Goal: Task Accomplishment & Management: Complete application form

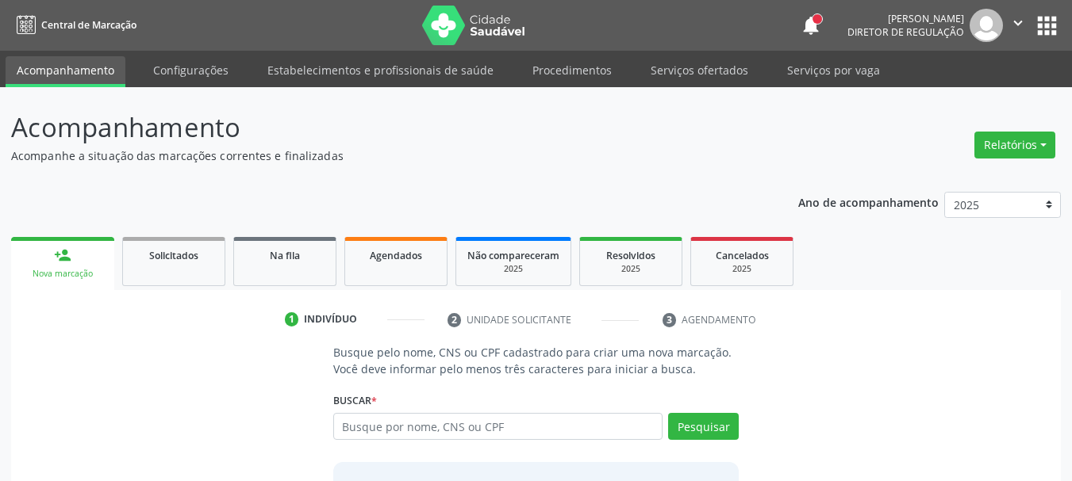
scroll to position [130, 0]
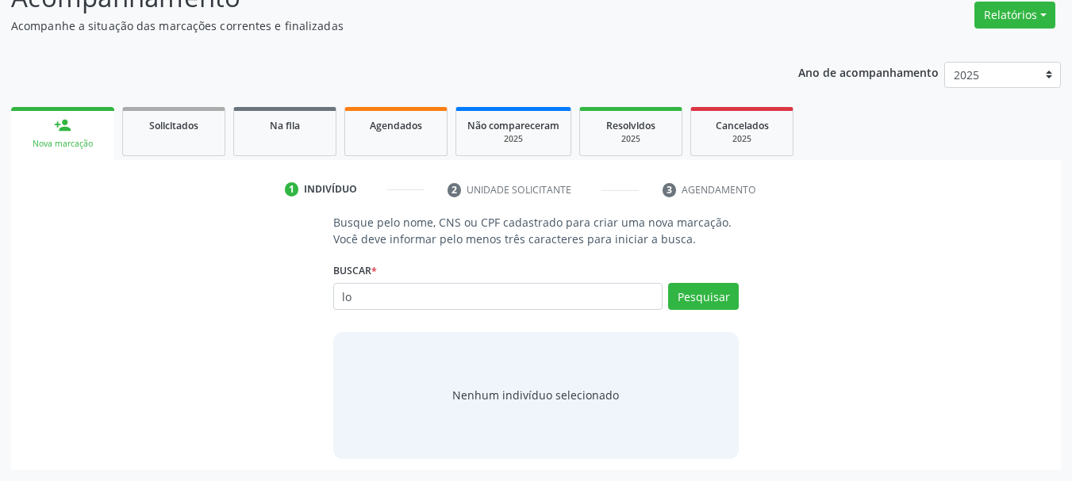
type input "l"
type input "[PERSON_NAME]"
click at [514, 407] on div "Nenhum indivíduo selecionado" at bounding box center [536, 395] width 406 height 127
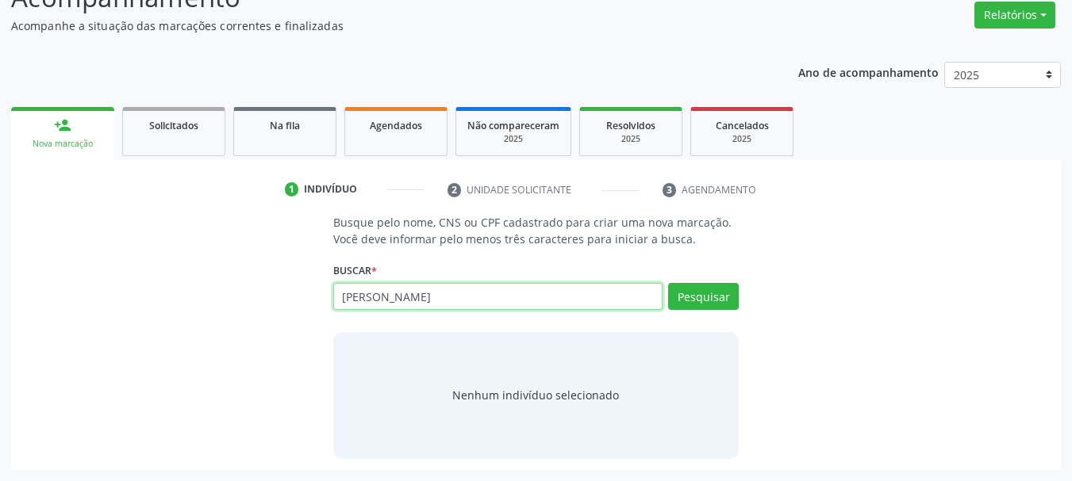
drag, startPoint x: 439, startPoint y: 298, endPoint x: 264, endPoint y: 290, distance: 175.5
click at [264, 290] on div "Busque pelo nome, CNS ou CPF cadastrado para criar uma nova marcação. Você deve…" at bounding box center [535, 336] width 1027 height 244
type input "[PERSON_NAME]"
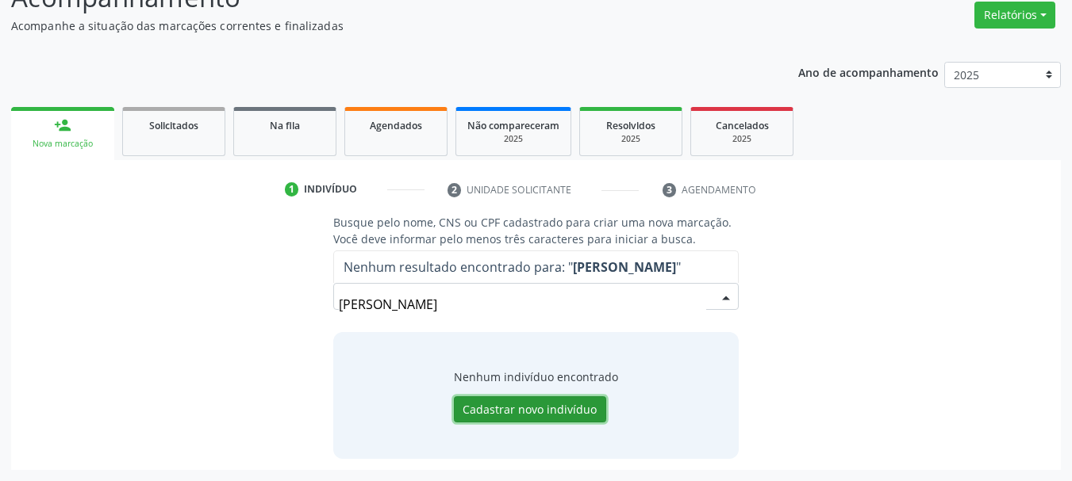
click at [509, 420] on button "Cadastrar novo indivíduo" at bounding box center [530, 410] width 152 height 27
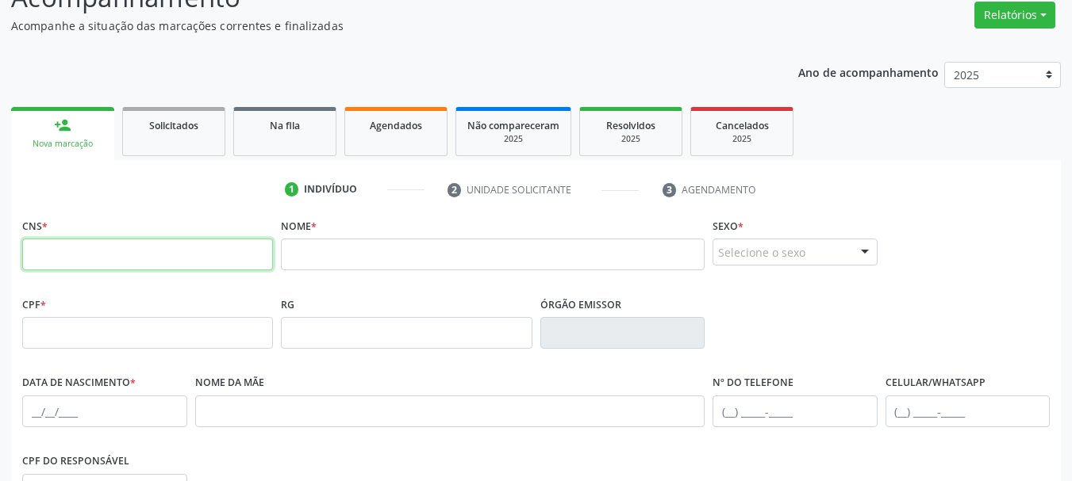
click at [111, 240] on input "text" at bounding box center [147, 255] width 251 height 32
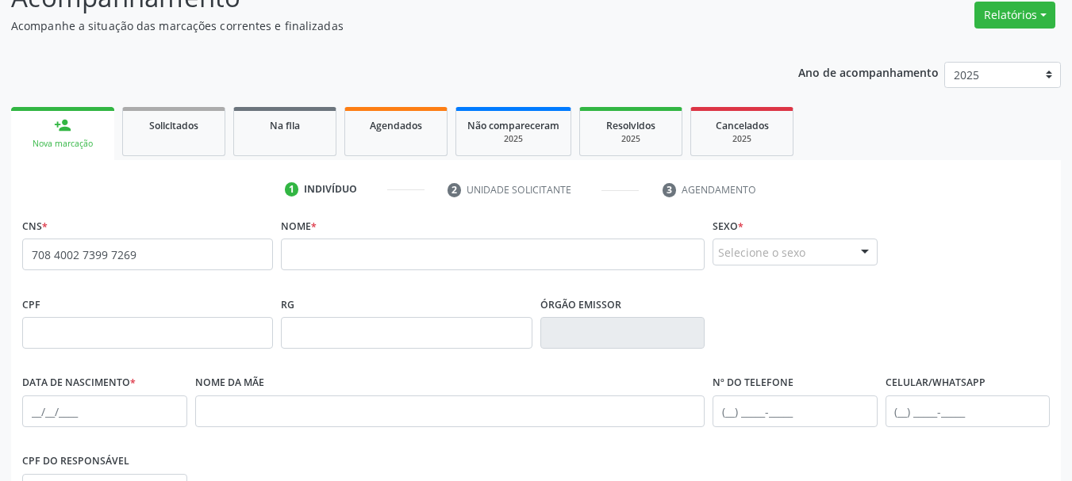
type input "708 4002 7399 7269"
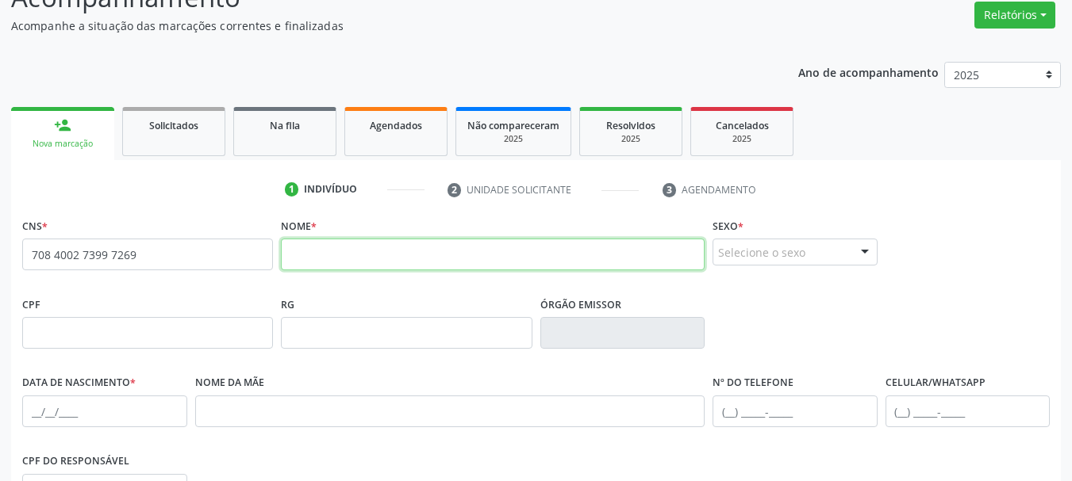
click at [338, 261] on input "text" at bounding box center [493, 255] width 424 height 32
type input "[PERSON_NAME]"
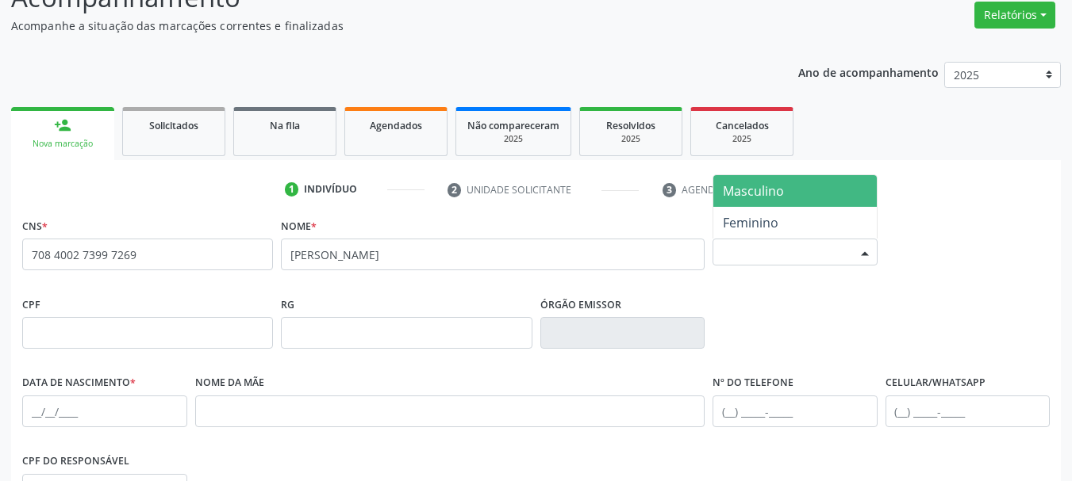
click at [764, 249] on div "Selecione o sexo" at bounding box center [794, 252] width 165 height 27
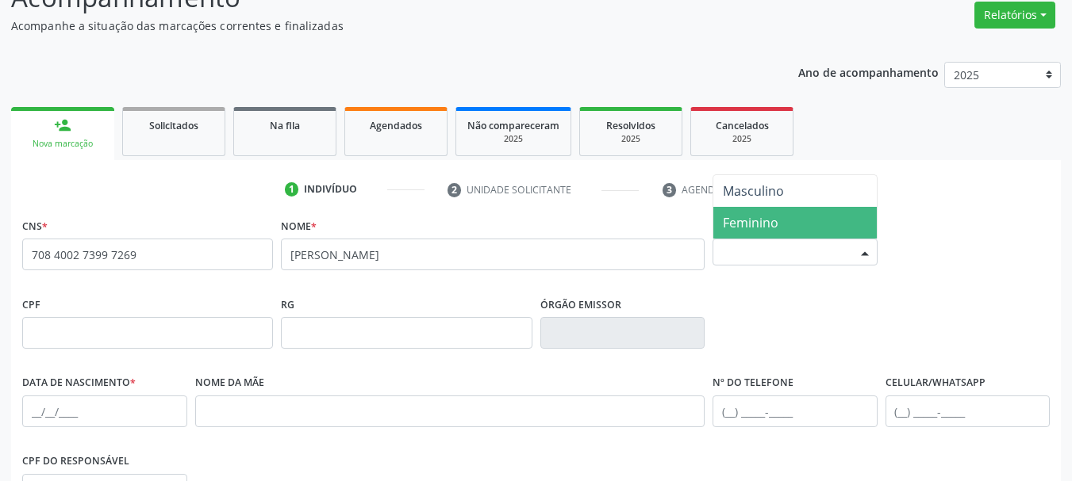
click at [760, 223] on span "Feminino" at bounding box center [751, 222] width 56 height 17
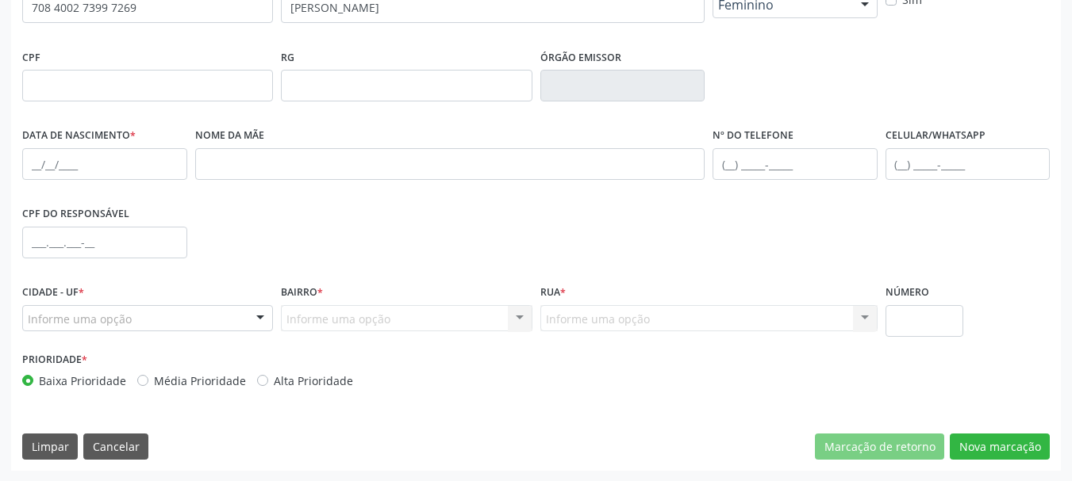
scroll to position [378, 0]
click at [31, 159] on input "text" at bounding box center [104, 164] width 165 height 32
type input "[DATE]"
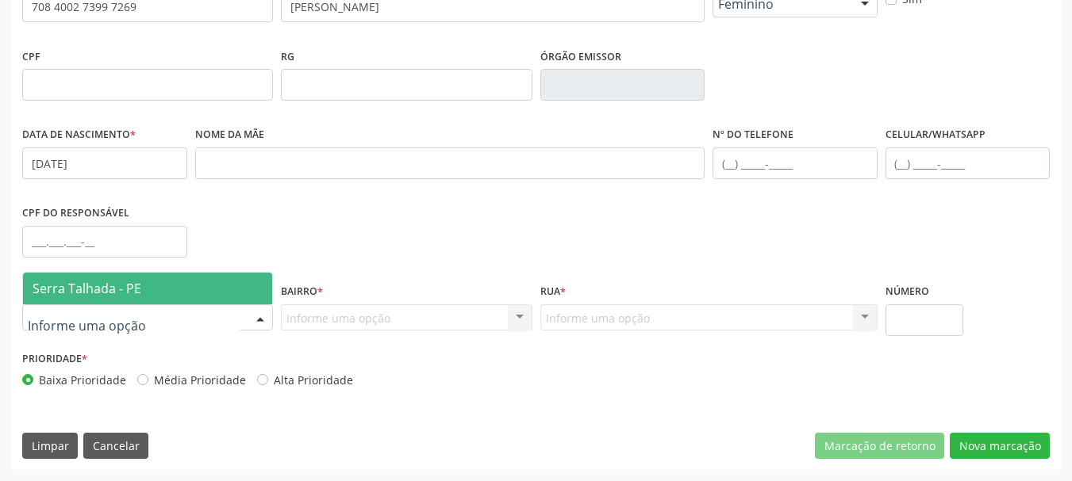
click at [229, 314] on div at bounding box center [147, 318] width 251 height 27
click at [224, 286] on span "Serra Talhada - PE" at bounding box center [147, 289] width 249 height 32
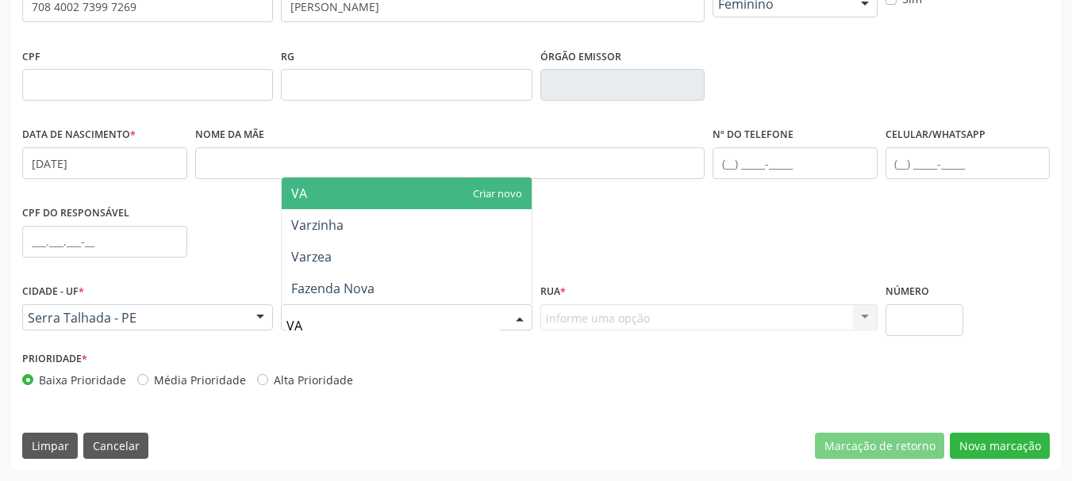
type input "VAR"
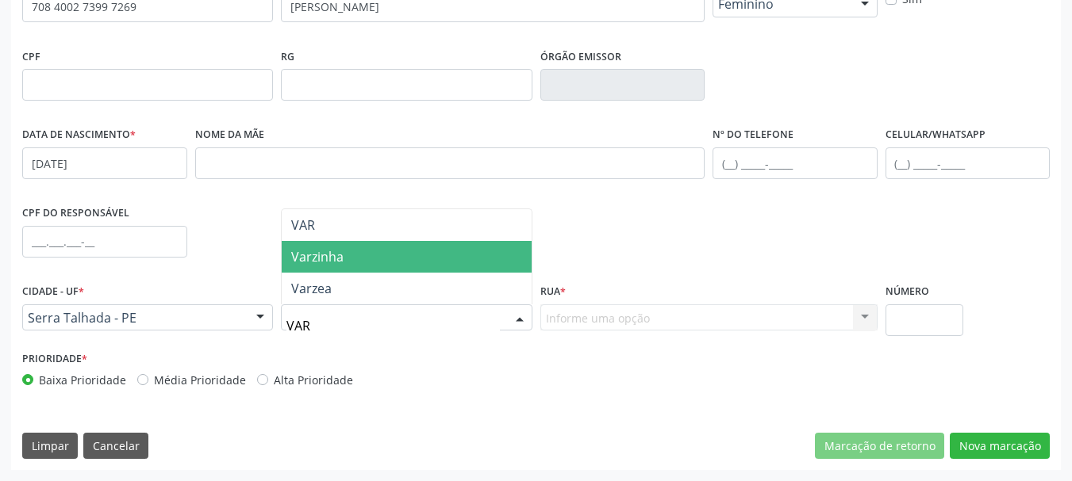
click at [346, 269] on span "Varzinha" at bounding box center [406, 257] width 249 height 32
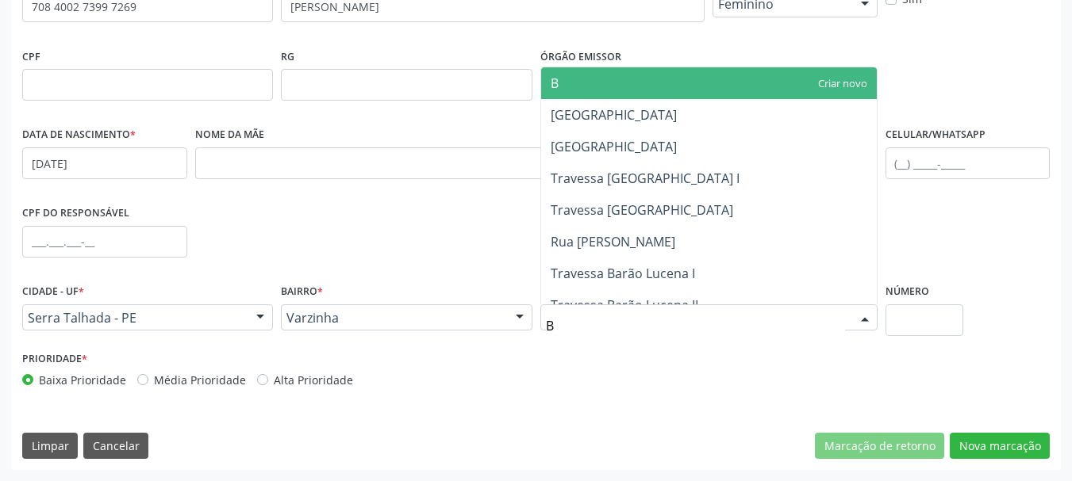
type input "BO"
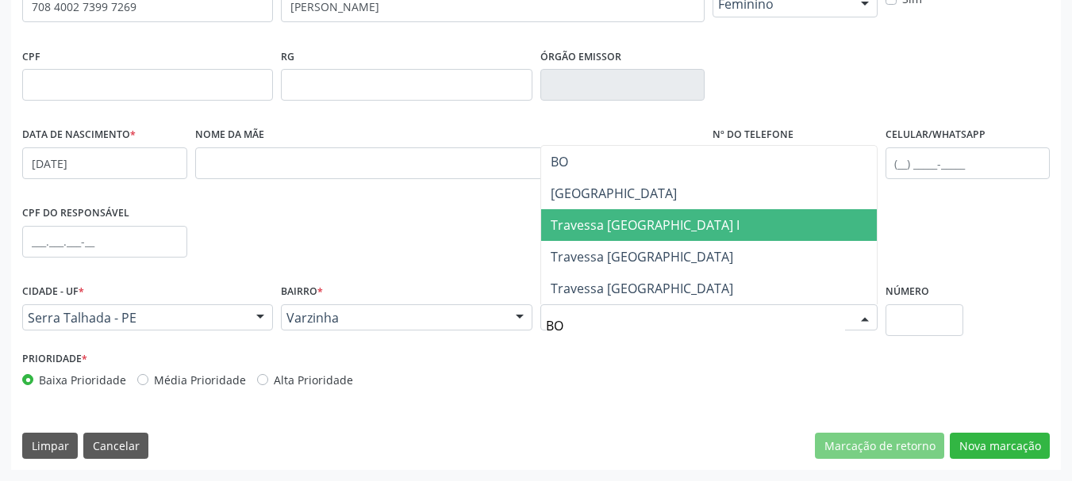
click at [671, 232] on span "Travessa [GEOGRAPHIC_DATA] I" at bounding box center [709, 225] width 336 height 32
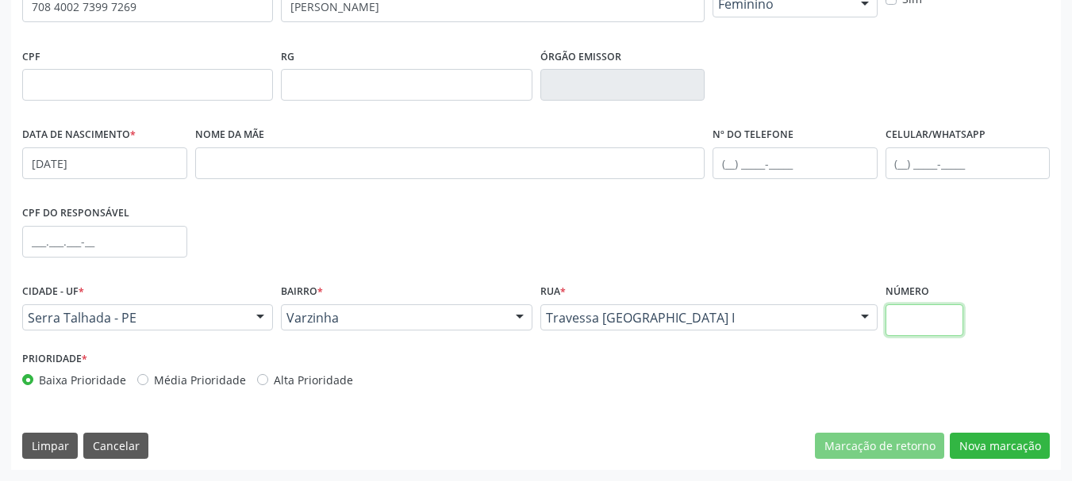
click at [930, 320] on input "text" at bounding box center [924, 321] width 79 height 32
type input "SN"
click at [989, 446] on button "Nova marcação" at bounding box center [999, 446] width 100 height 27
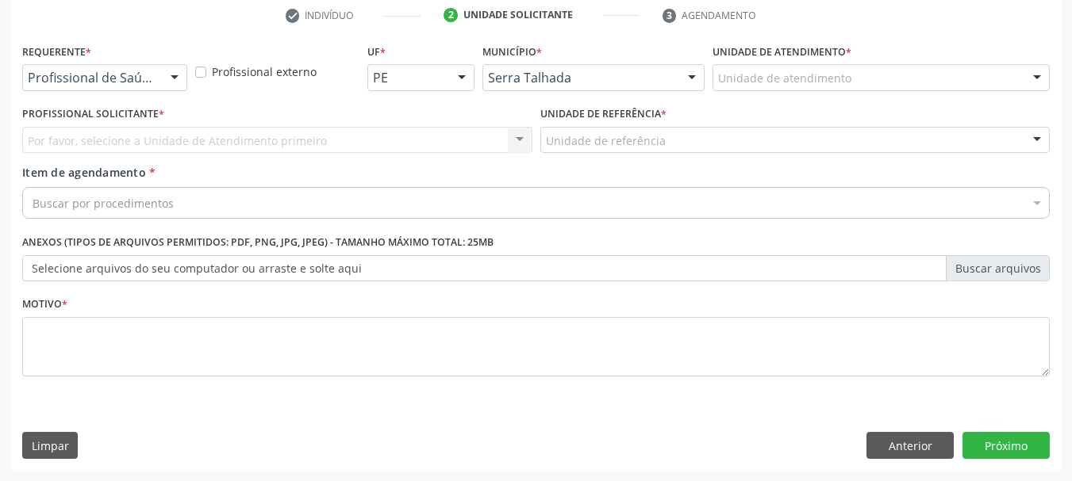
scroll to position [305, 0]
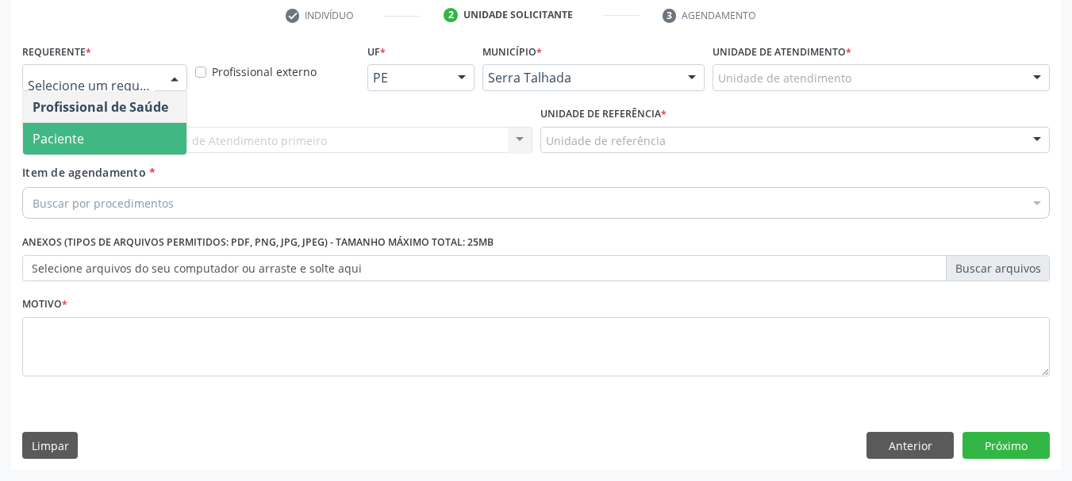
click at [94, 147] on span "Paciente" at bounding box center [104, 139] width 163 height 32
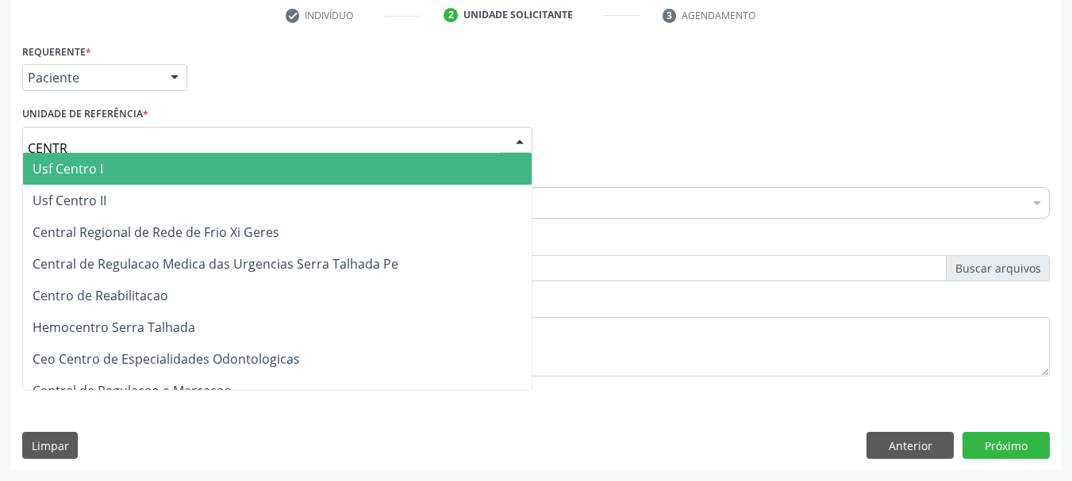
type input "CENTRO"
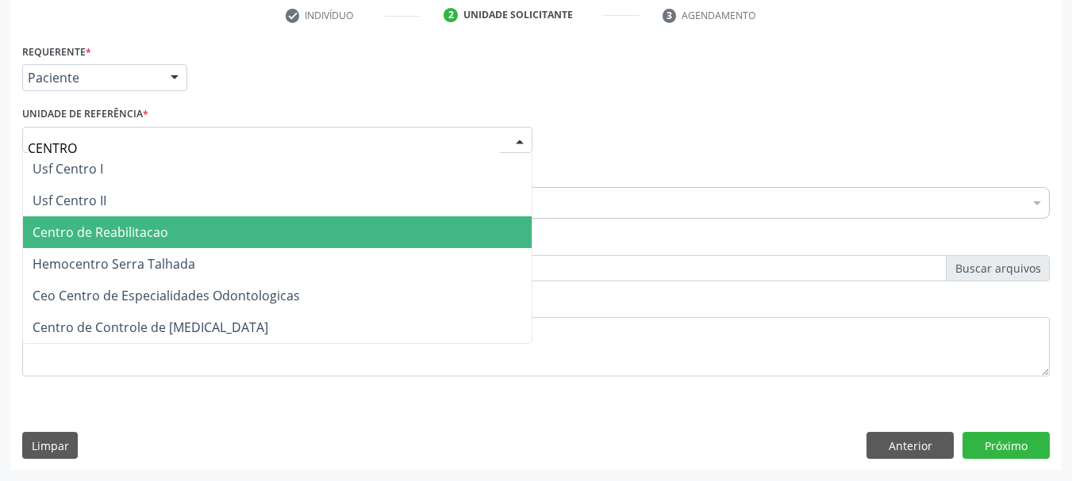
click at [130, 234] on span "Centro de Reabilitacao" at bounding box center [101, 232] width 136 height 17
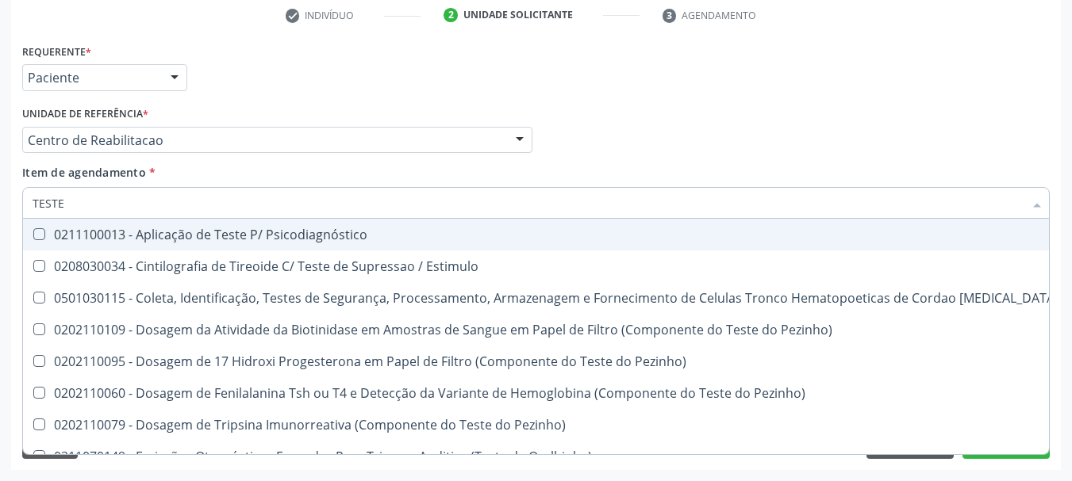
type input "TESTES"
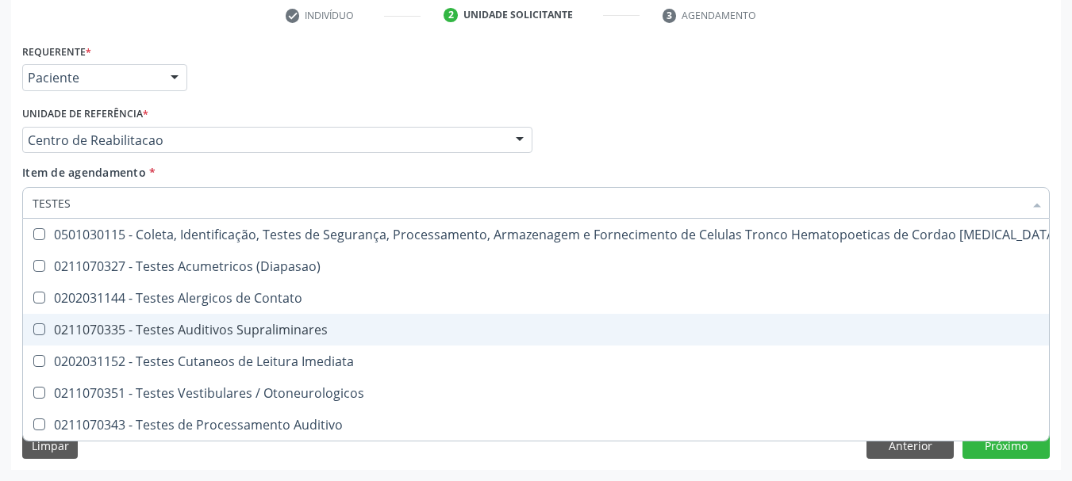
click at [209, 327] on div "0211070335 - Testes Auditivos Supraliminares" at bounding box center [586, 330] width 1107 height 13
checkbox Supraliminares "true"
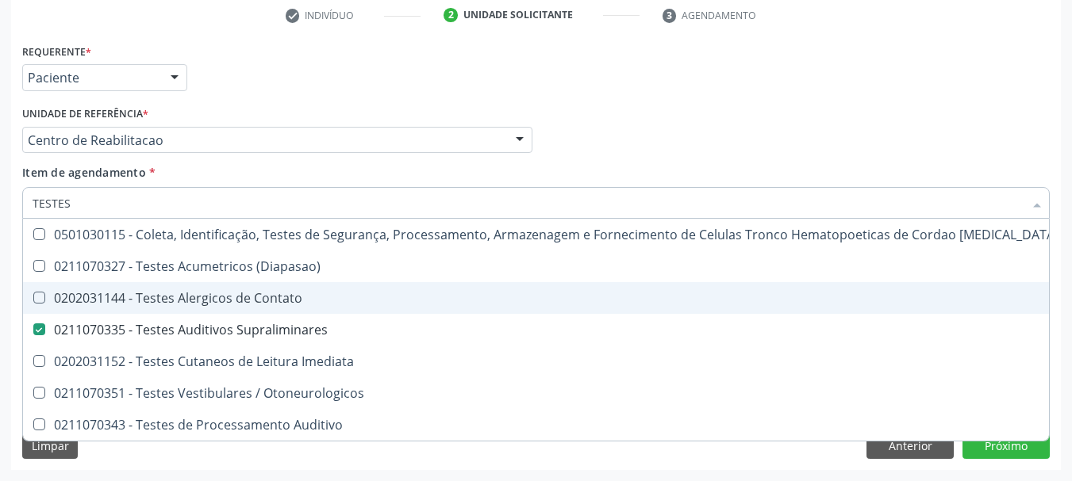
click at [0, 261] on div "Acompanhamento Acompanhe a situação das marcações correntes e finalizadas Relat…" at bounding box center [536, 132] width 1072 height 699
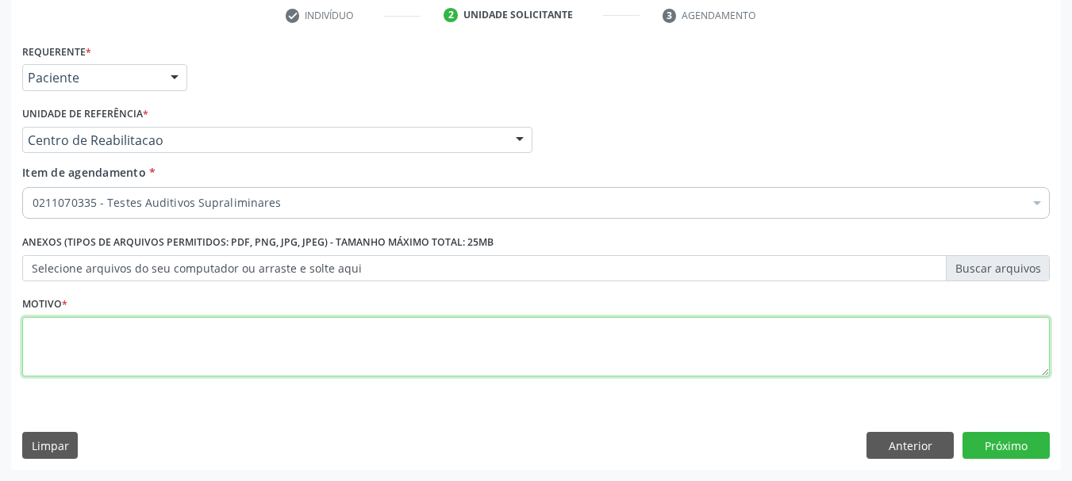
click at [299, 343] on textarea at bounding box center [535, 347] width 1027 height 60
type textarea "."
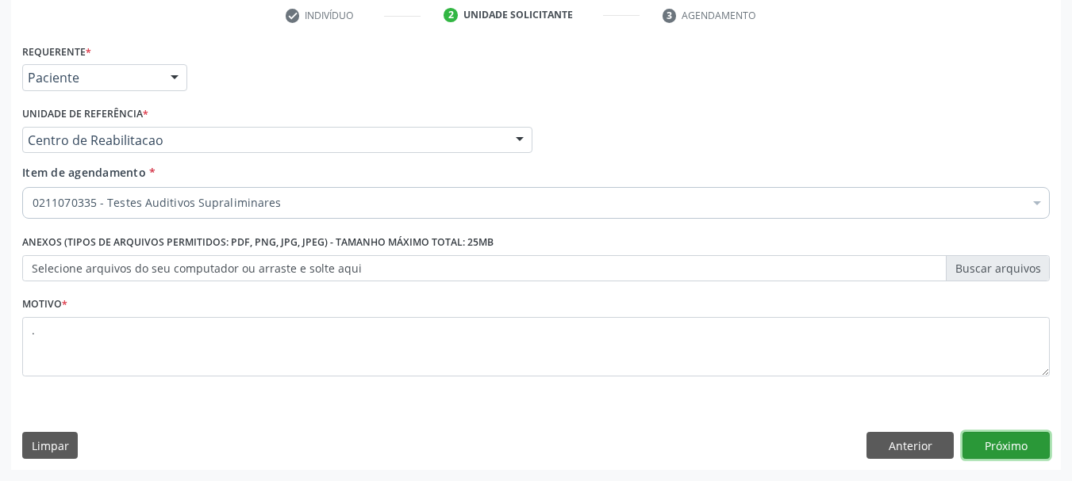
click at [1002, 458] on button "Próximo" at bounding box center [1005, 445] width 87 height 27
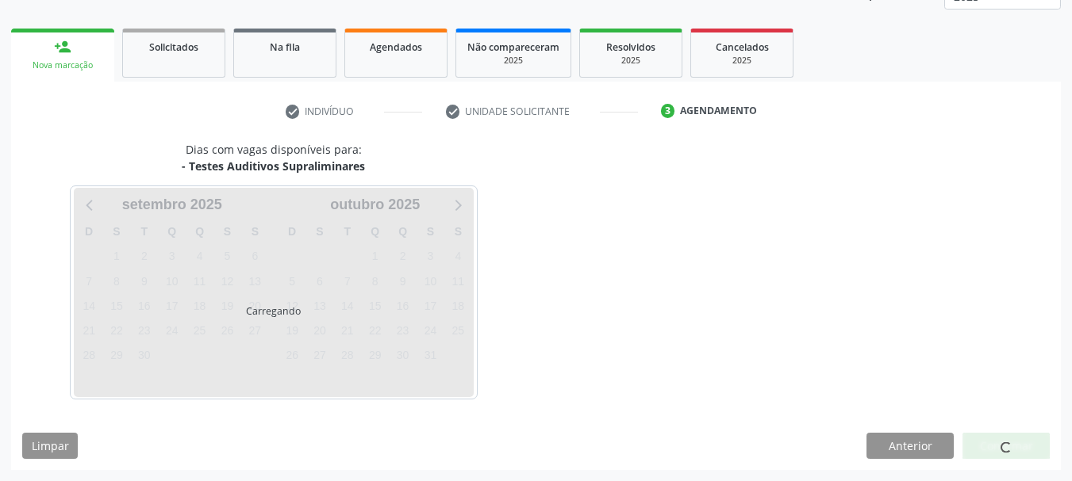
scroll to position [209, 0]
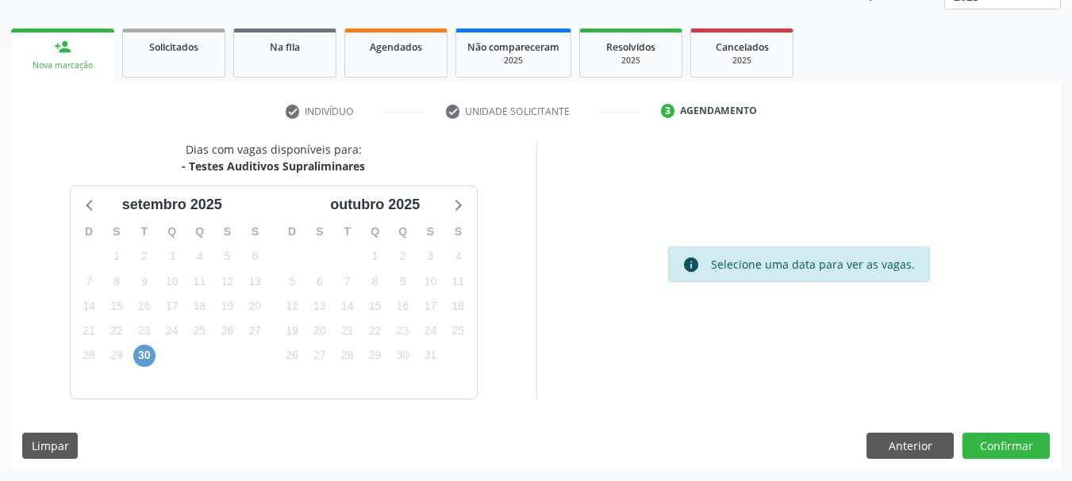
click at [151, 363] on div "30" at bounding box center [144, 355] width 22 height 25
click at [151, 350] on span "30" at bounding box center [144, 356] width 22 height 22
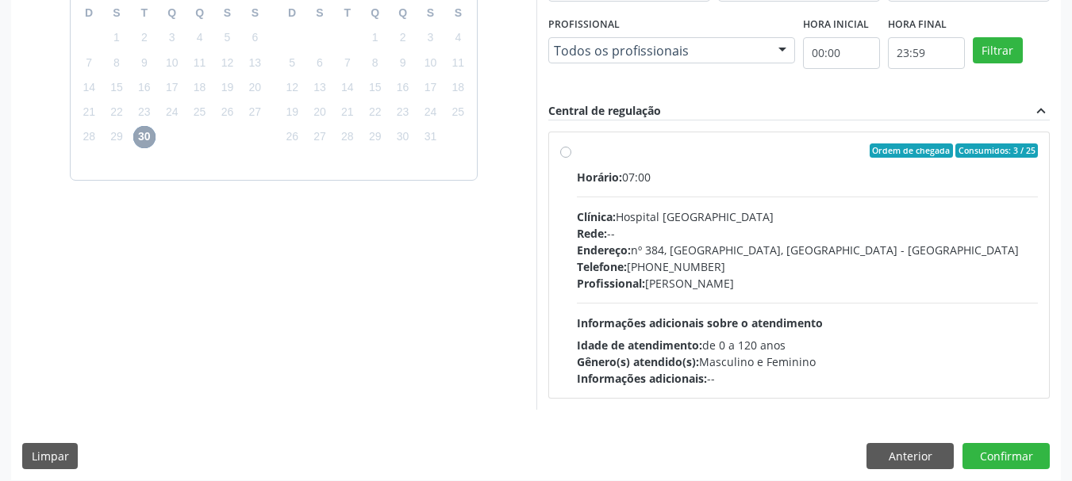
scroll to position [438, 0]
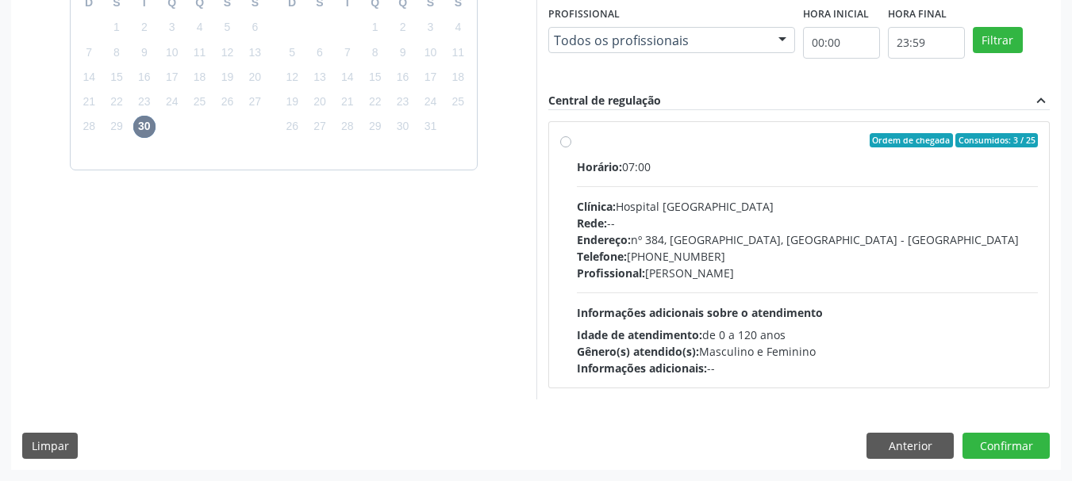
click at [837, 253] on div "Telefone: [PHONE_NUMBER]" at bounding box center [808, 256] width 462 height 17
click at [571, 148] on input "Ordem de chegada Consumidos: 3 / 25 Horário: 07:00 Clínica: Hospital [GEOGRAPHI…" at bounding box center [565, 140] width 11 height 14
radio input "true"
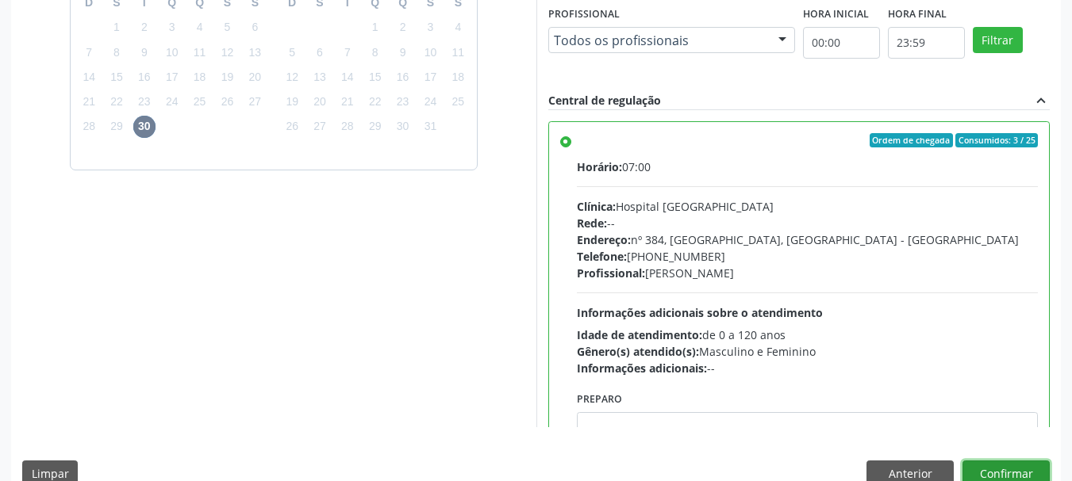
click at [1022, 474] on button "Confirmar" at bounding box center [1005, 474] width 87 height 27
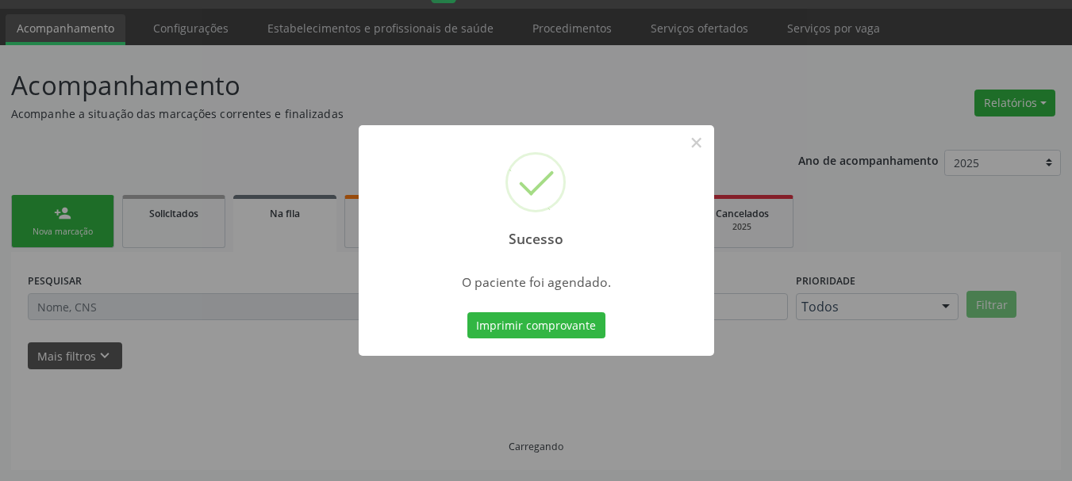
scroll to position [42, 0]
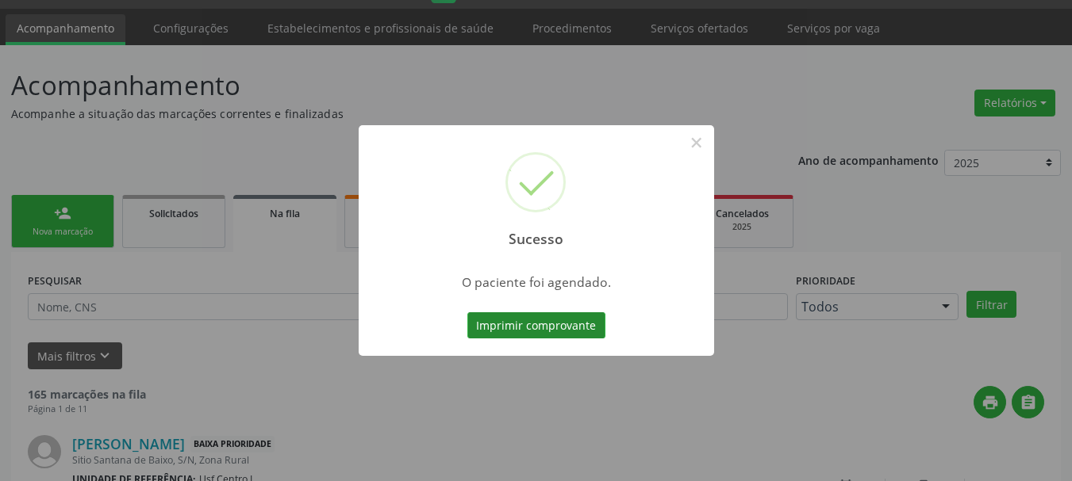
click at [552, 335] on button "Imprimir comprovante" at bounding box center [536, 326] width 138 height 27
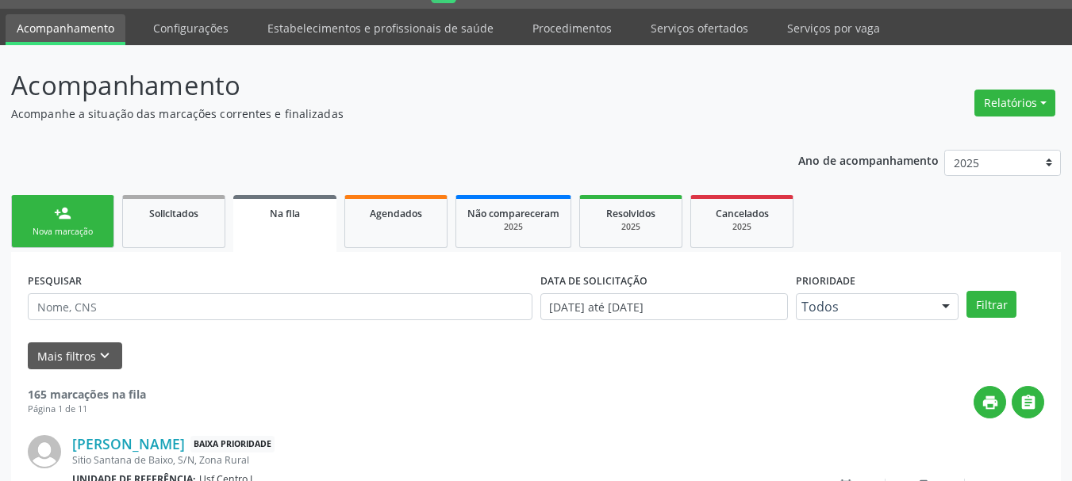
click at [85, 227] on div "Nova marcação" at bounding box center [62, 232] width 79 height 12
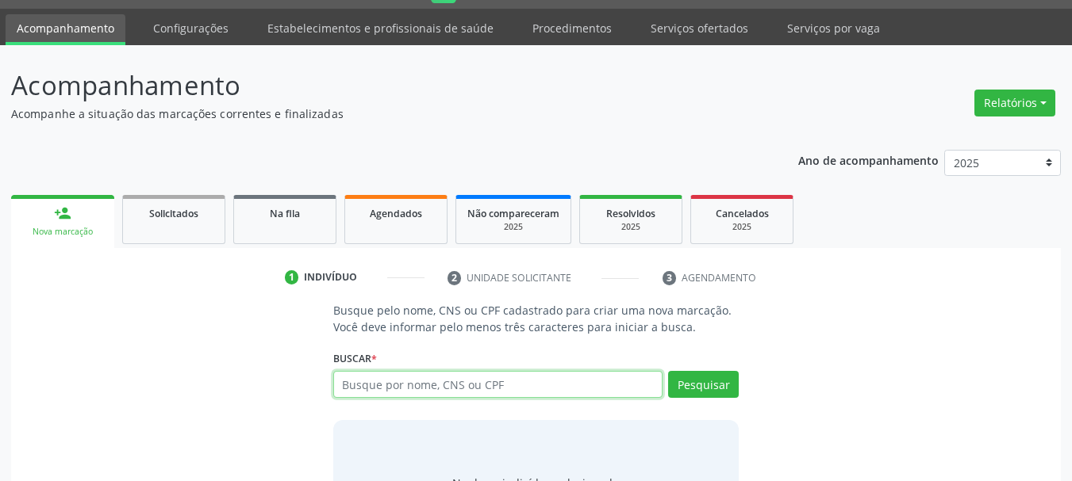
click at [442, 377] on input "text" at bounding box center [498, 384] width 330 height 27
type input "[PERSON_NAME]"
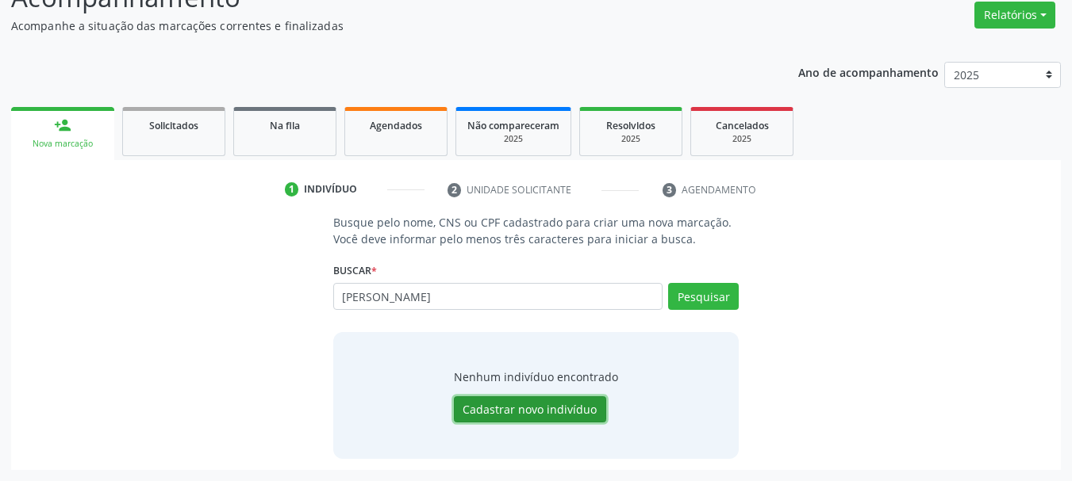
click at [510, 405] on button "Cadastrar novo indivíduo" at bounding box center [530, 410] width 152 height 27
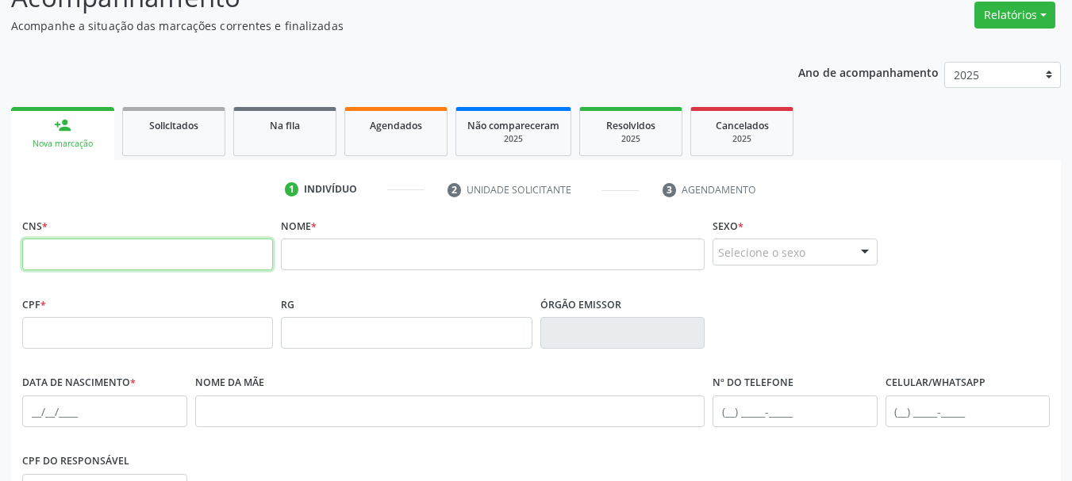
click at [155, 244] on input "text" at bounding box center [147, 255] width 251 height 32
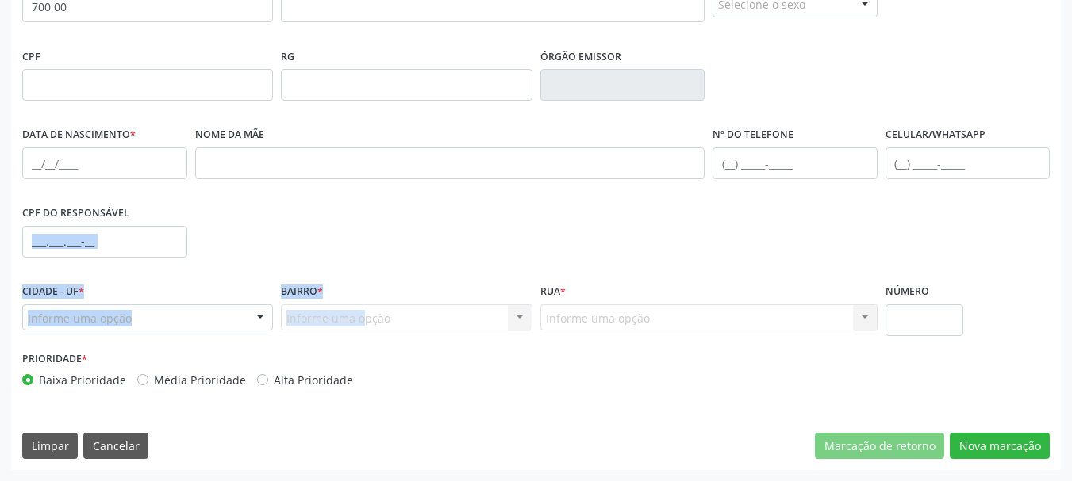
drag, startPoint x: 292, startPoint y: 487, endPoint x: 304, endPoint y: 512, distance: 28.0
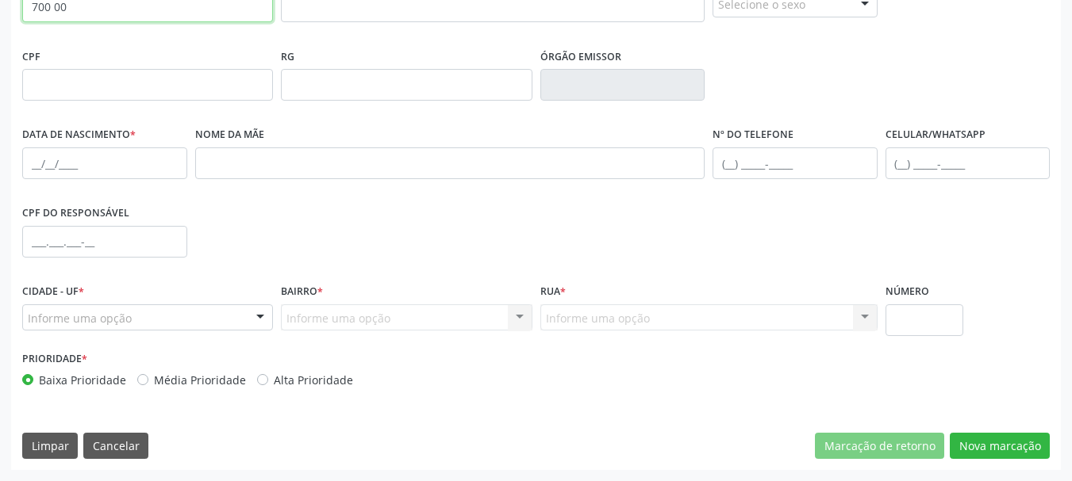
click at [98, 10] on input "700 00" at bounding box center [147, 6] width 251 height 32
type input "7"
type input "700 0002 0030 8003"
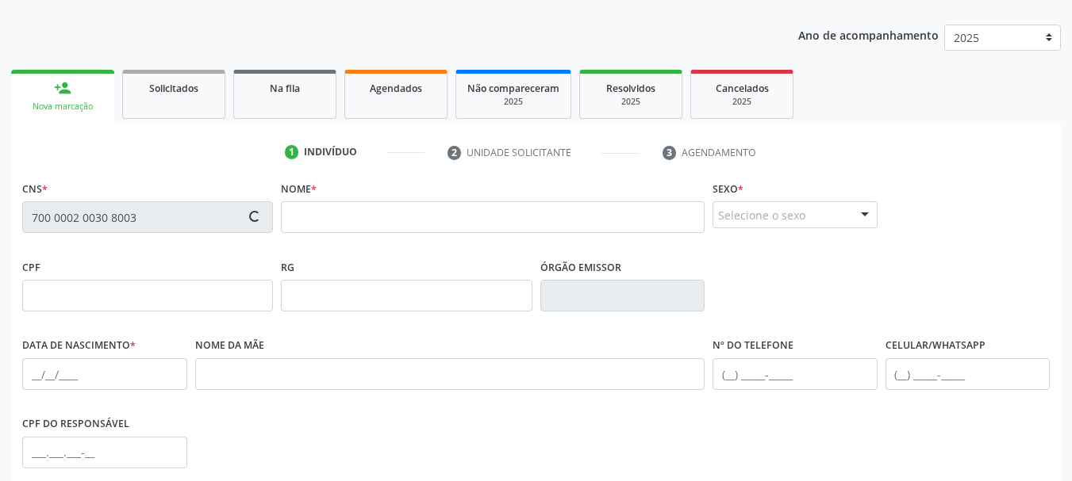
scroll to position [140, 0]
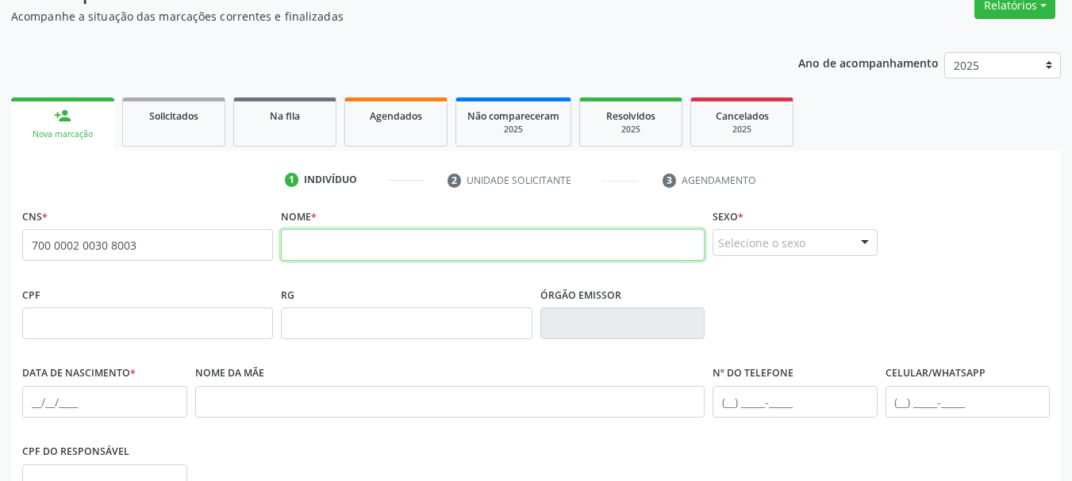
click at [370, 250] on input "text" at bounding box center [493, 245] width 424 height 32
type input "LORRANY SOPHIA"
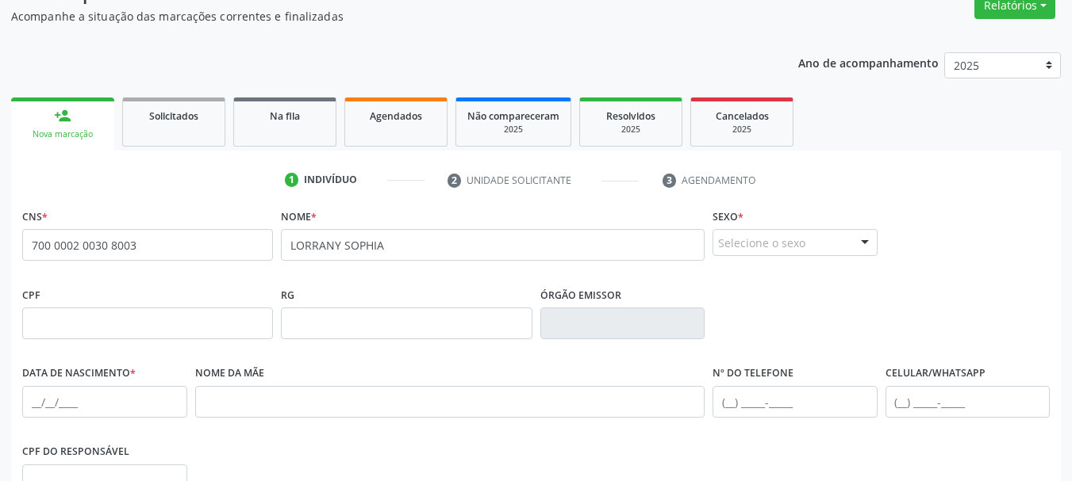
click at [822, 232] on div "Selecione o sexo" at bounding box center [794, 242] width 165 height 27
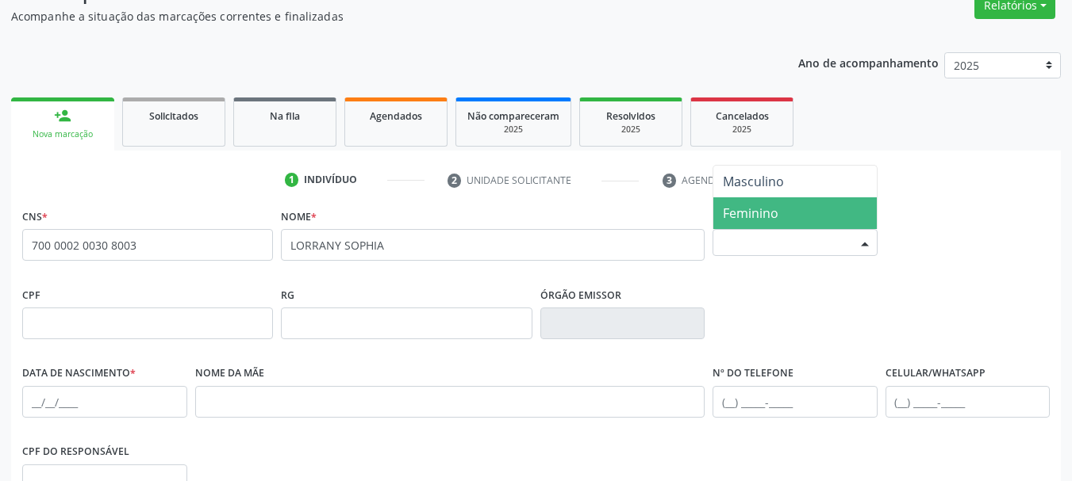
click at [795, 218] on span "Feminino" at bounding box center [794, 214] width 163 height 32
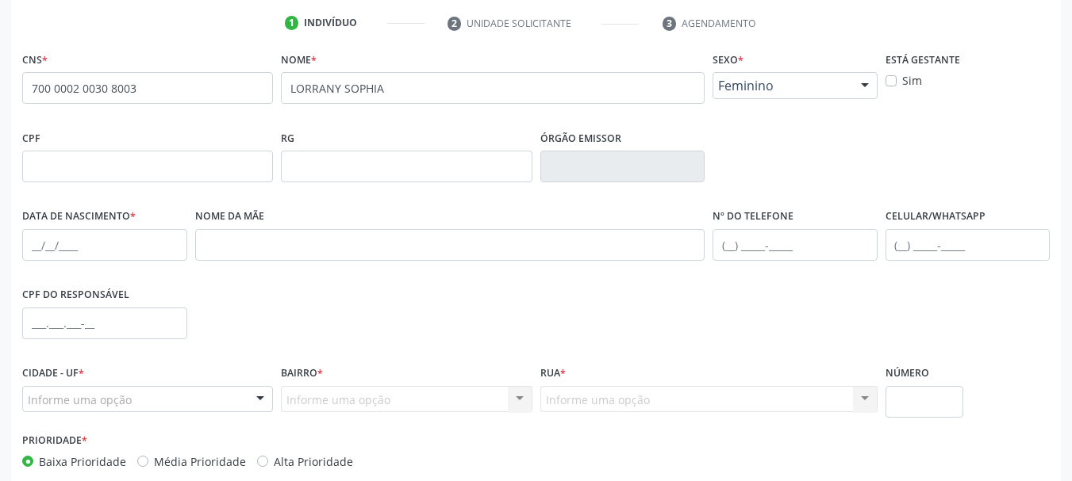
scroll to position [298, 0]
click at [32, 237] on input "text" at bounding box center [104, 244] width 165 height 32
type input "23/09/2025"
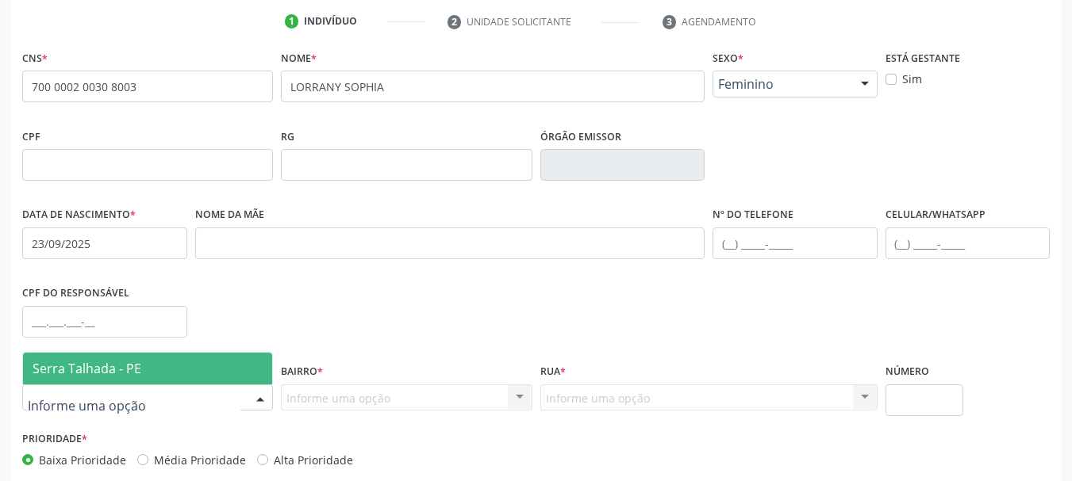
click at [251, 400] on div at bounding box center [260, 398] width 24 height 27
click at [245, 353] on span "Serra Talhada - PE" at bounding box center [147, 369] width 249 height 32
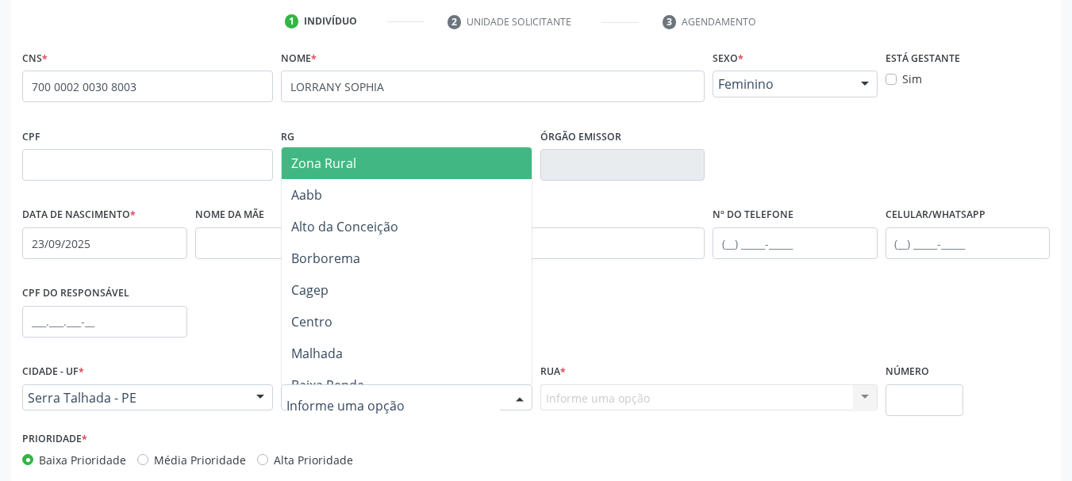
click at [392, 409] on div at bounding box center [406, 398] width 251 height 27
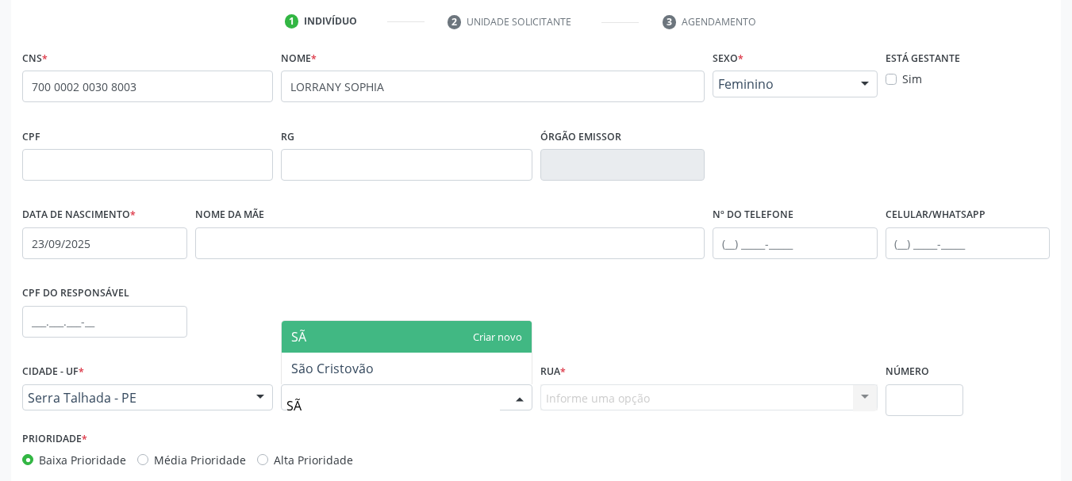
type input "SÃO"
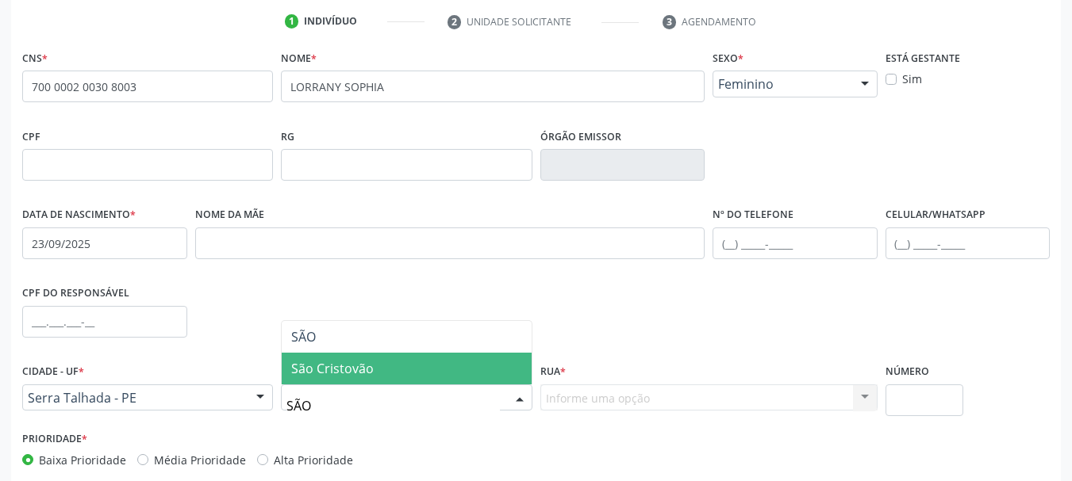
click at [396, 357] on span "São Cristovão" at bounding box center [406, 369] width 249 height 32
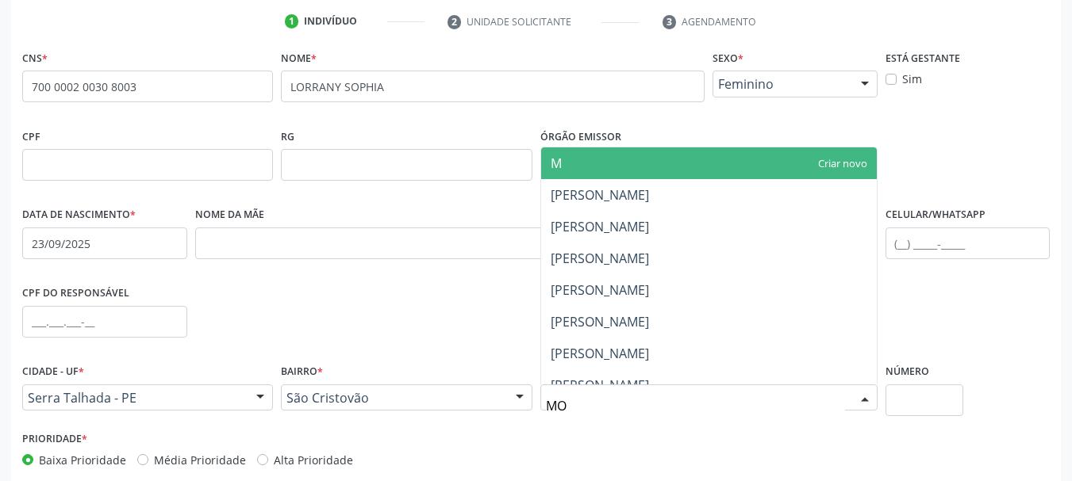
type input "MON"
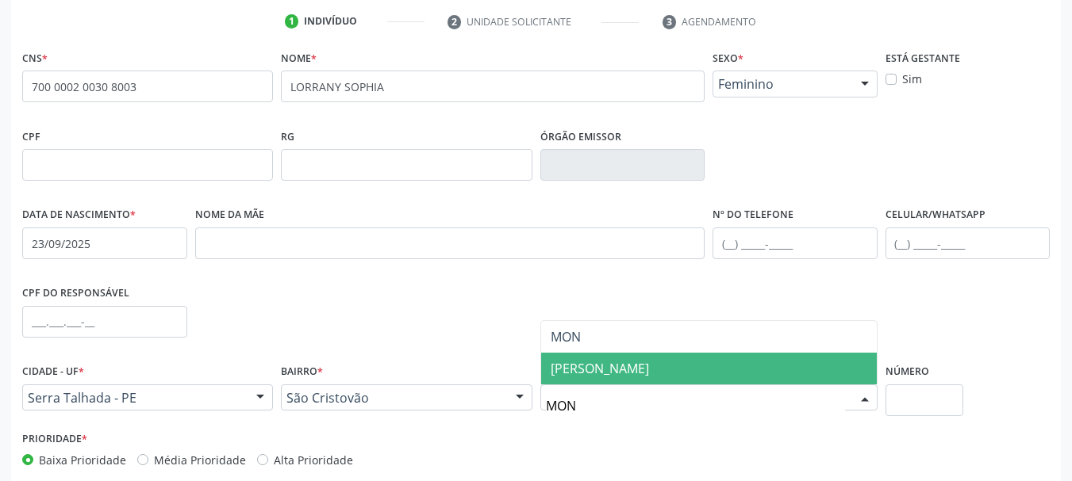
click at [735, 374] on span "[PERSON_NAME]" at bounding box center [709, 369] width 336 height 32
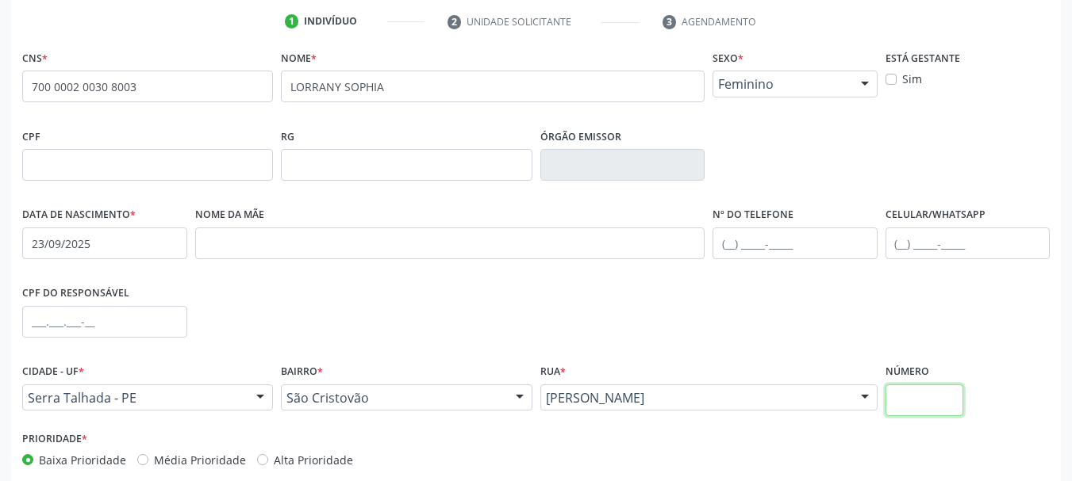
click at [957, 401] on input "text" at bounding box center [924, 401] width 79 height 32
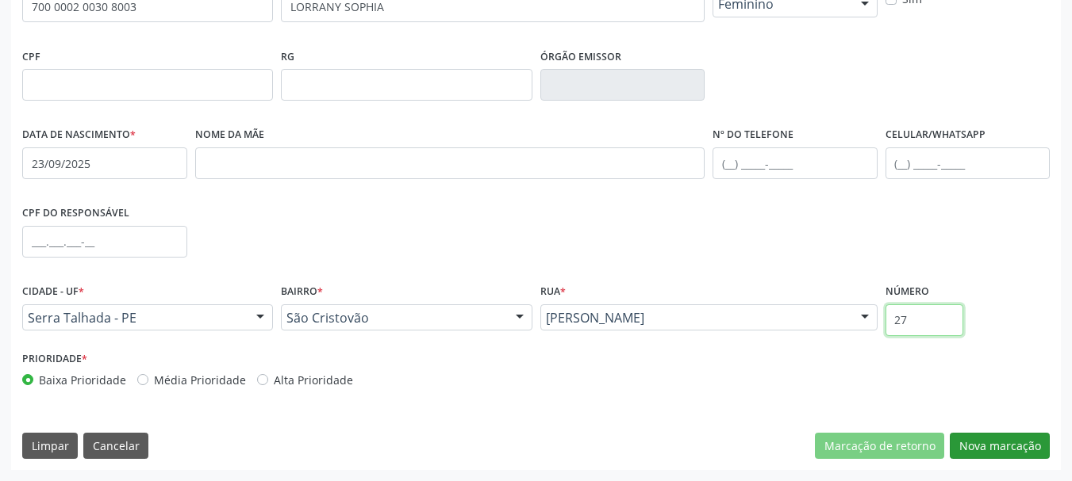
type input "27"
click at [976, 451] on button "Nova marcação" at bounding box center [999, 446] width 100 height 27
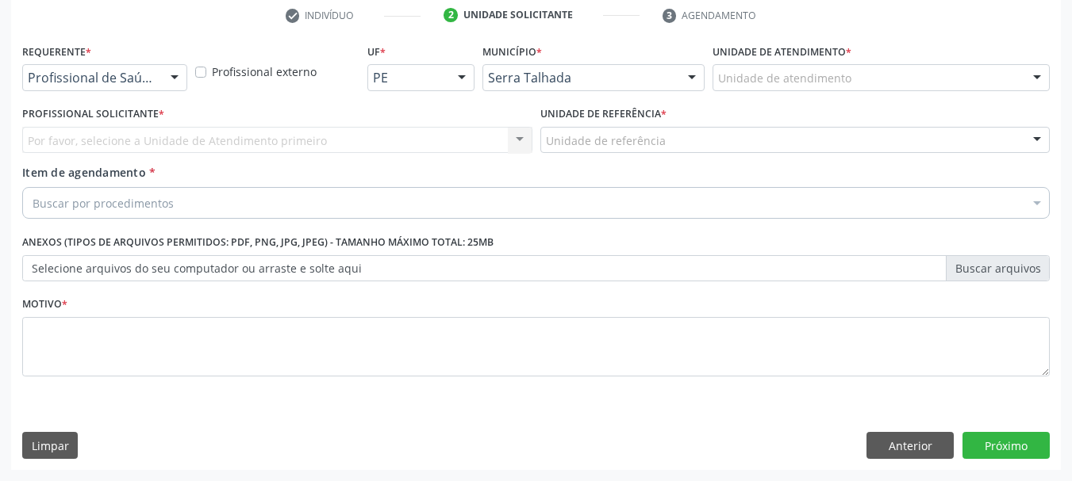
scroll to position [305, 0]
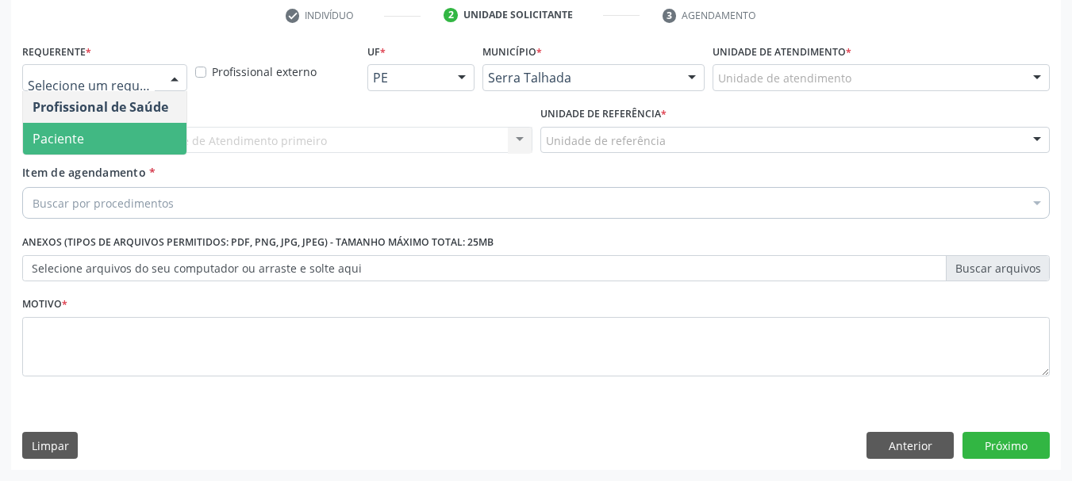
click at [115, 128] on span "Paciente" at bounding box center [104, 139] width 163 height 32
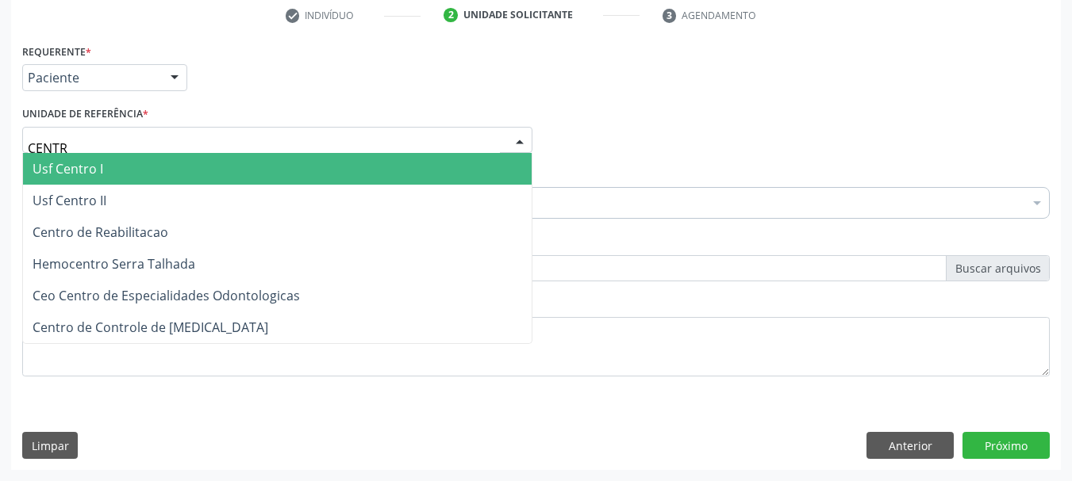
type input "CENTRO"
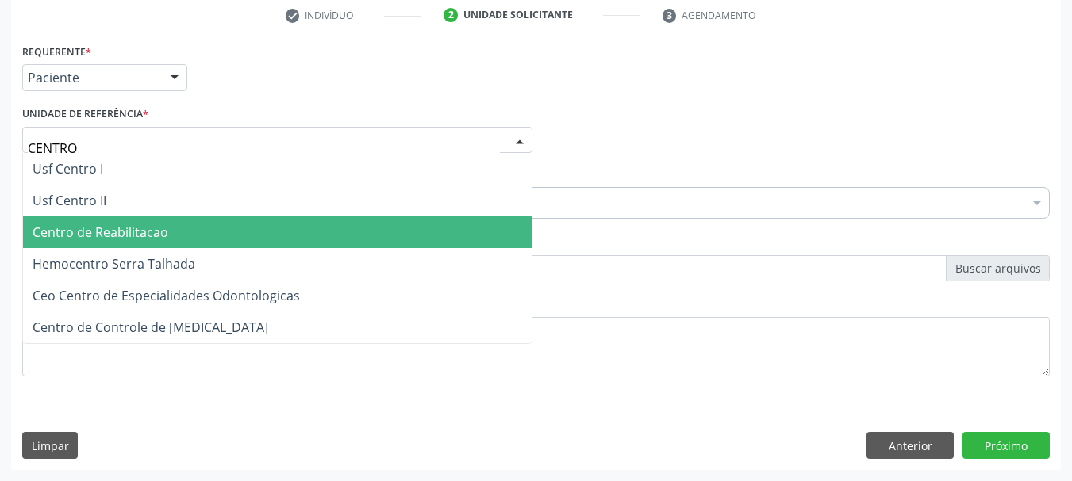
click at [151, 236] on span "Centro de Reabilitacao" at bounding box center [101, 232] width 136 height 17
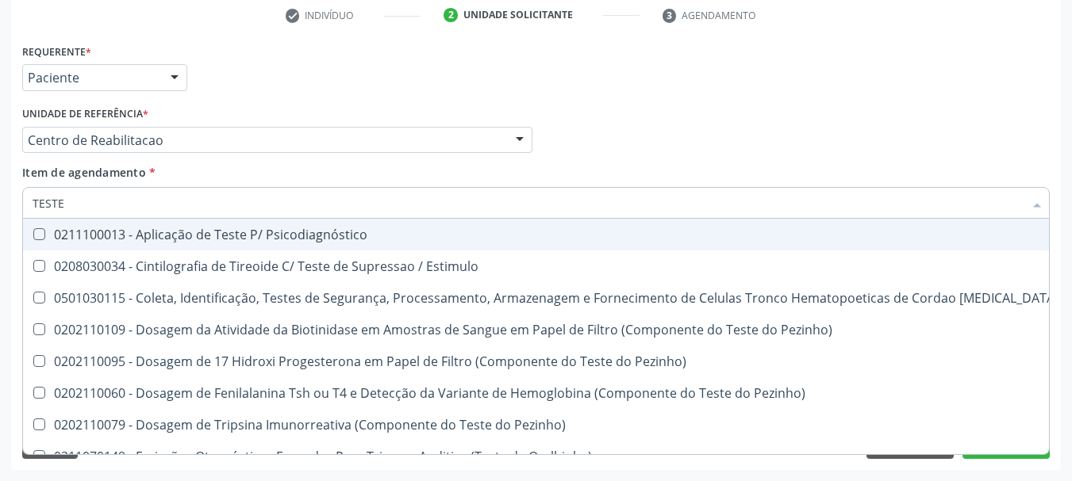
type input "TESTES"
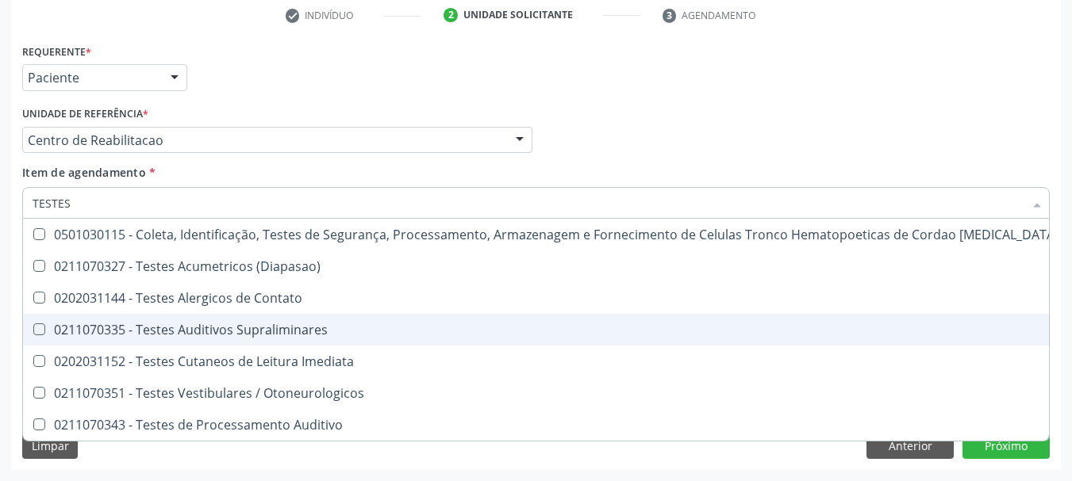
click at [268, 344] on span "0211070335 - Testes Auditivos Supraliminares" at bounding box center [586, 330] width 1126 height 32
checkbox Supraliminares "true"
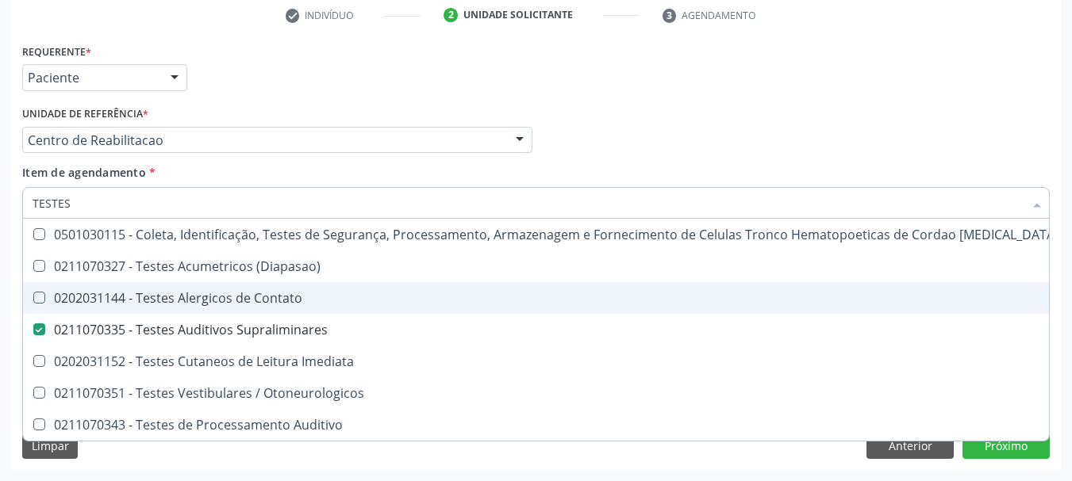
click at [0, 234] on div "Acompanhamento Acompanhe a situação das marcações correntes e finalizadas Relat…" at bounding box center [536, 132] width 1072 height 699
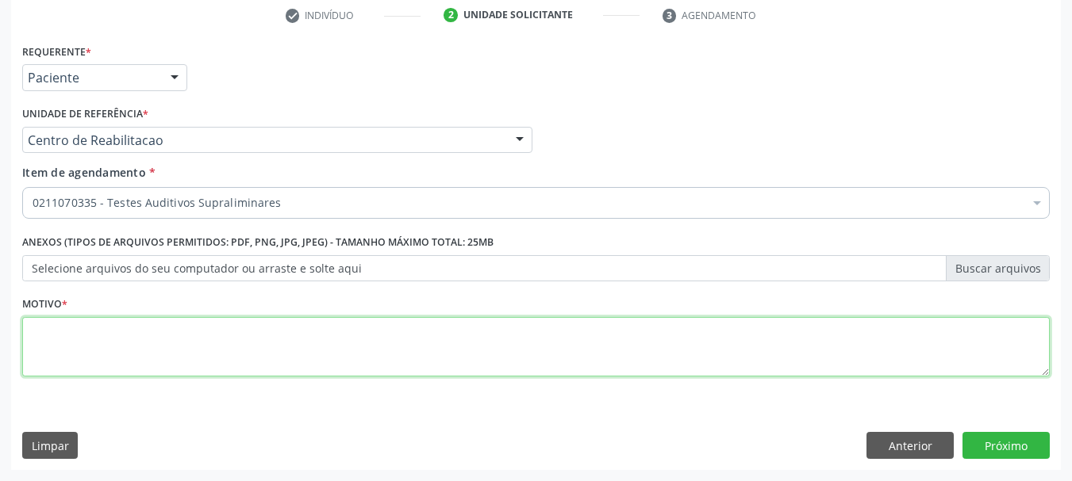
click at [274, 347] on textarea at bounding box center [535, 347] width 1027 height 60
type textarea "."
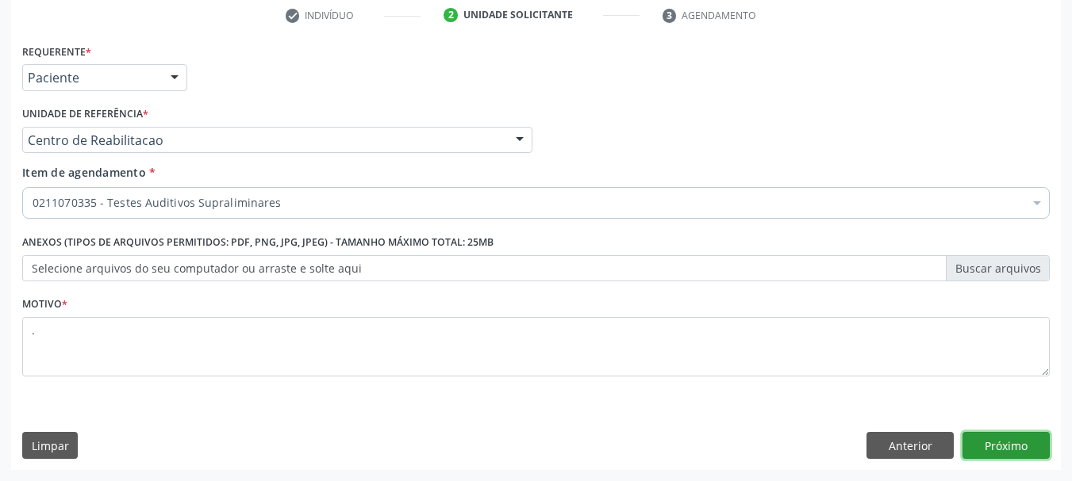
click at [1002, 437] on button "Próximo" at bounding box center [1005, 445] width 87 height 27
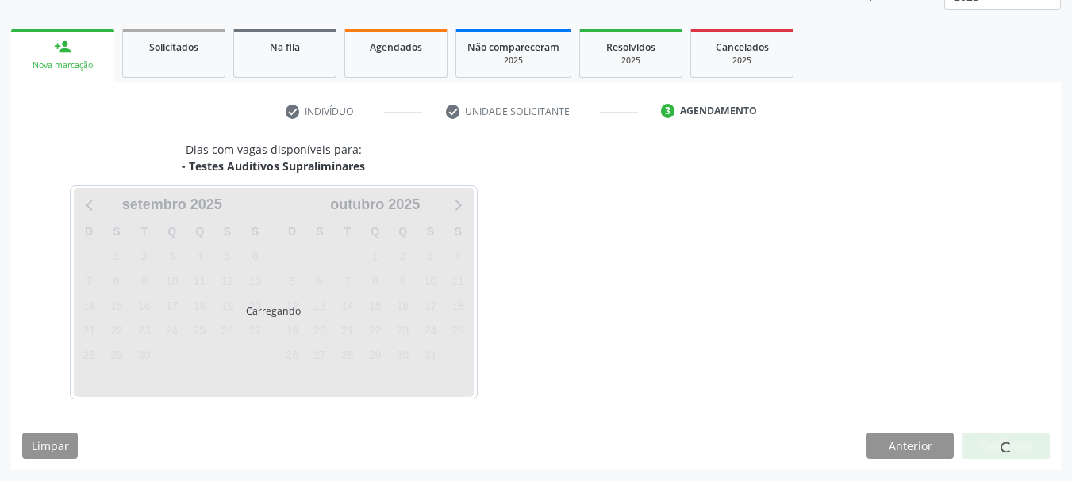
scroll to position [209, 0]
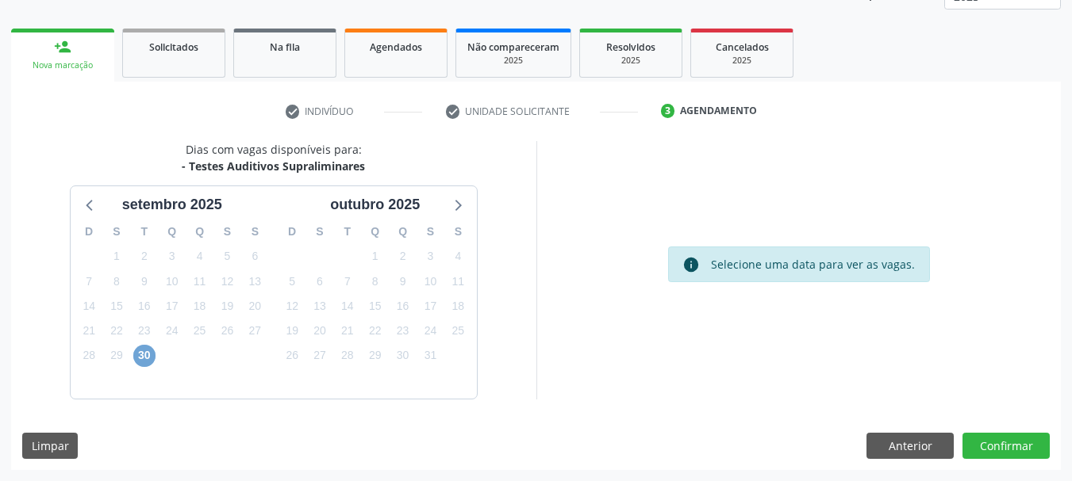
click at [143, 353] on span "30" at bounding box center [144, 356] width 22 height 22
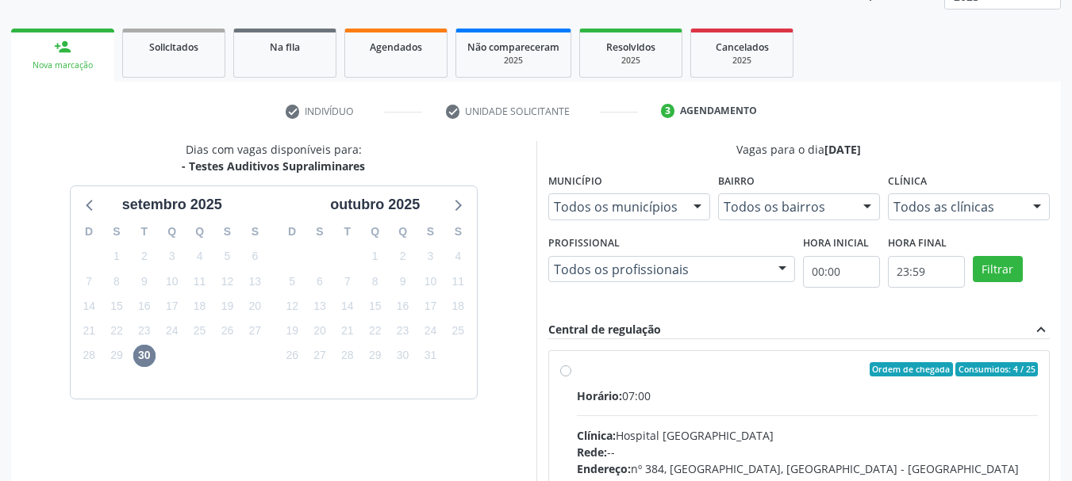
click at [865, 391] on div "Horário: 07:00" at bounding box center [808, 396] width 462 height 17
click at [571, 377] on input "Ordem de chegada Consumidos: 4 / 25 Horário: 07:00 Clínica: Hospital [GEOGRAPHI…" at bounding box center [565, 369] width 11 height 14
radio input "true"
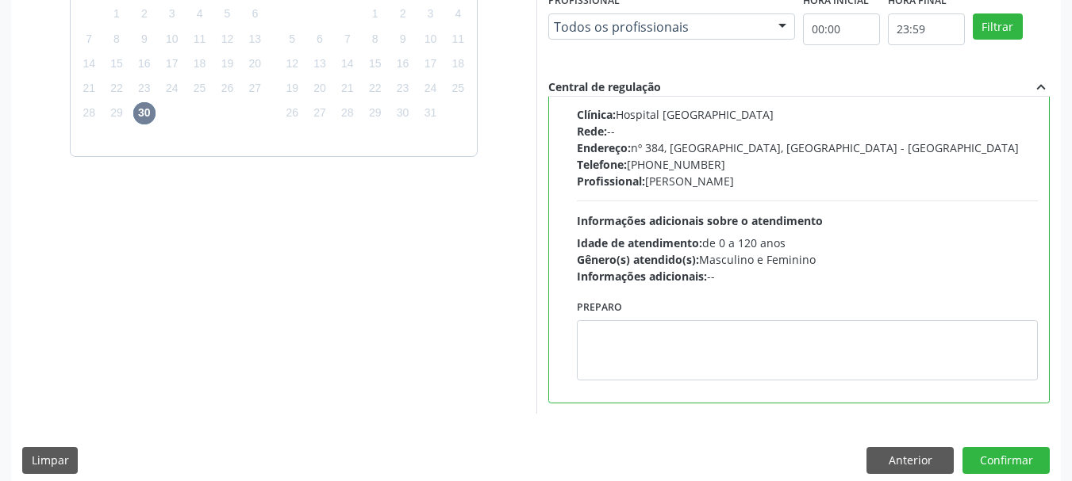
scroll to position [466, 0]
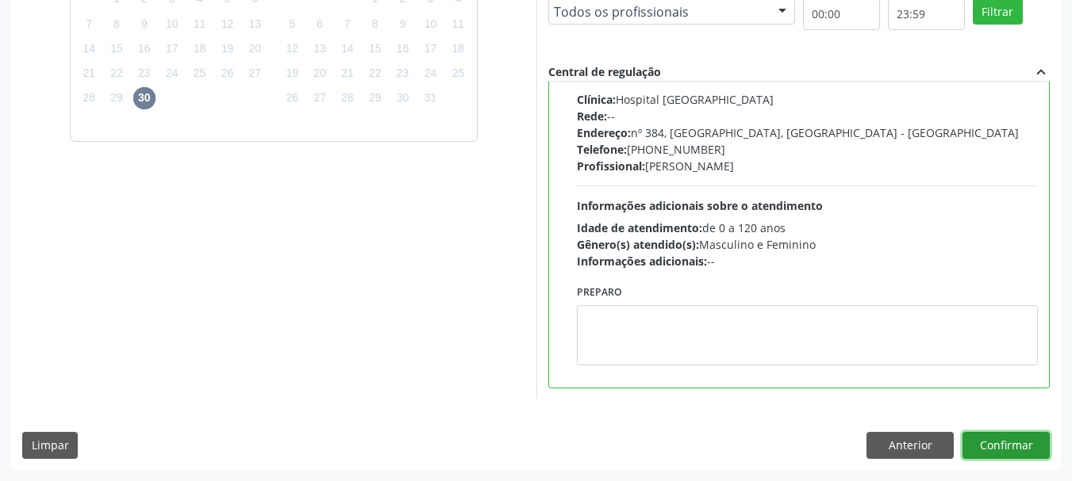
click at [1041, 452] on button "Confirmar" at bounding box center [1005, 445] width 87 height 27
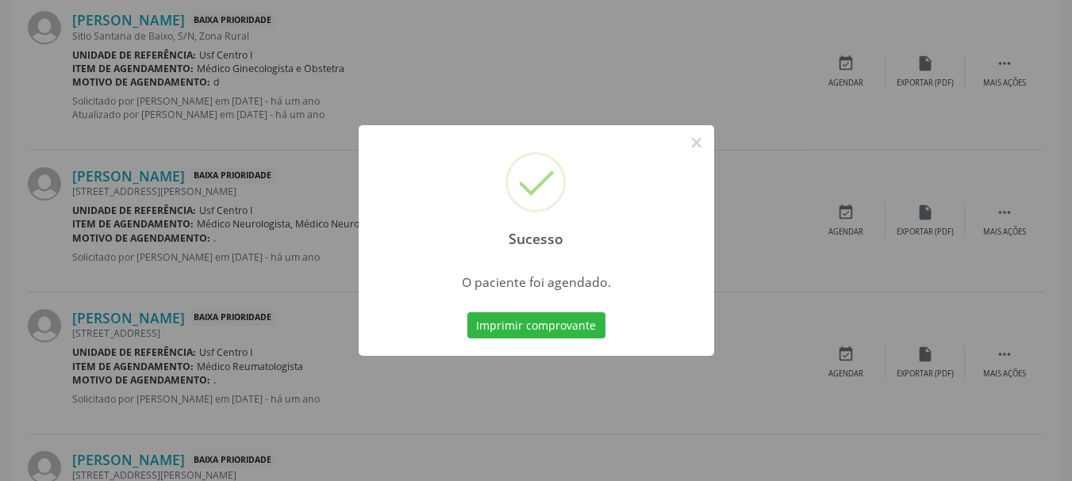
scroll to position [42, 0]
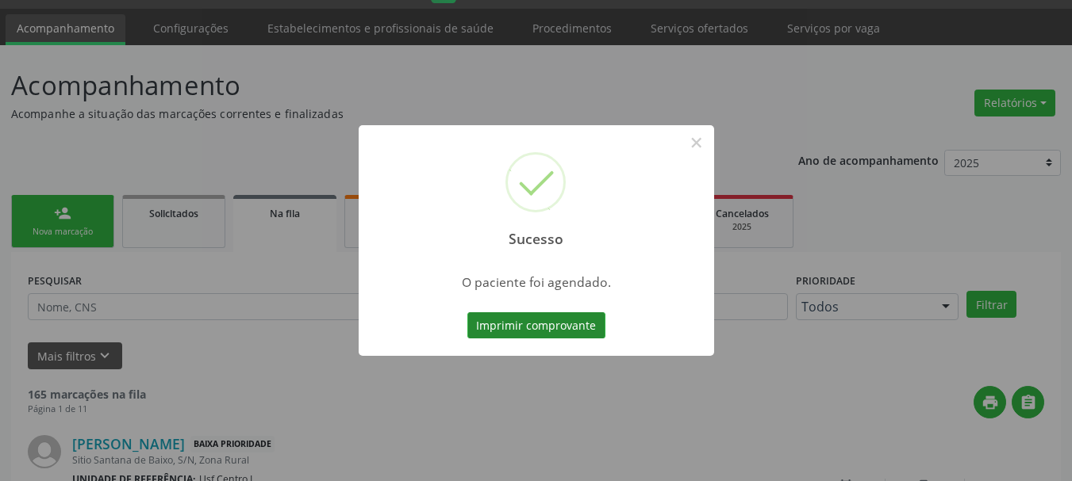
click at [540, 325] on button "Imprimir comprovante" at bounding box center [536, 326] width 138 height 27
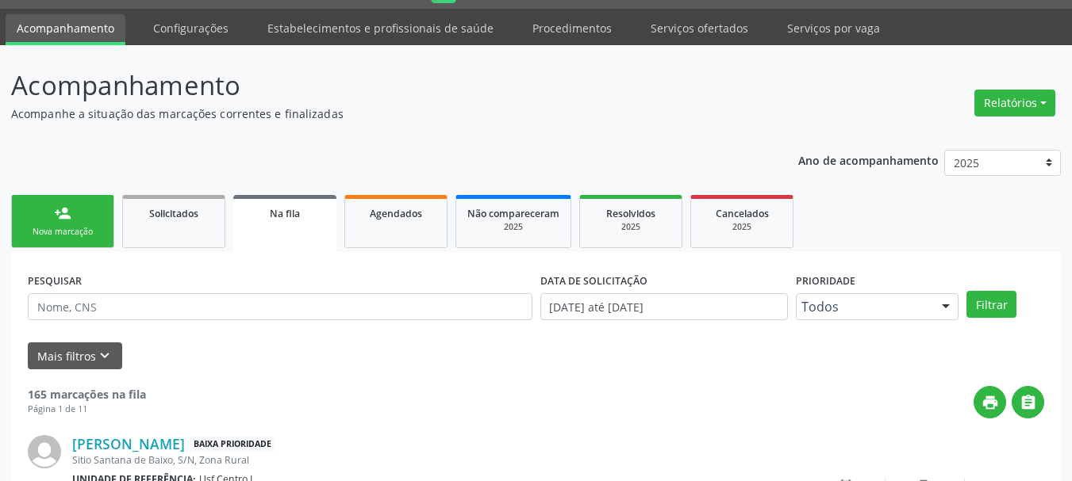
click at [98, 224] on link "person_add Nova marcação" at bounding box center [62, 221] width 103 height 53
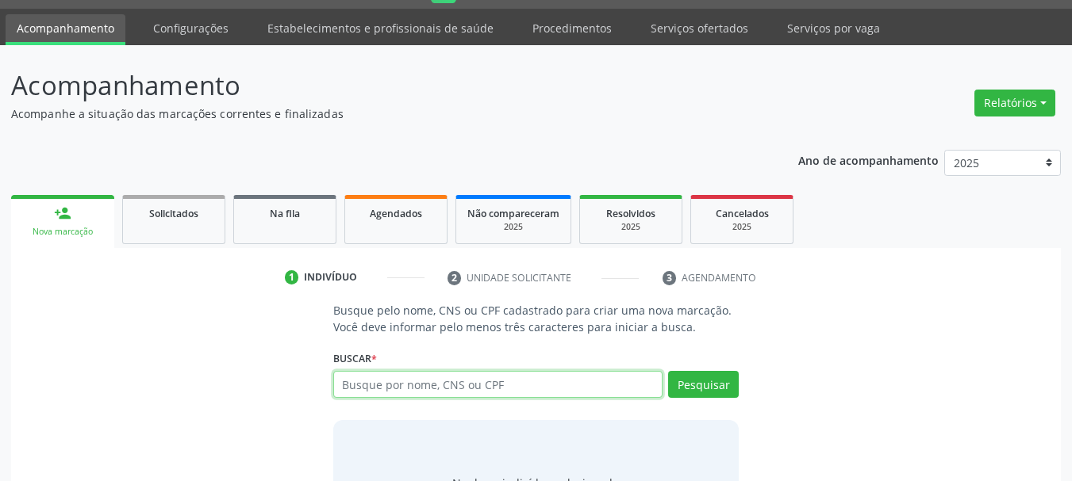
click at [442, 390] on input "text" at bounding box center [498, 384] width 330 height 27
type input "700507777252356"
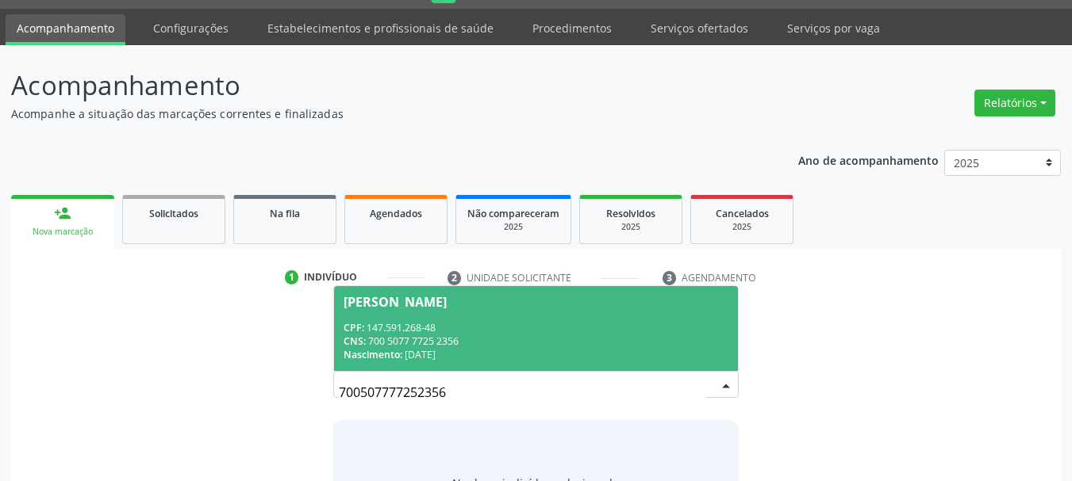
click at [447, 308] on div "[PERSON_NAME]" at bounding box center [394, 302] width 103 height 13
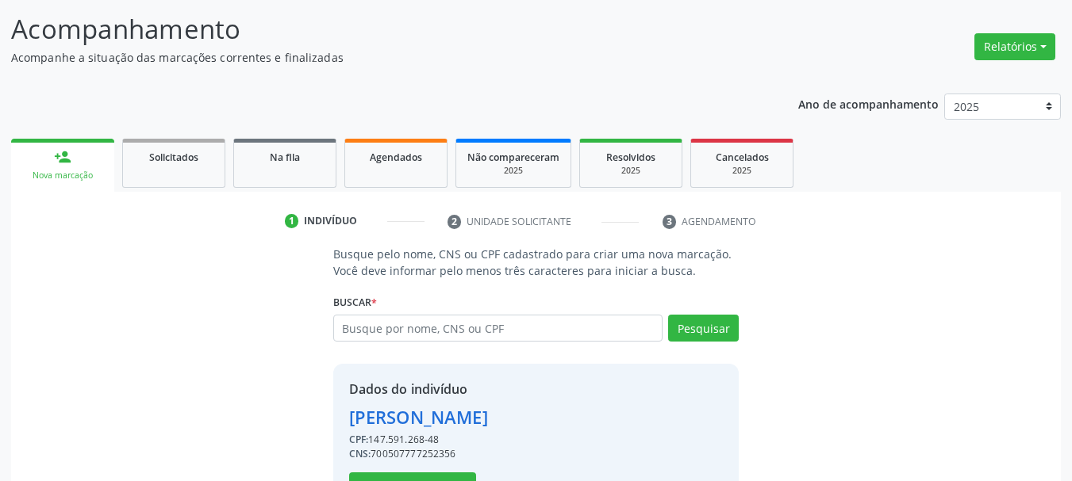
scroll to position [155, 0]
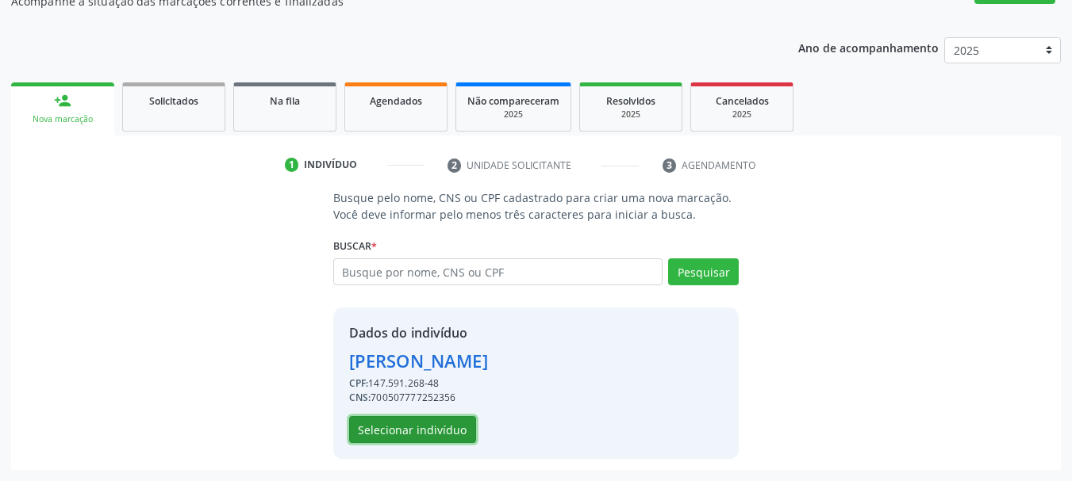
click at [456, 443] on button "Selecionar indivíduo" at bounding box center [412, 429] width 127 height 27
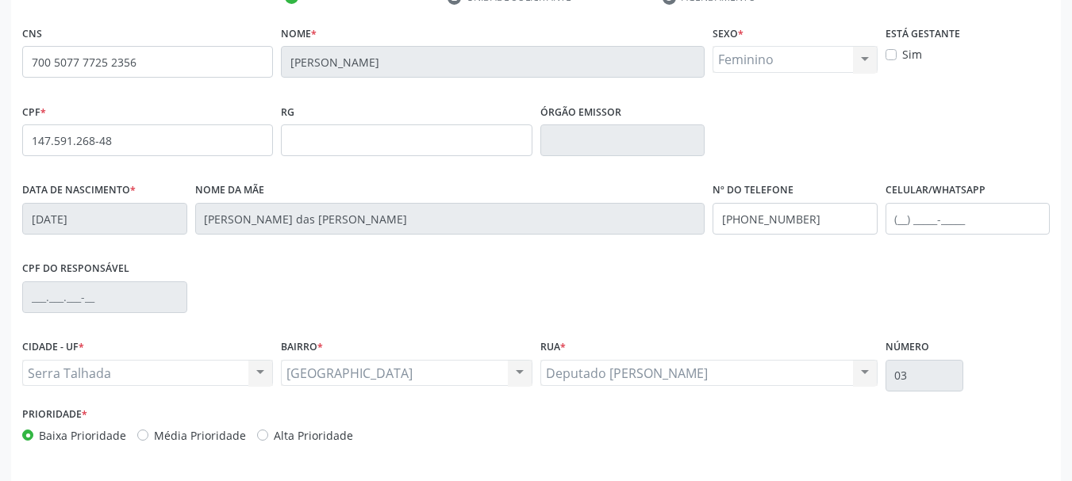
scroll to position [378, 0]
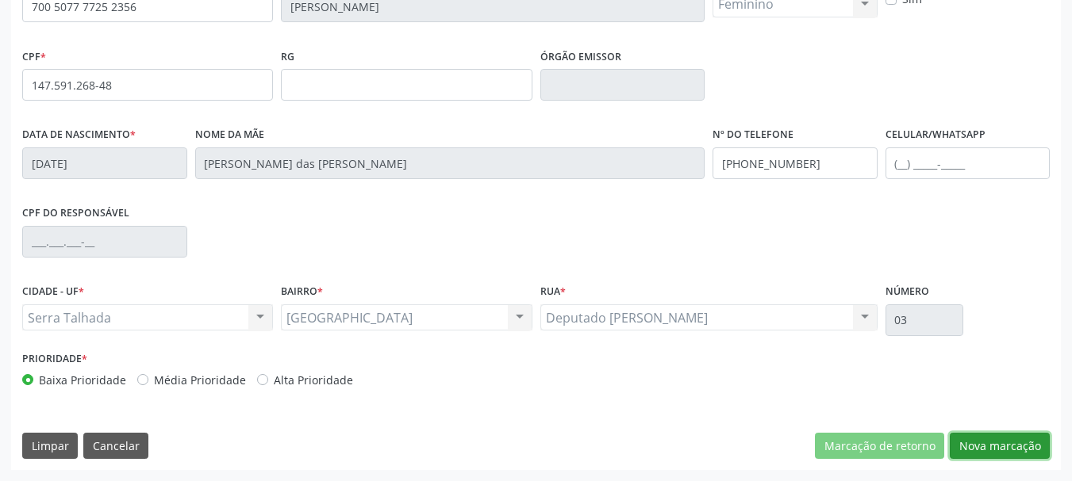
click at [982, 444] on button "Nova marcação" at bounding box center [999, 446] width 100 height 27
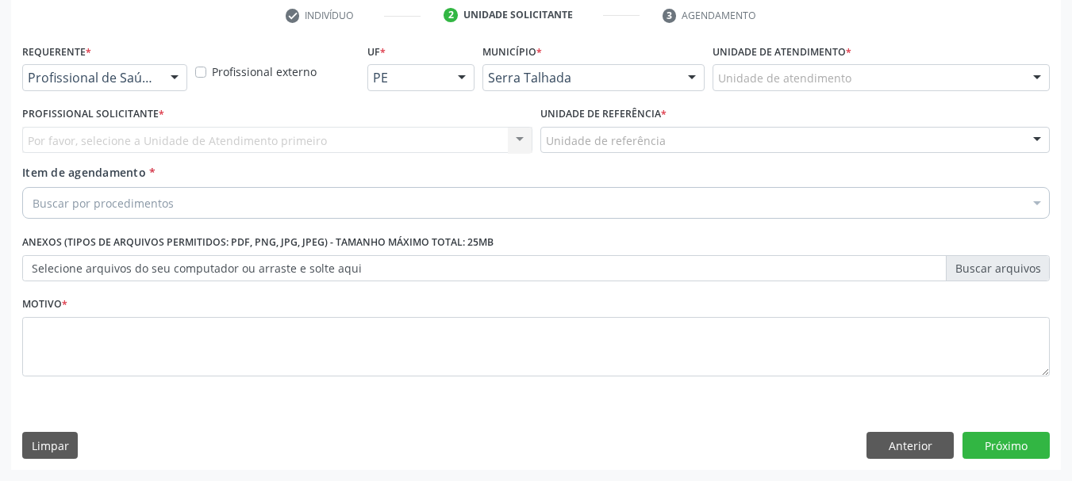
scroll to position [305, 0]
click at [105, 90] on div "Profissional de Saúde Profissional de Saúde Paciente Nenhum resultado encontrad…" at bounding box center [104, 77] width 165 height 27
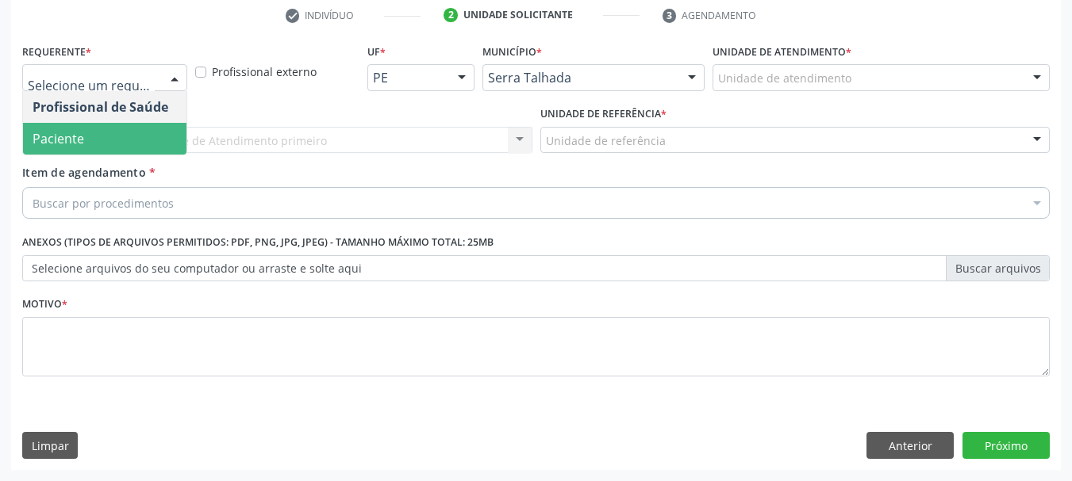
click at [92, 130] on span "Paciente" at bounding box center [104, 139] width 163 height 32
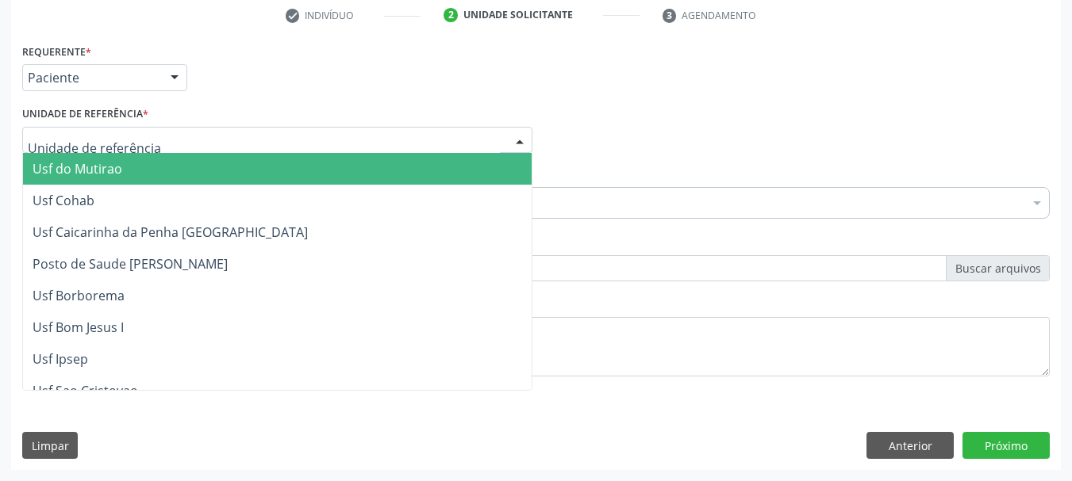
click at [92, 130] on div at bounding box center [277, 140] width 510 height 27
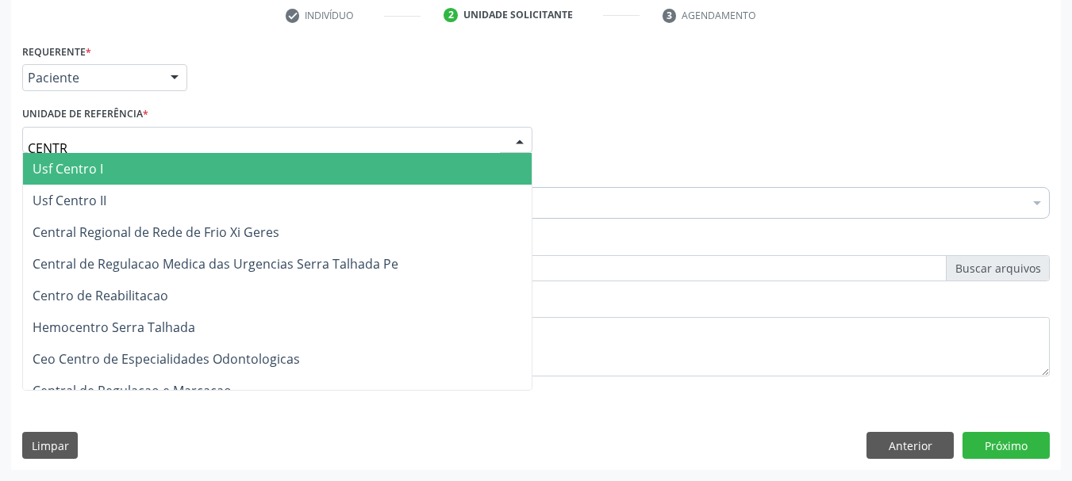
type input "CENTRO"
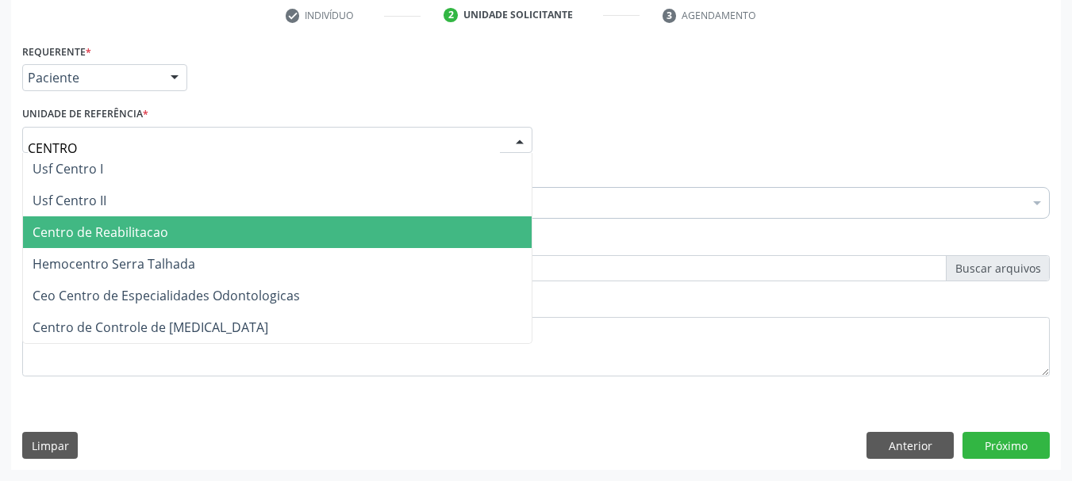
click at [128, 247] on span "Centro de Reabilitacao" at bounding box center [277, 233] width 508 height 32
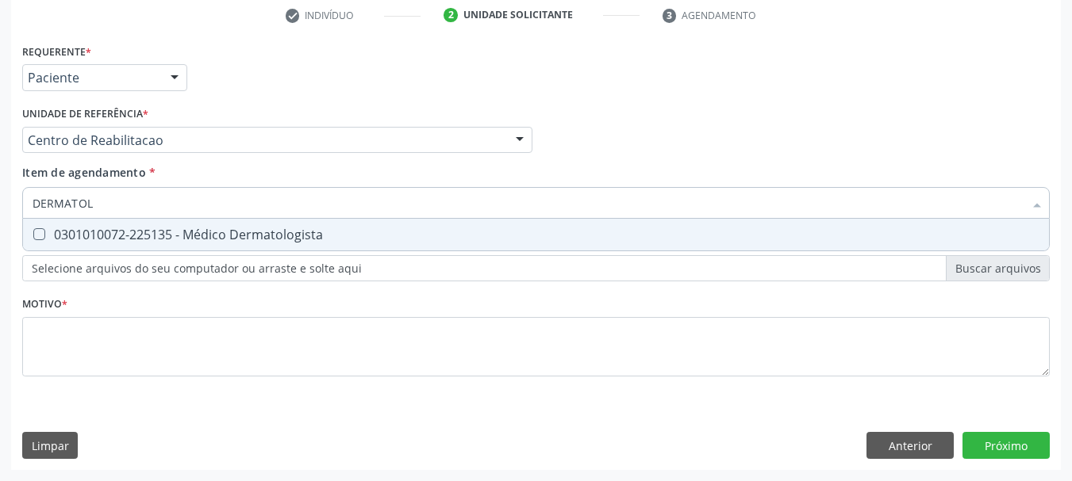
type input "DERMATOLO"
click at [135, 225] on span "0301010072-225135 - Médico Dermatologista" at bounding box center [536, 235] width 1026 height 32
checkbox Dermatologista "true"
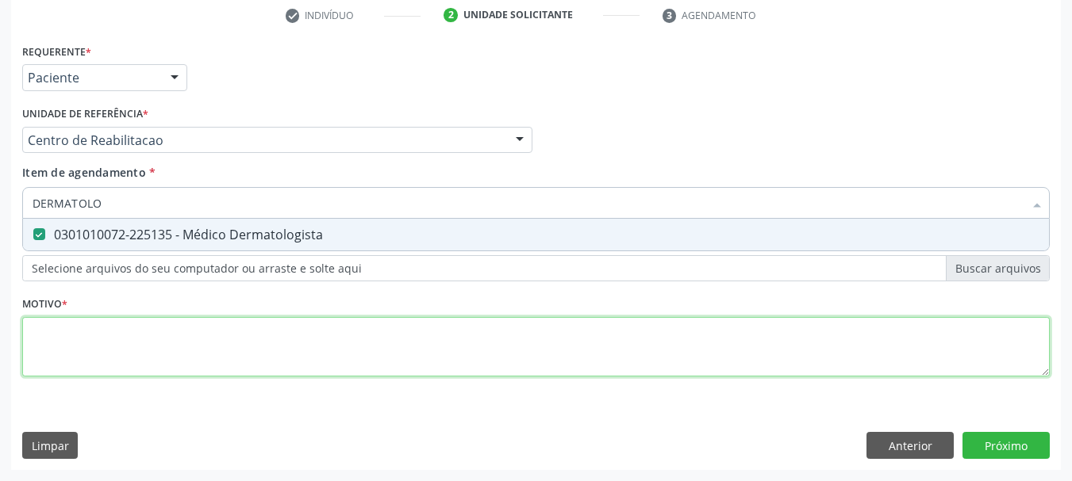
click at [122, 342] on div "Requerente * Paciente Profissional de Saúde Paciente Nenhum resultado encontrad…" at bounding box center [535, 219] width 1027 height 359
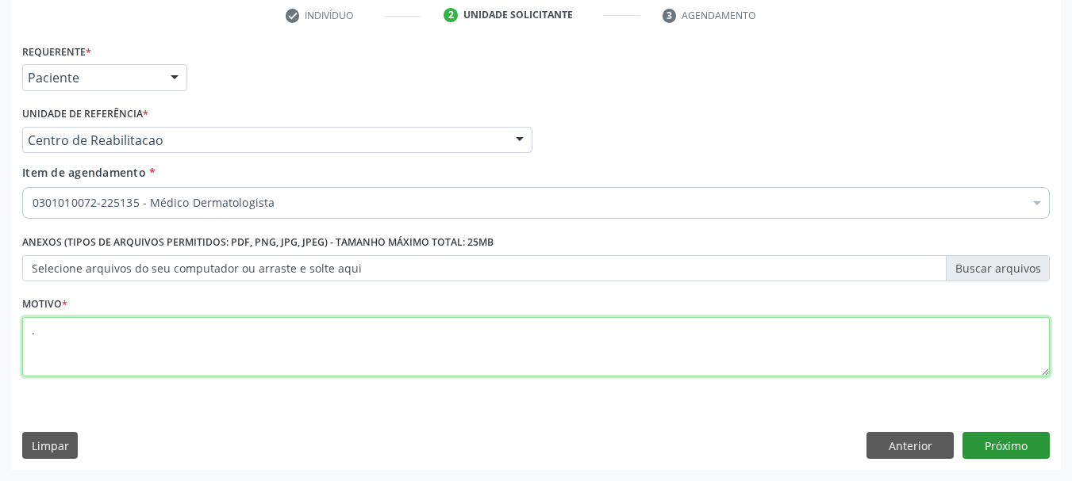
type textarea "."
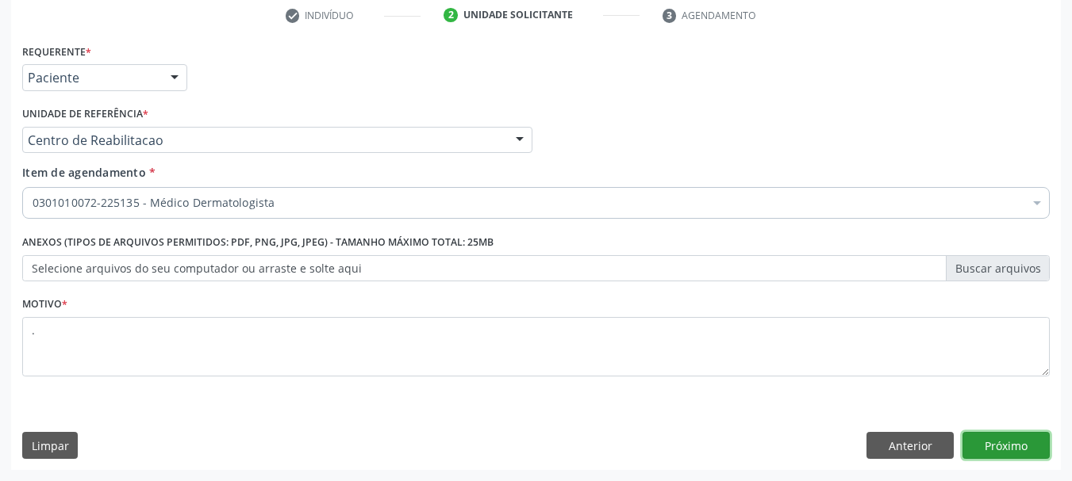
click at [1006, 451] on button "Próximo" at bounding box center [1005, 445] width 87 height 27
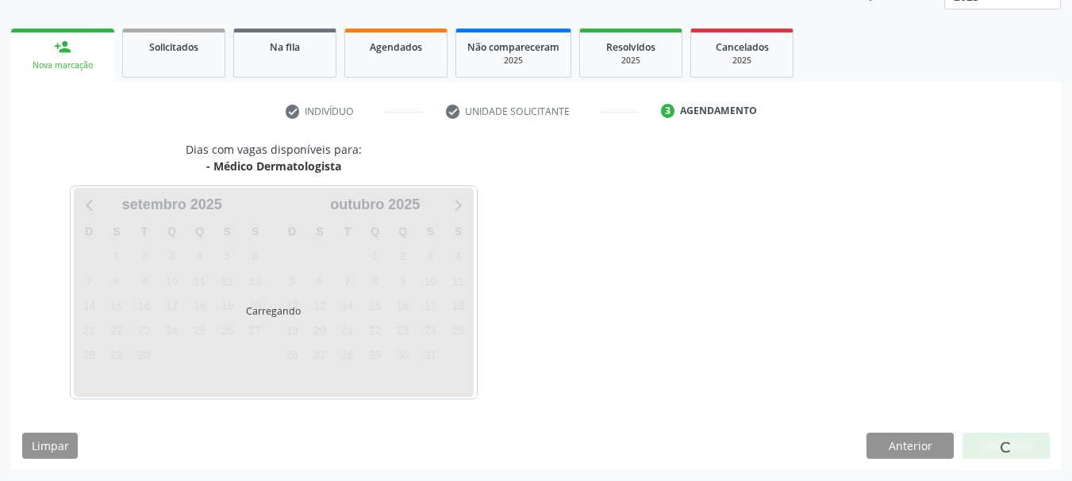
scroll to position [209, 0]
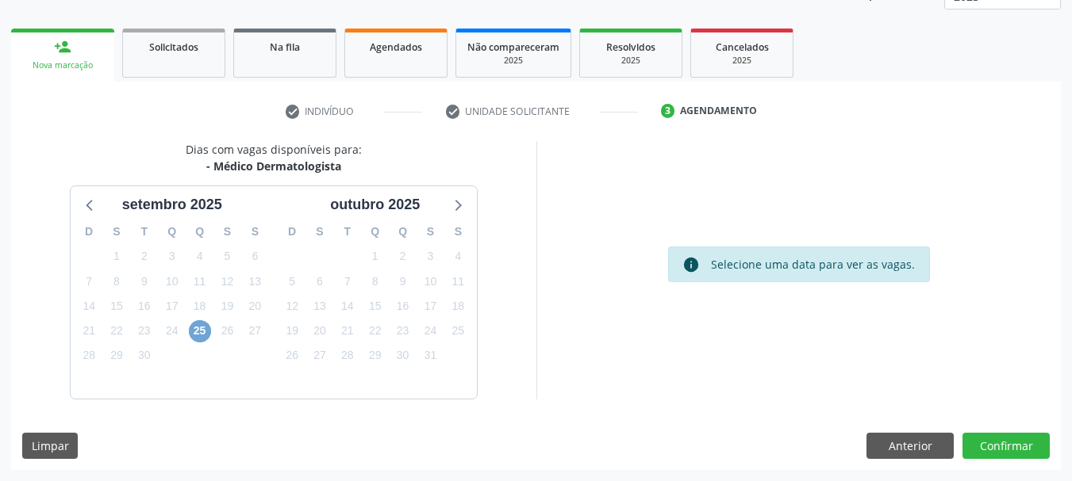
click at [194, 327] on span "25" at bounding box center [200, 331] width 22 height 22
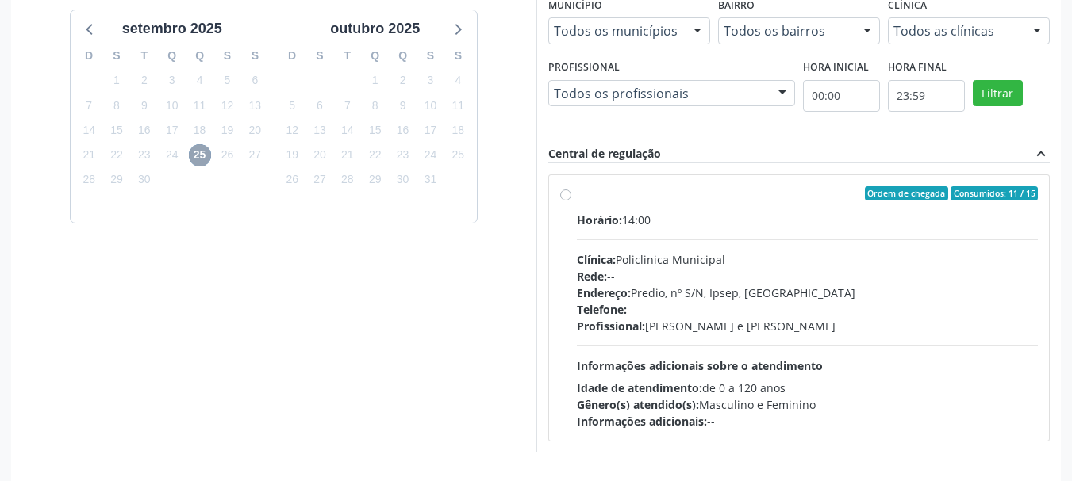
scroll to position [438, 0]
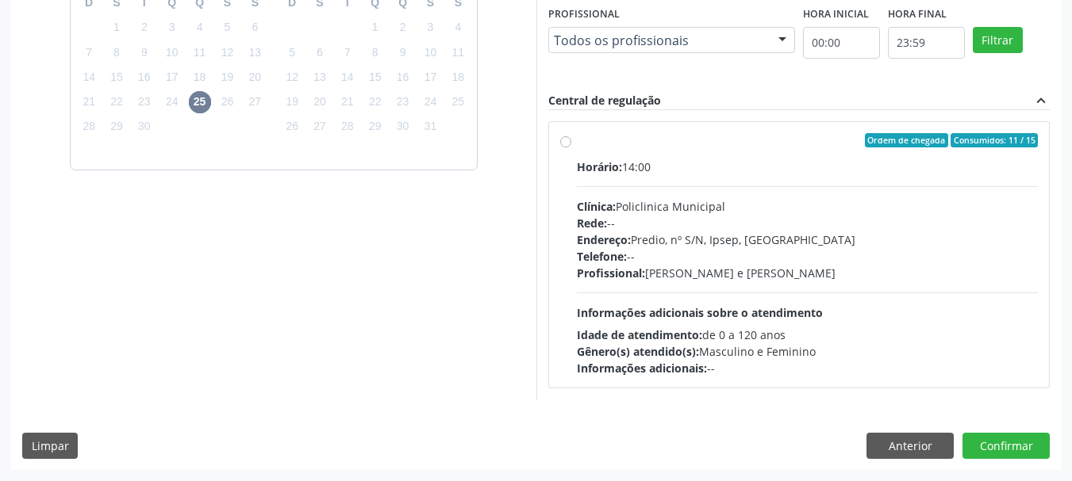
click at [615, 228] on div "Rede: --" at bounding box center [808, 223] width 462 height 17
click at [571, 148] on input "Ordem de chegada Consumidos: 11 / 15 Horário: 14:00 Clínica: Policlinica Munici…" at bounding box center [565, 140] width 11 height 14
radio input "true"
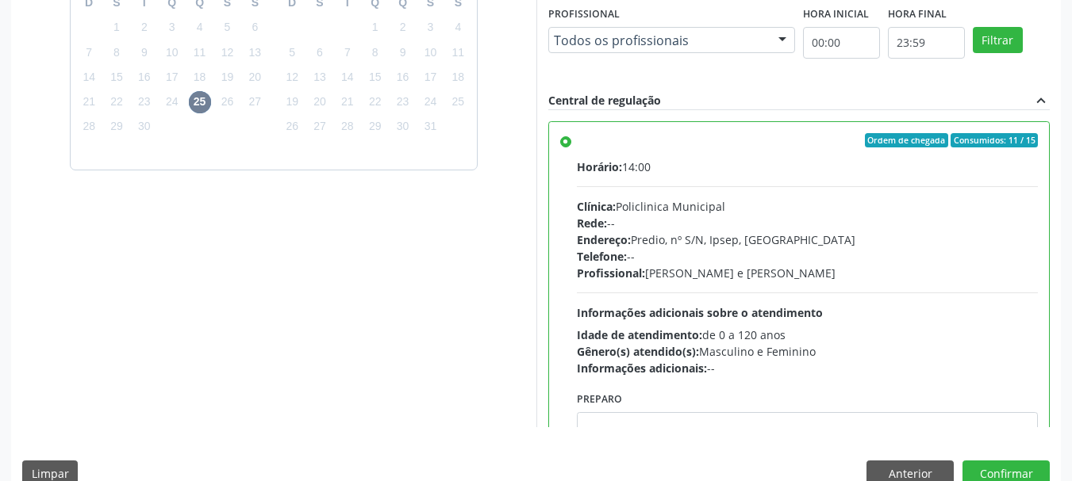
click at [1037, 460] on div "Dias com vagas disponíveis para: - Médico Dermatologista [DATE] D S T Q Q S S 3…" at bounding box center [535, 205] width 1049 height 586
click at [1025, 465] on button "Confirmar" at bounding box center [1005, 474] width 87 height 27
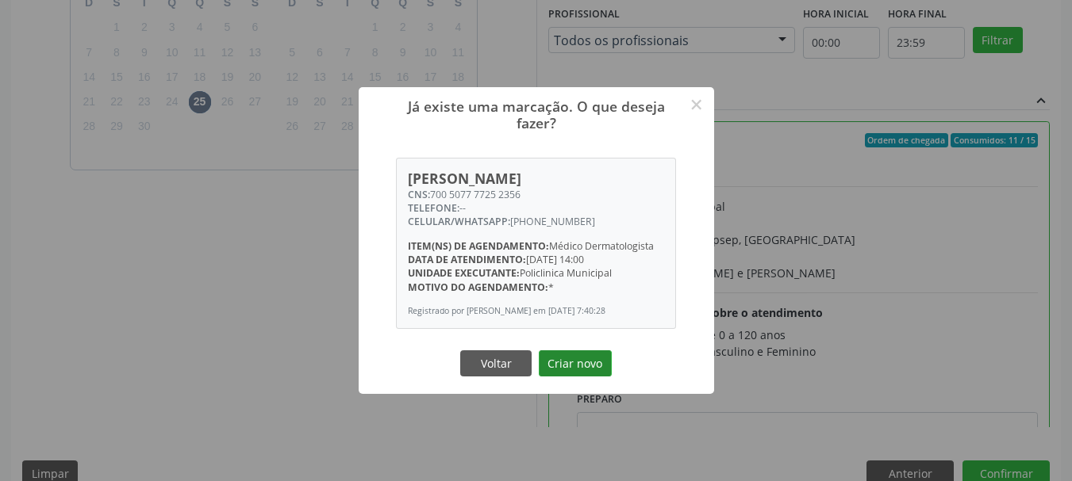
click at [569, 372] on button "Criar novo" at bounding box center [575, 364] width 73 height 27
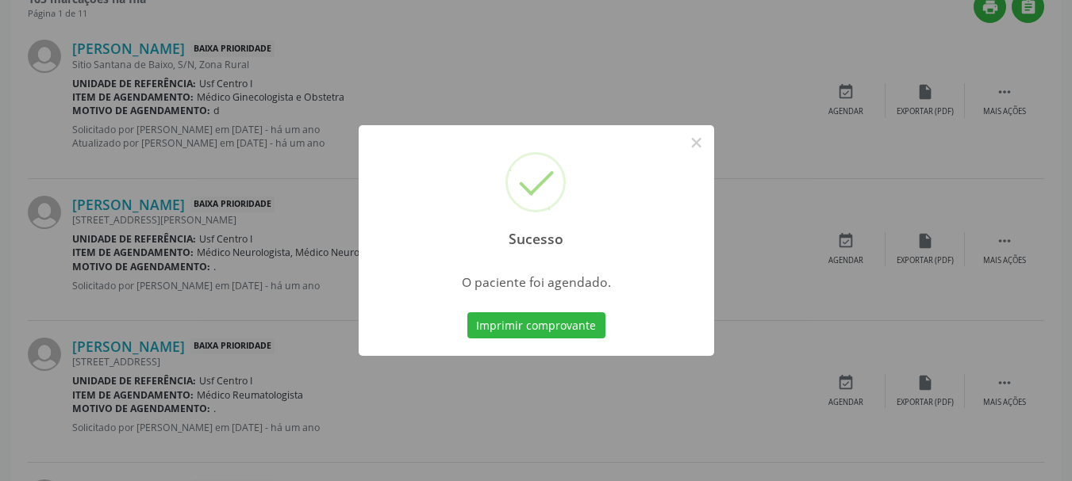
scroll to position [42, 0]
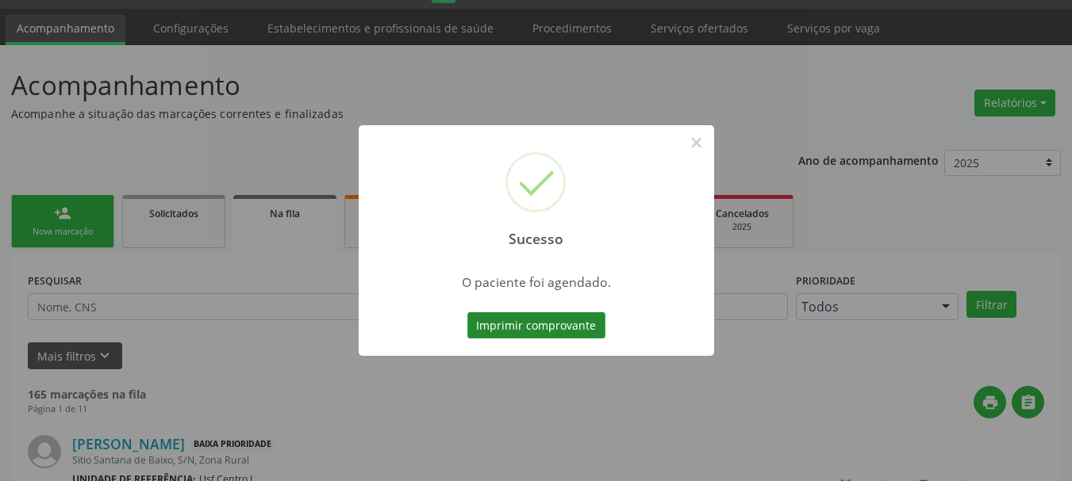
click at [577, 319] on button "Imprimir comprovante" at bounding box center [536, 326] width 138 height 27
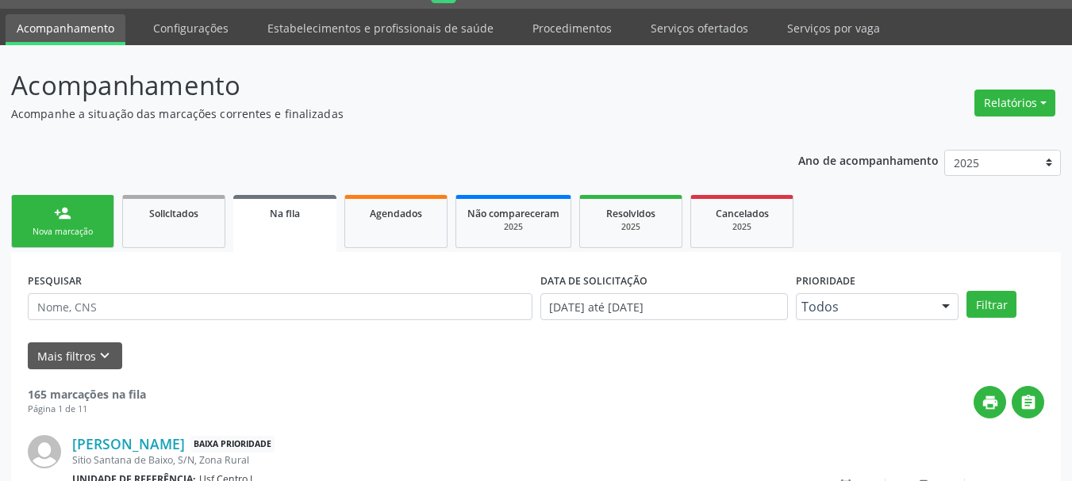
click at [76, 230] on div "Nova marcação" at bounding box center [62, 232] width 79 height 12
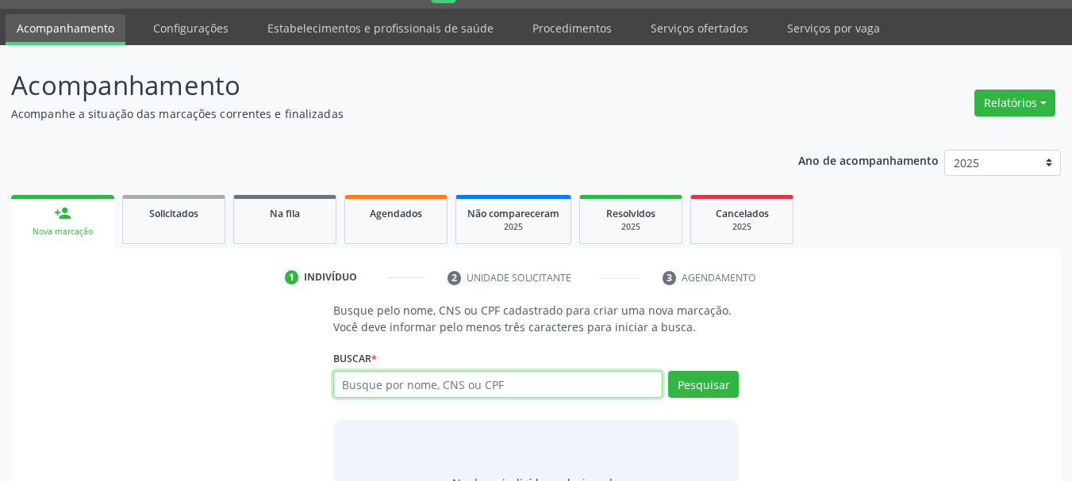
click at [489, 385] on input "text" at bounding box center [498, 384] width 330 height 27
type input "700005904119903"
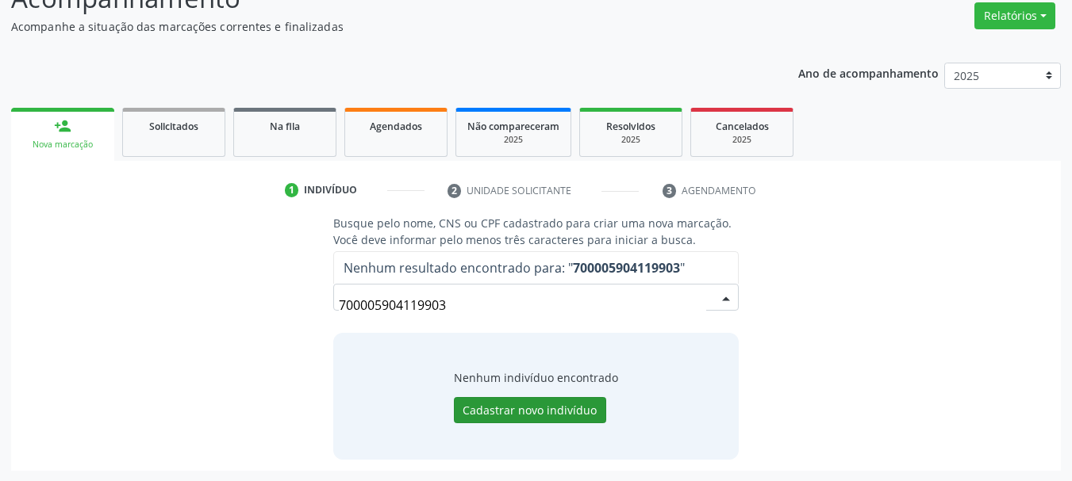
scroll to position [130, 0]
click at [530, 422] on button "Cadastrar novo indivíduo" at bounding box center [530, 410] width 152 height 27
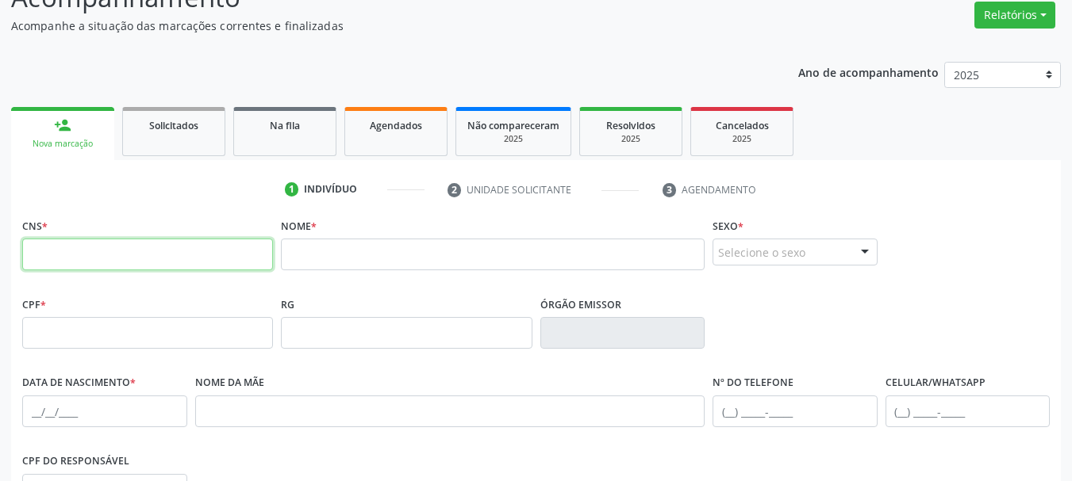
click at [139, 256] on input "text" at bounding box center [147, 255] width 251 height 32
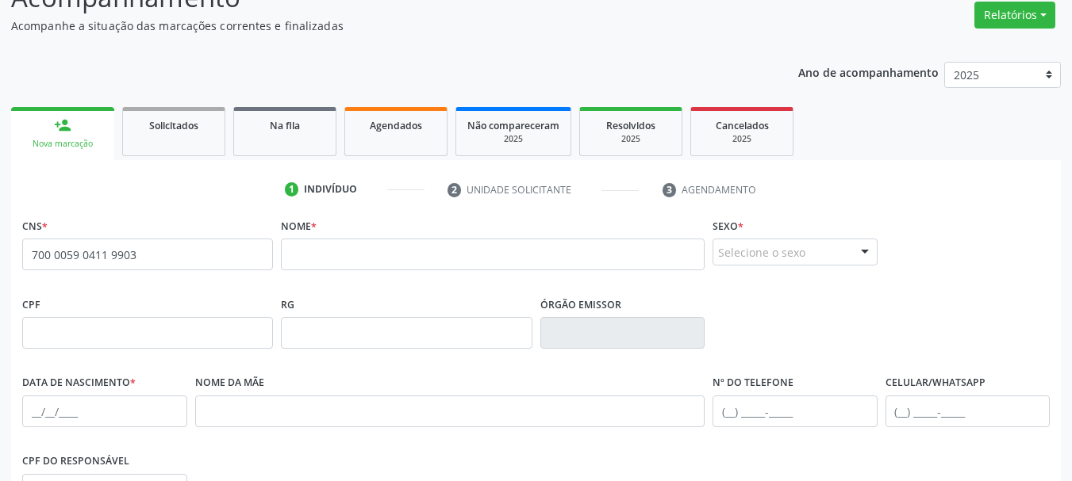
type input "700 0059 0411 9903"
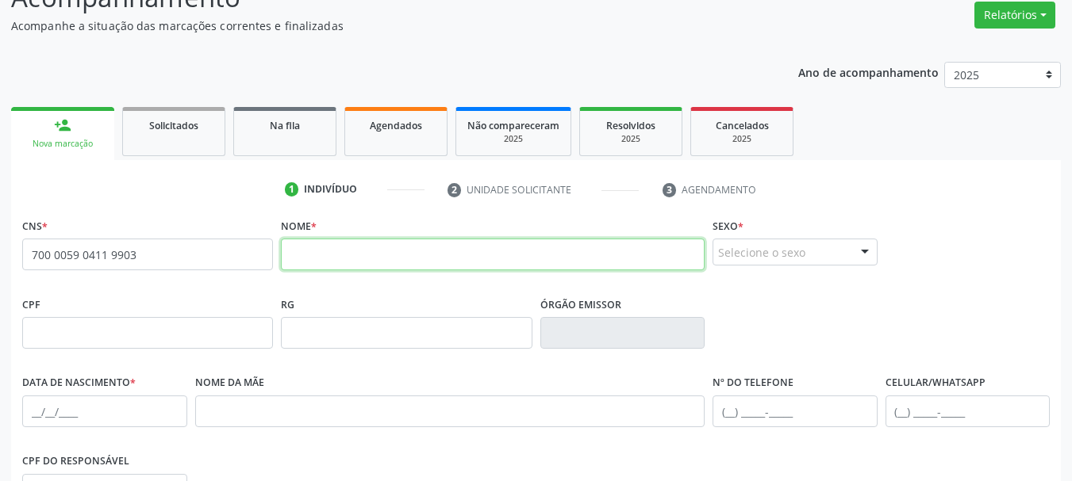
click at [308, 261] on input "text" at bounding box center [493, 255] width 424 height 32
type input "[PERSON_NAME]"
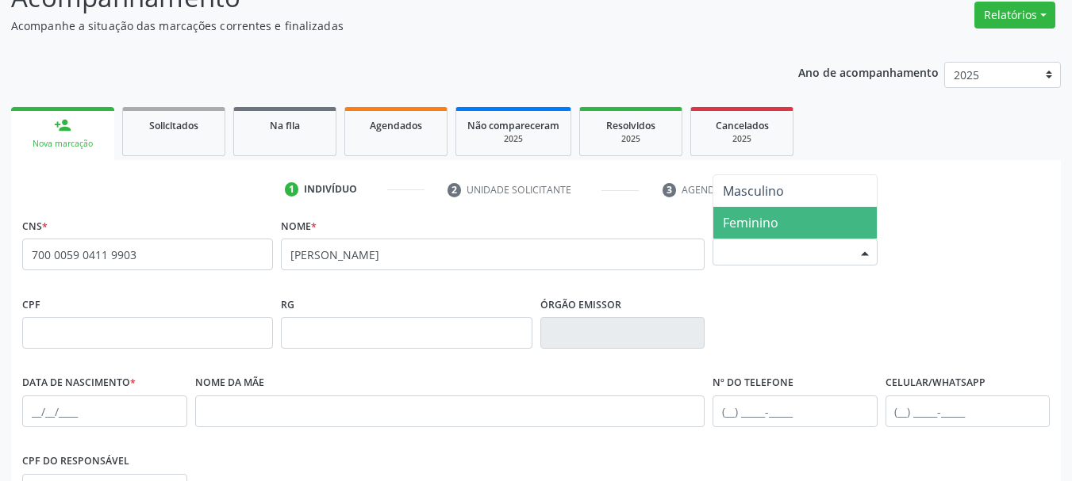
click at [802, 219] on span "Feminino" at bounding box center [794, 223] width 163 height 32
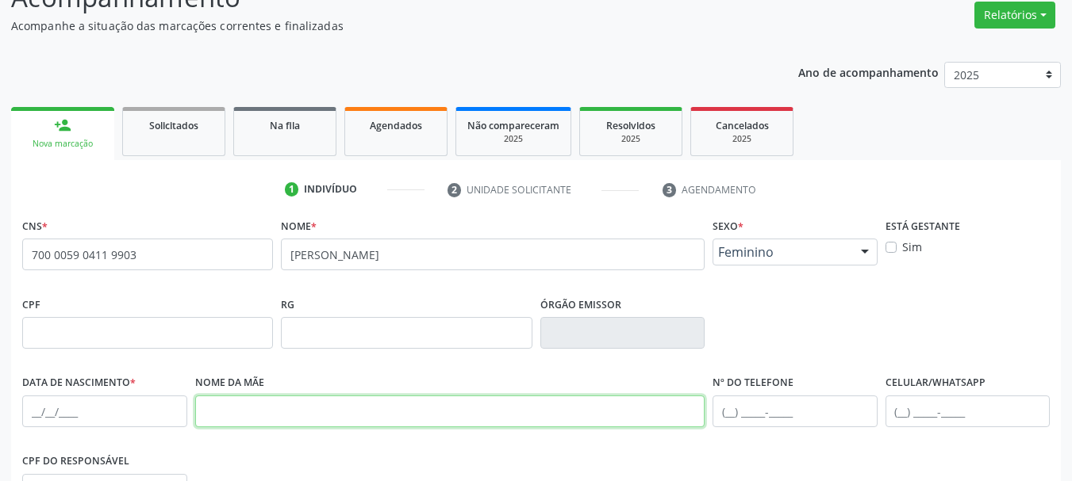
click at [260, 412] on input "text" at bounding box center [450, 412] width 510 height 32
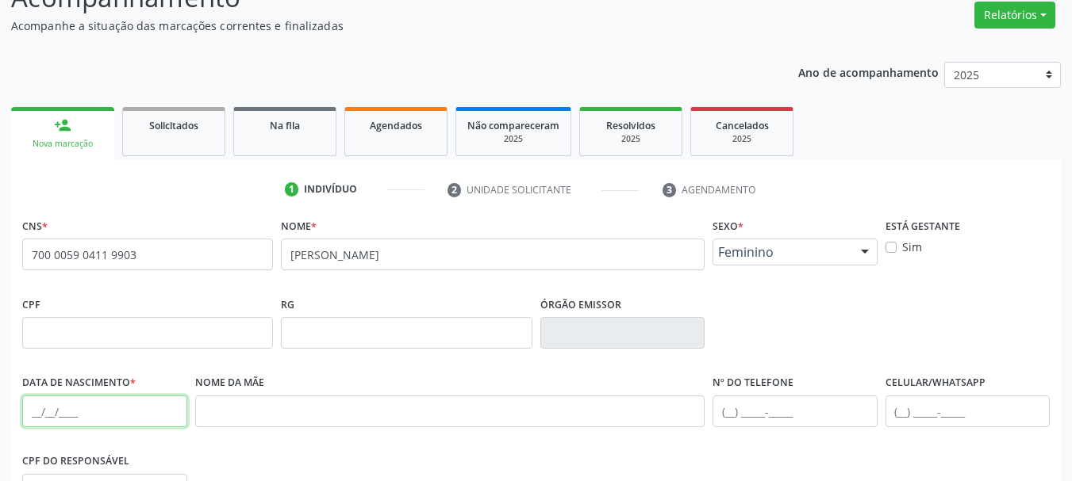
click at [103, 424] on input "text" at bounding box center [104, 412] width 165 height 32
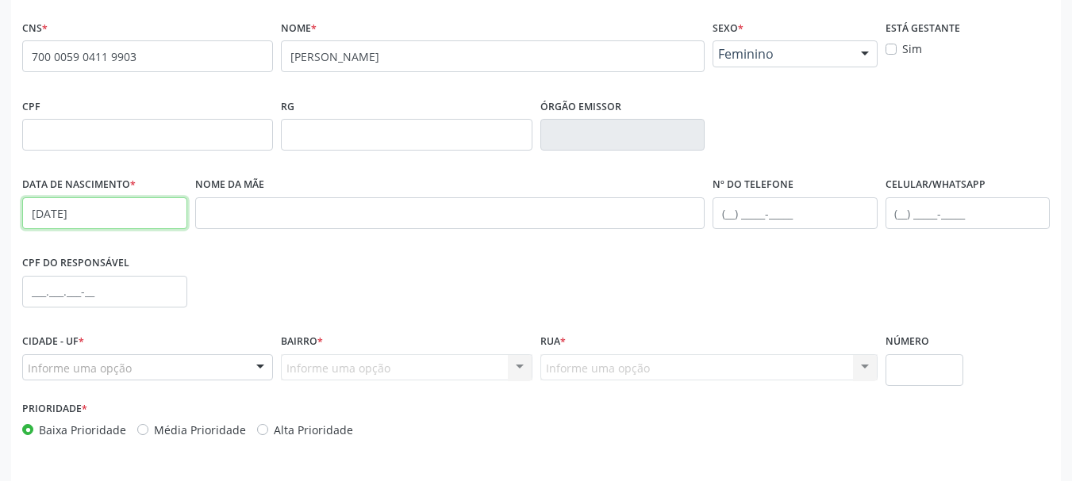
scroll to position [368, 0]
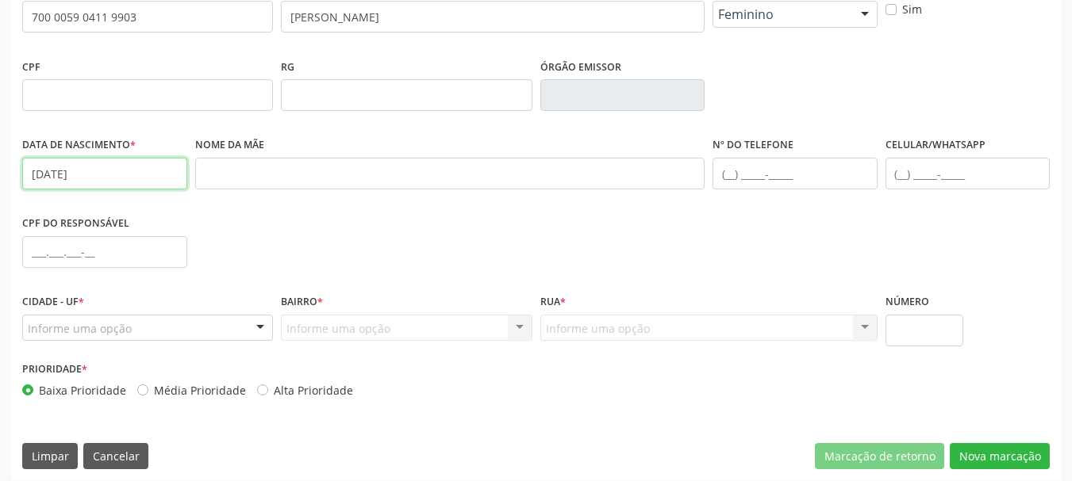
type input "[DATE]"
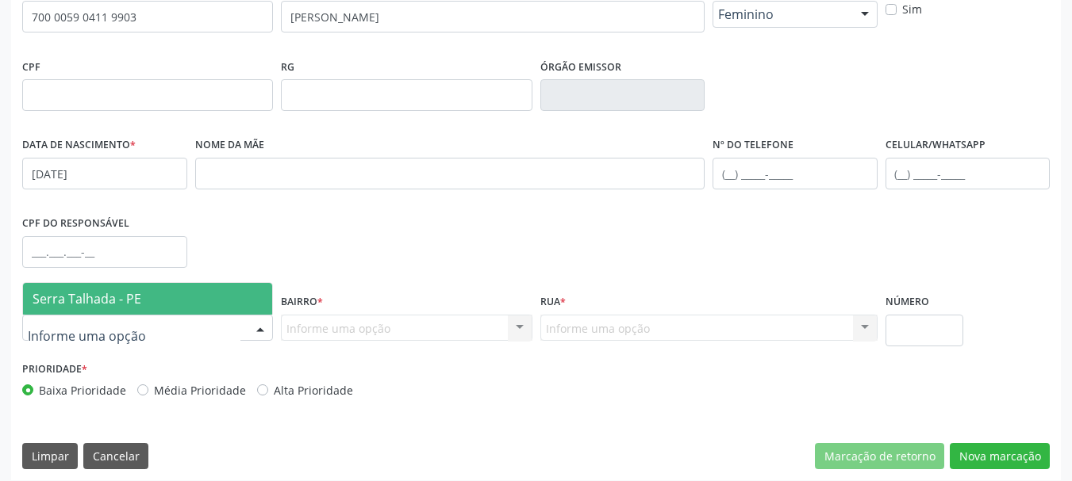
click at [238, 330] on div at bounding box center [147, 328] width 251 height 27
click at [128, 295] on span "Serra Talhada - PE" at bounding box center [87, 298] width 109 height 17
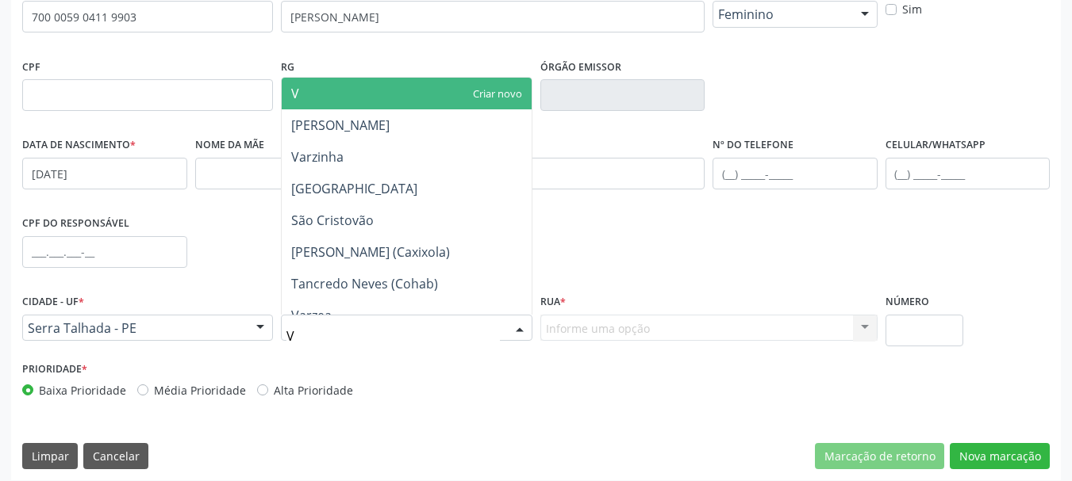
type input "VI"
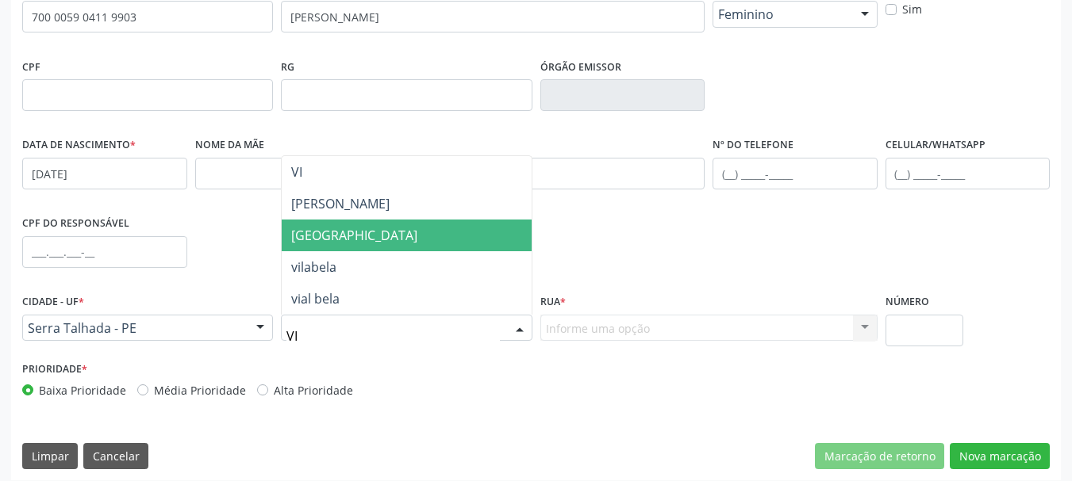
click at [349, 226] on span "[GEOGRAPHIC_DATA]" at bounding box center [406, 236] width 249 height 32
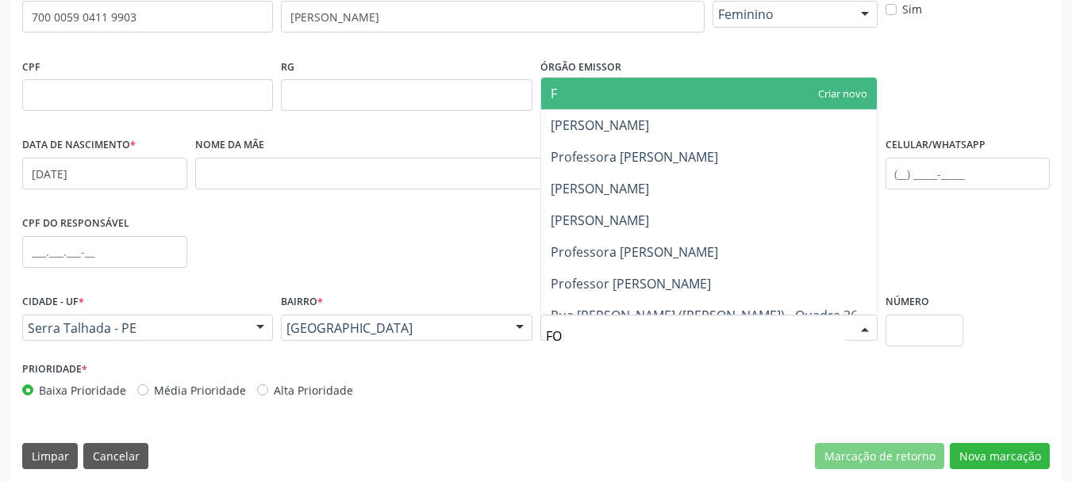
type input "FOR"
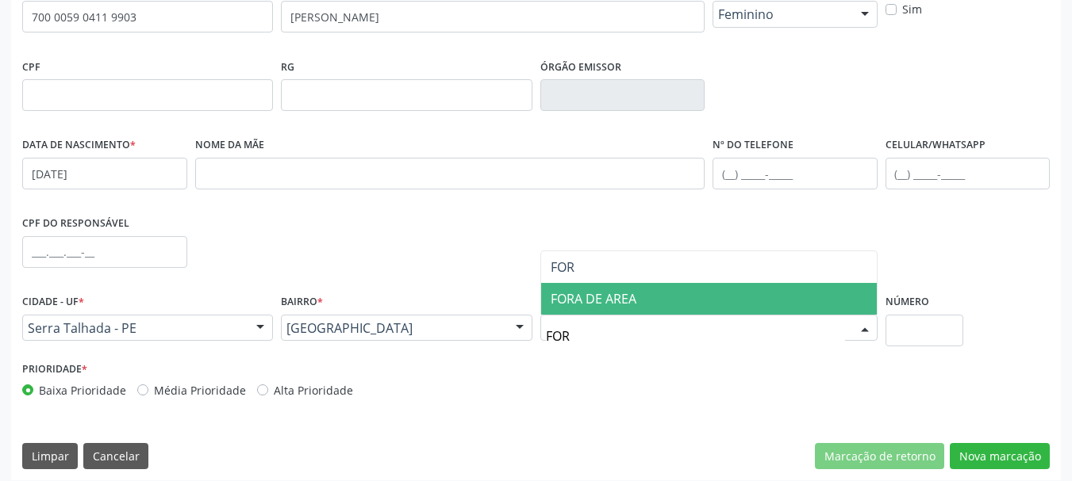
click at [639, 297] on span "FORA DE AREA" at bounding box center [709, 299] width 336 height 32
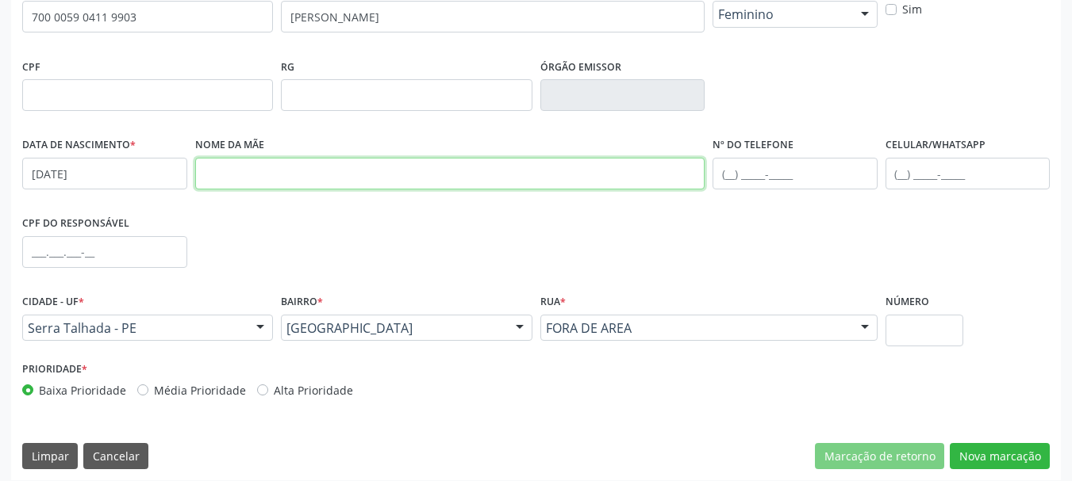
click at [265, 169] on input "text" at bounding box center [450, 174] width 510 height 32
type input "MIRADALVA [PERSON_NAME]"
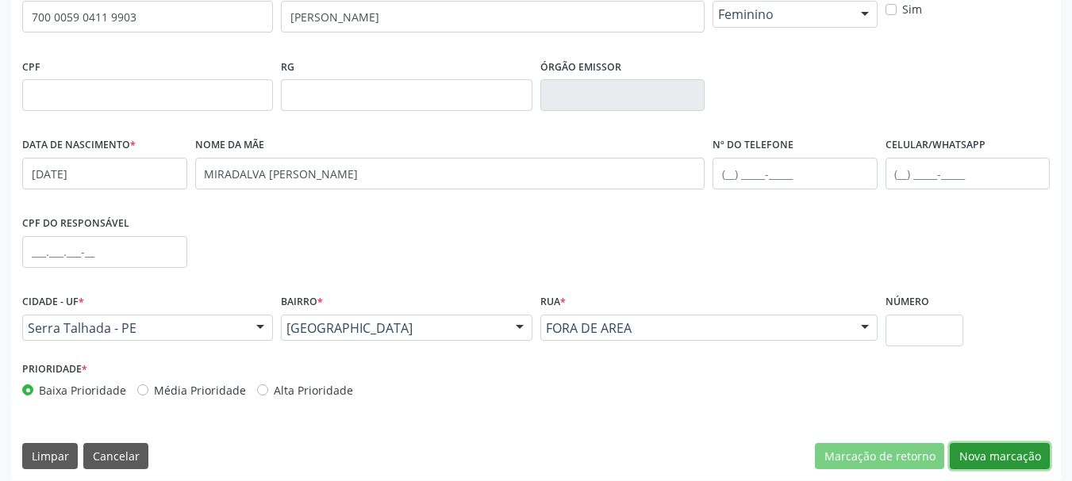
click at [1003, 454] on button "Nova marcação" at bounding box center [999, 456] width 100 height 27
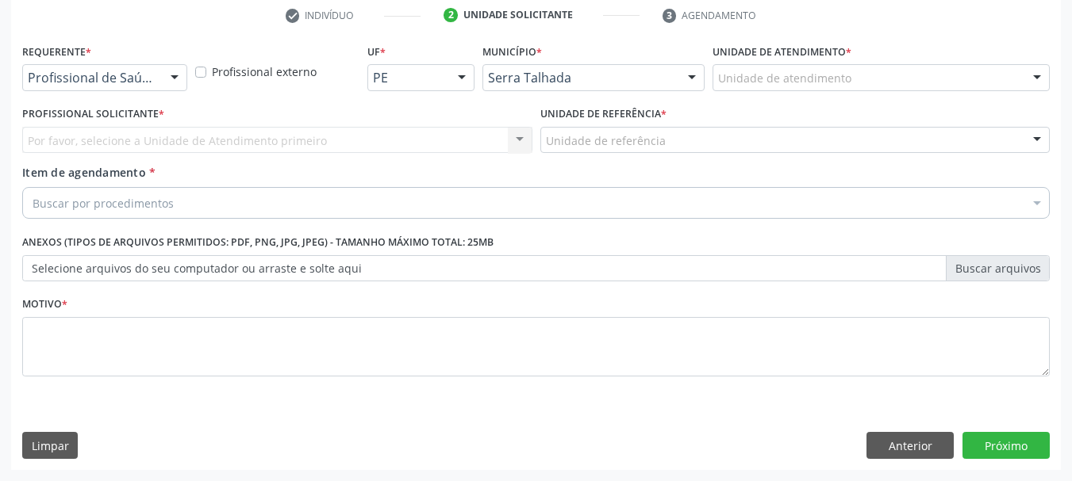
scroll to position [305, 0]
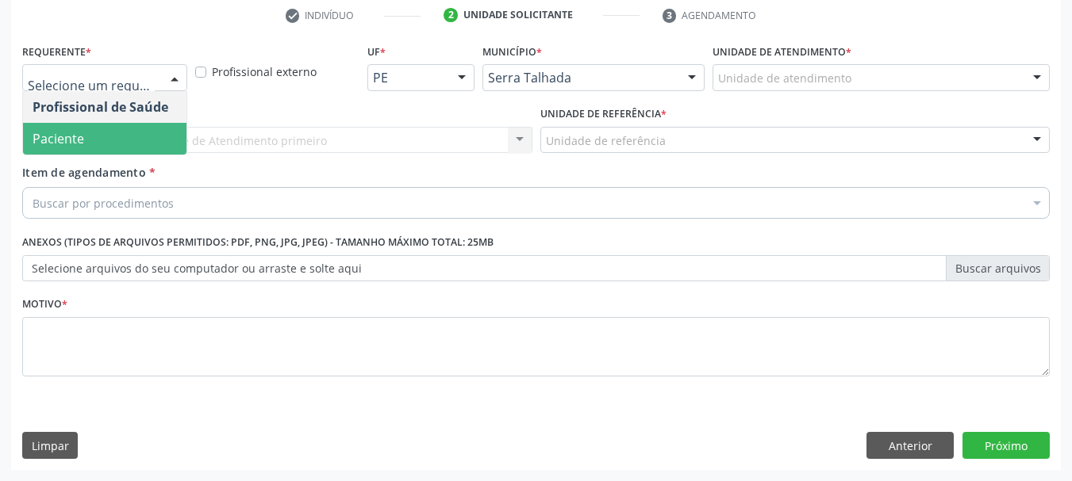
click at [105, 131] on span "Paciente" at bounding box center [104, 139] width 163 height 32
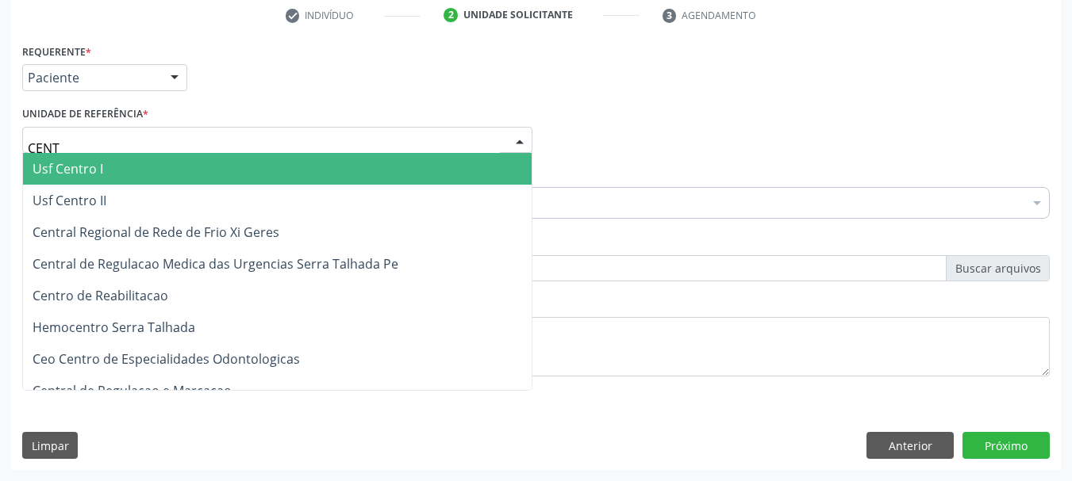
type input "CENTR"
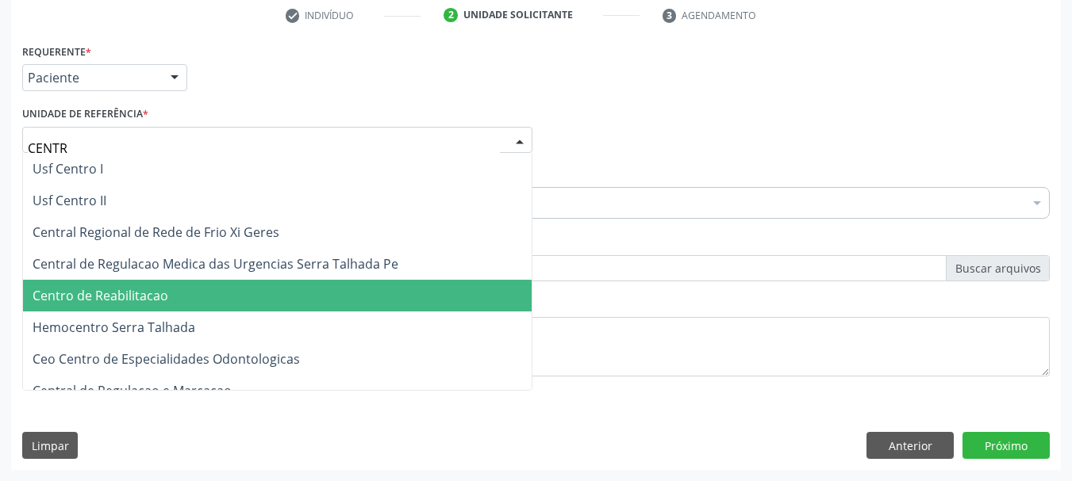
click at [142, 303] on span "Centro de Reabilitacao" at bounding box center [101, 295] width 136 height 17
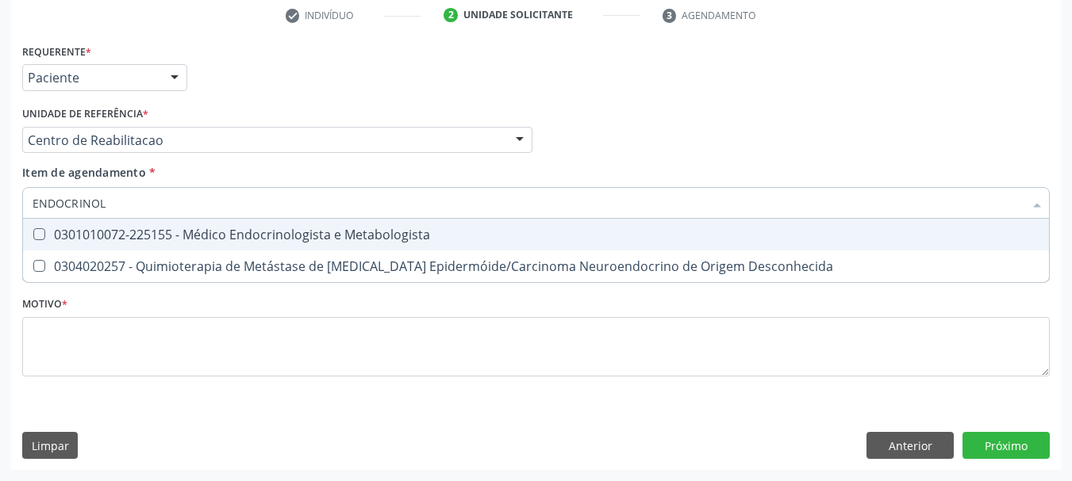
type input "ENDOCRINOLO"
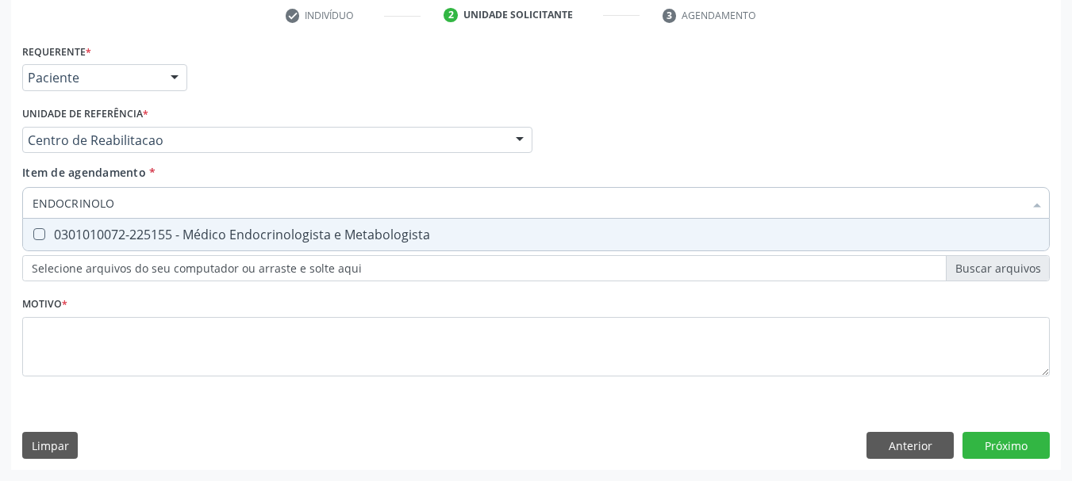
click at [333, 219] on span "0301010072-225155 - Médico Endocrinologista e Metabologista" at bounding box center [536, 235] width 1026 height 32
checkbox Metabologista "true"
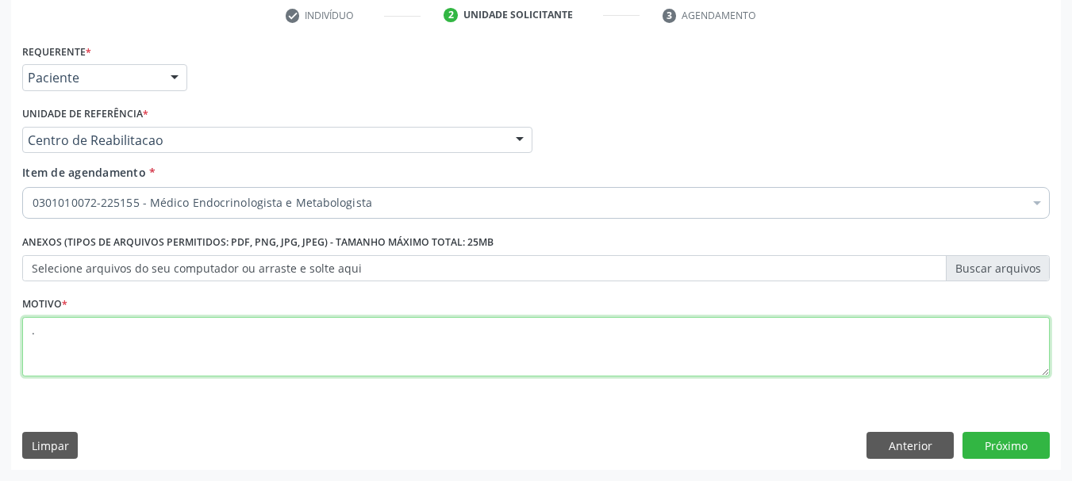
type textarea "."
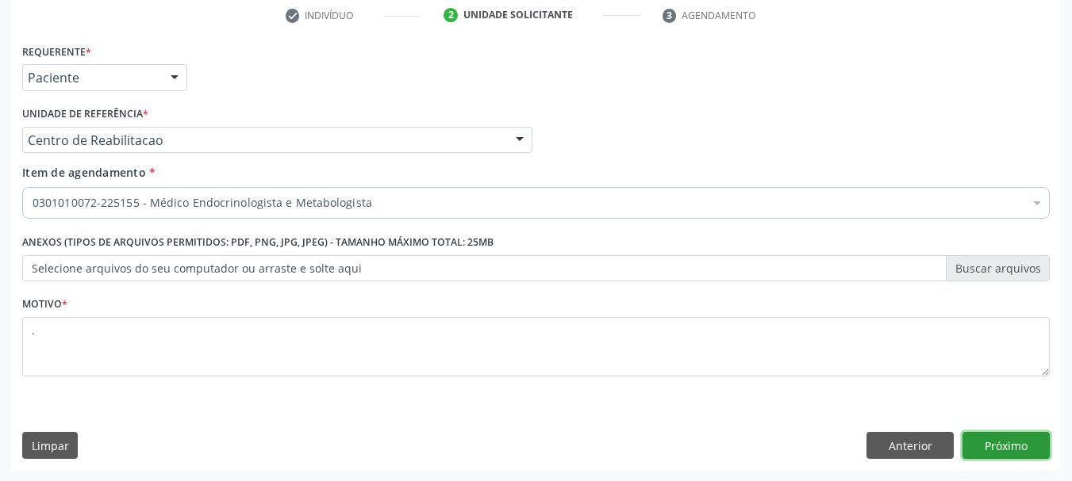
click button "Próximo" at bounding box center [1005, 445] width 87 height 27
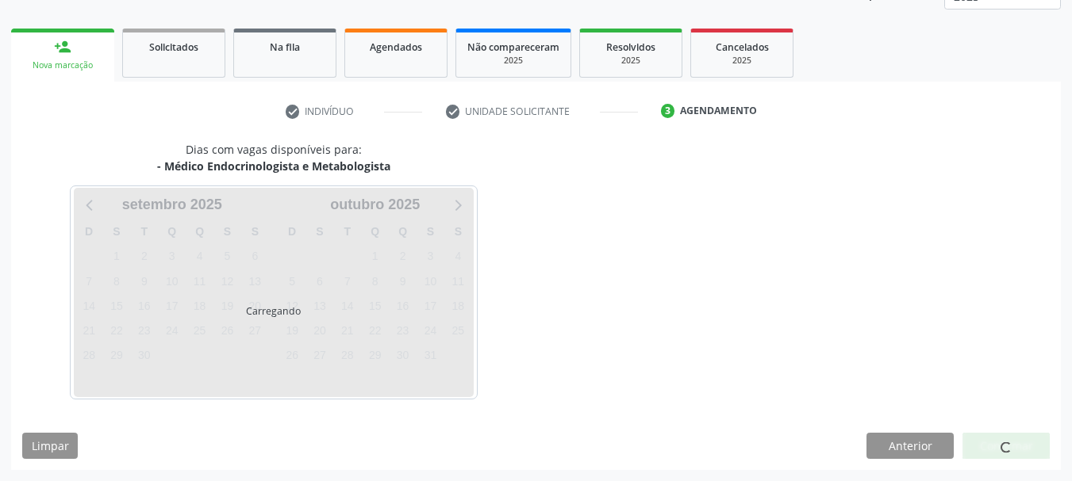
scroll to position [209, 0]
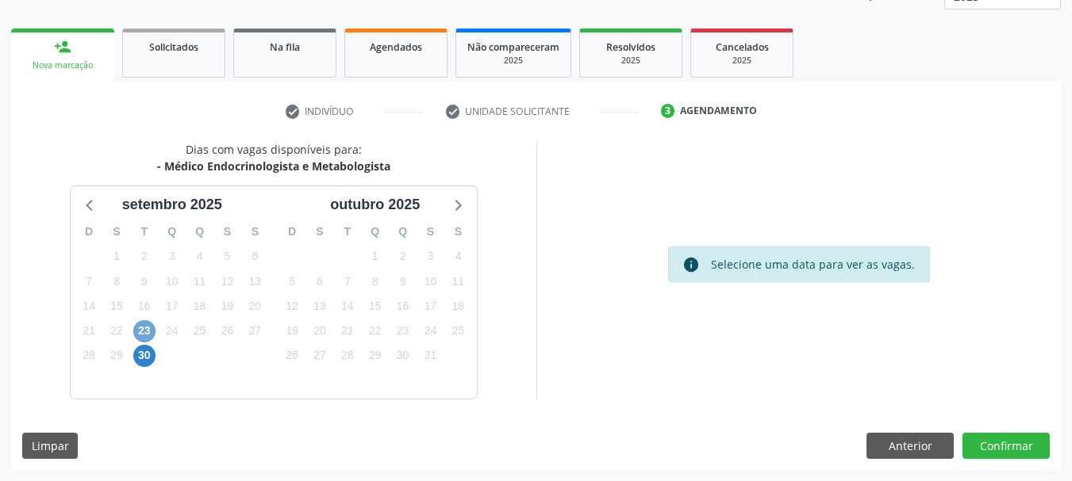
click at [144, 329] on span "23" at bounding box center [144, 331] width 22 height 22
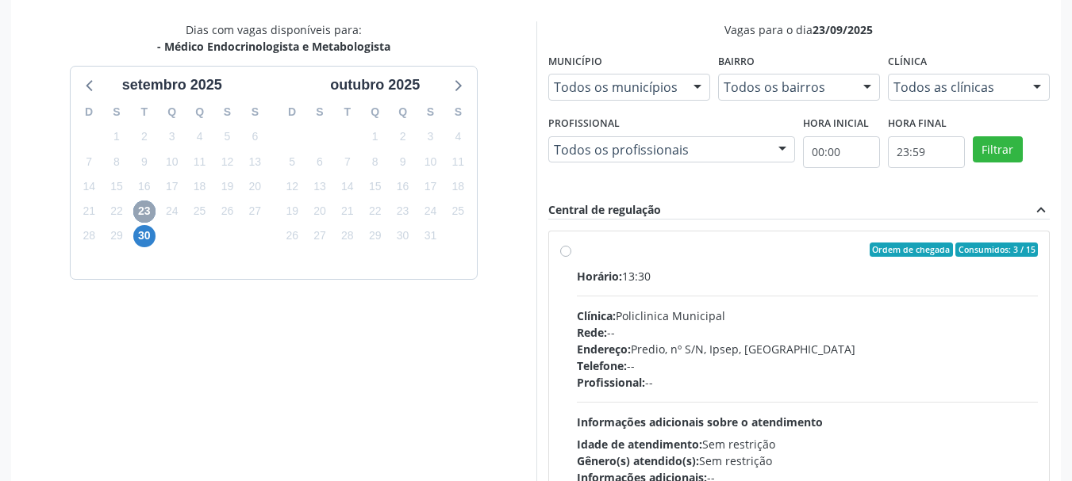
scroll to position [367, 0]
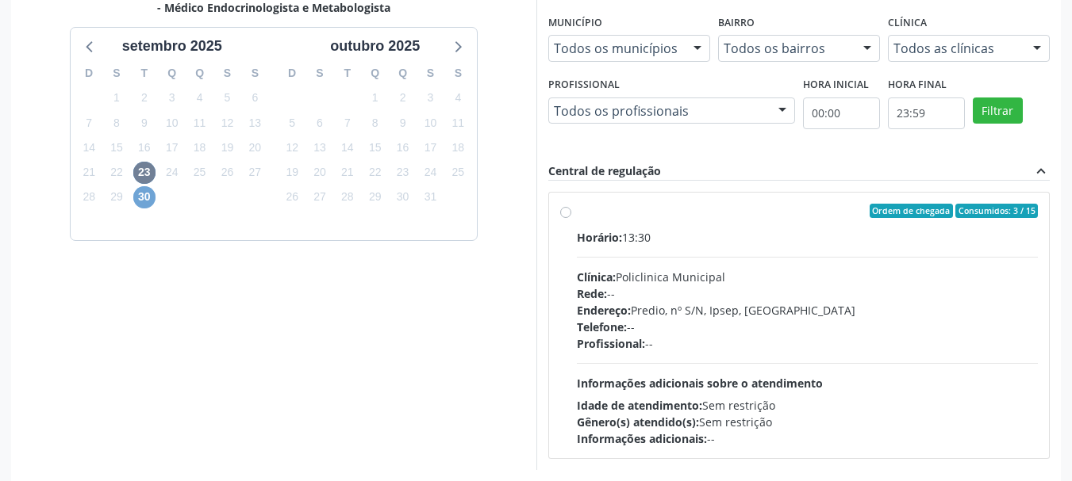
click at [148, 197] on span "30" at bounding box center [144, 197] width 22 height 22
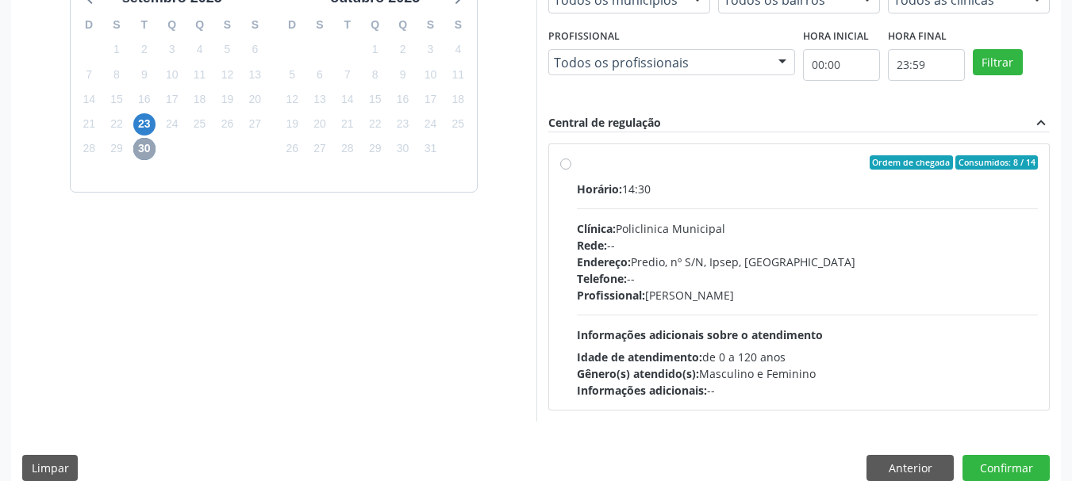
scroll to position [438, 0]
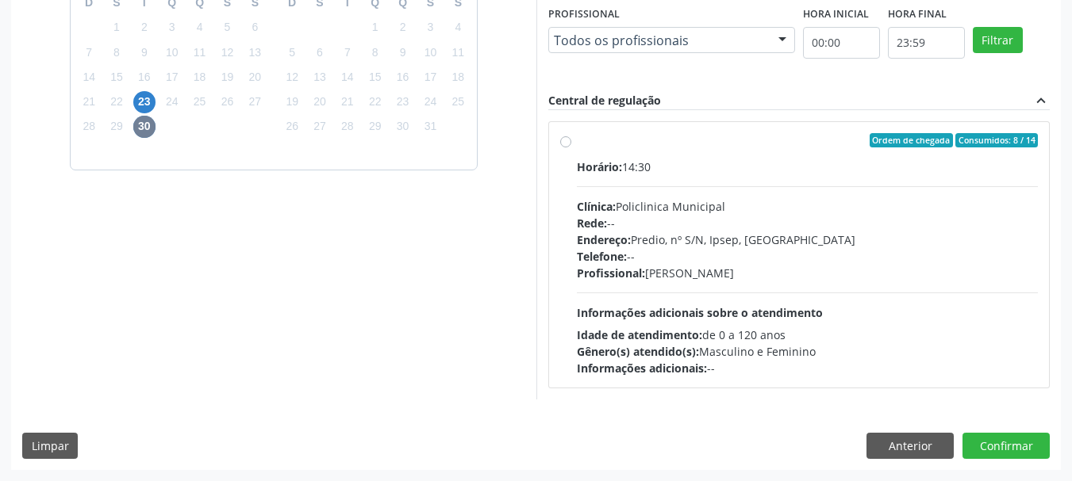
click at [697, 136] on div "Ordem de chegada Consumidos: 8 / 14" at bounding box center [808, 140] width 462 height 14
click at [571, 136] on input "Ordem de chegada Consumidos: 8 / 14 Horário: 14:30 Clínica: Policlinica Municip…" at bounding box center [565, 140] width 11 height 14
radio input "true"
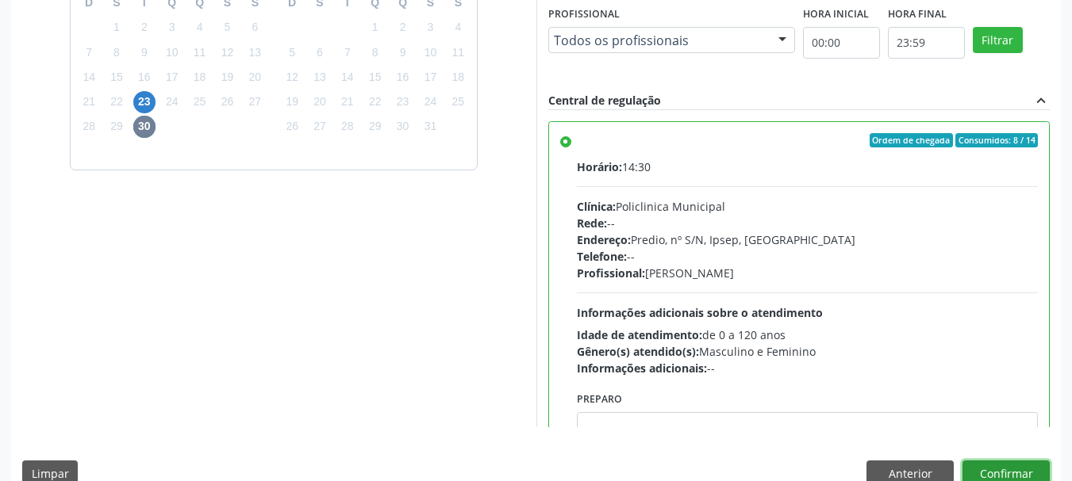
click at [999, 464] on button "Confirmar" at bounding box center [1005, 474] width 87 height 27
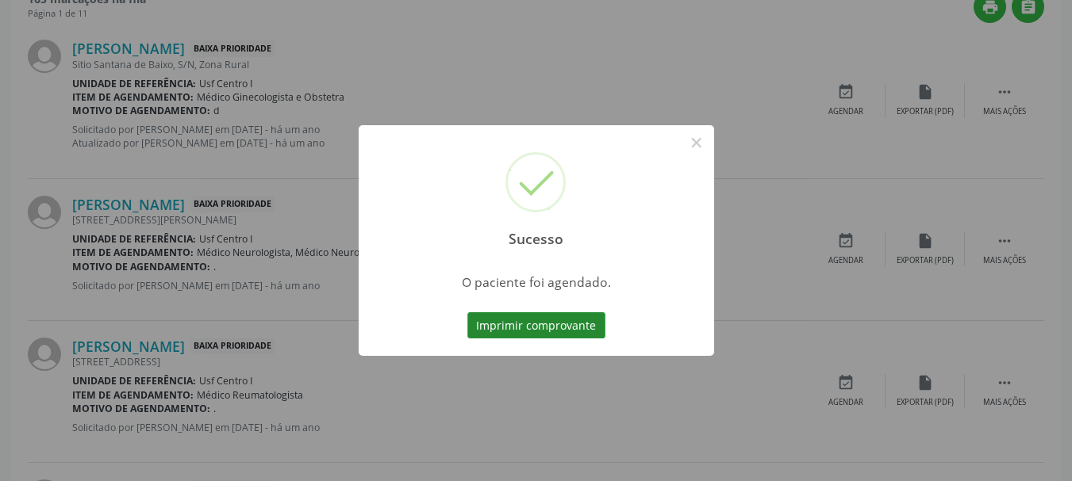
scroll to position [42, 0]
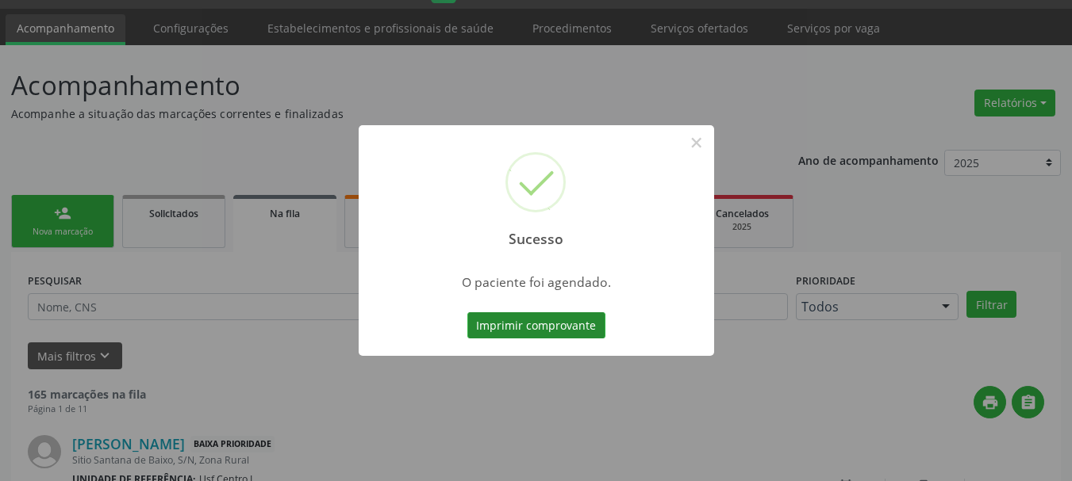
click at [535, 326] on button "Imprimir comprovante" at bounding box center [536, 326] width 138 height 27
